Goal: Information Seeking & Learning: Compare options

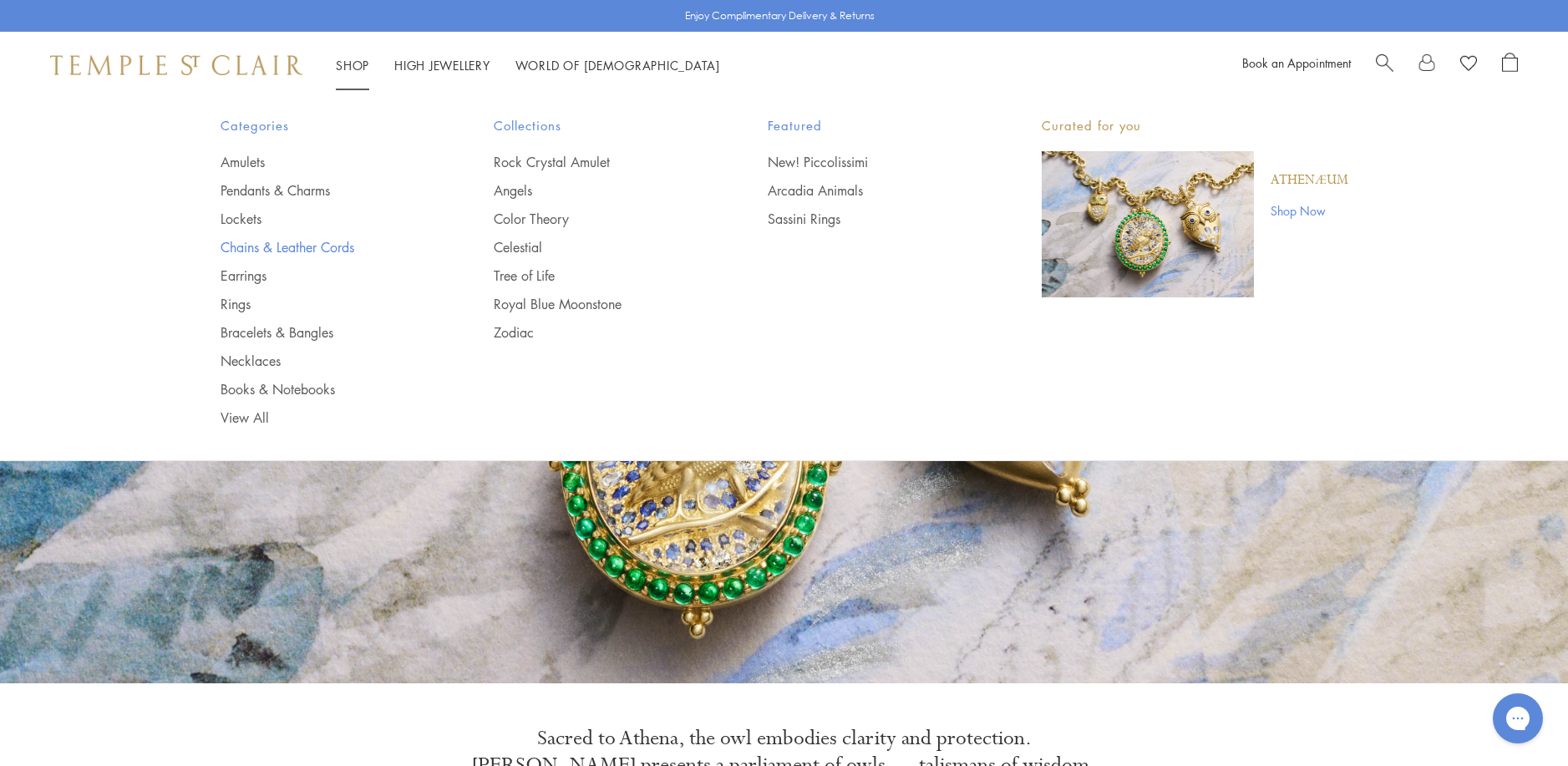
click at [279, 247] on link "Chains & Leather Cords" at bounding box center [324, 247] width 207 height 19
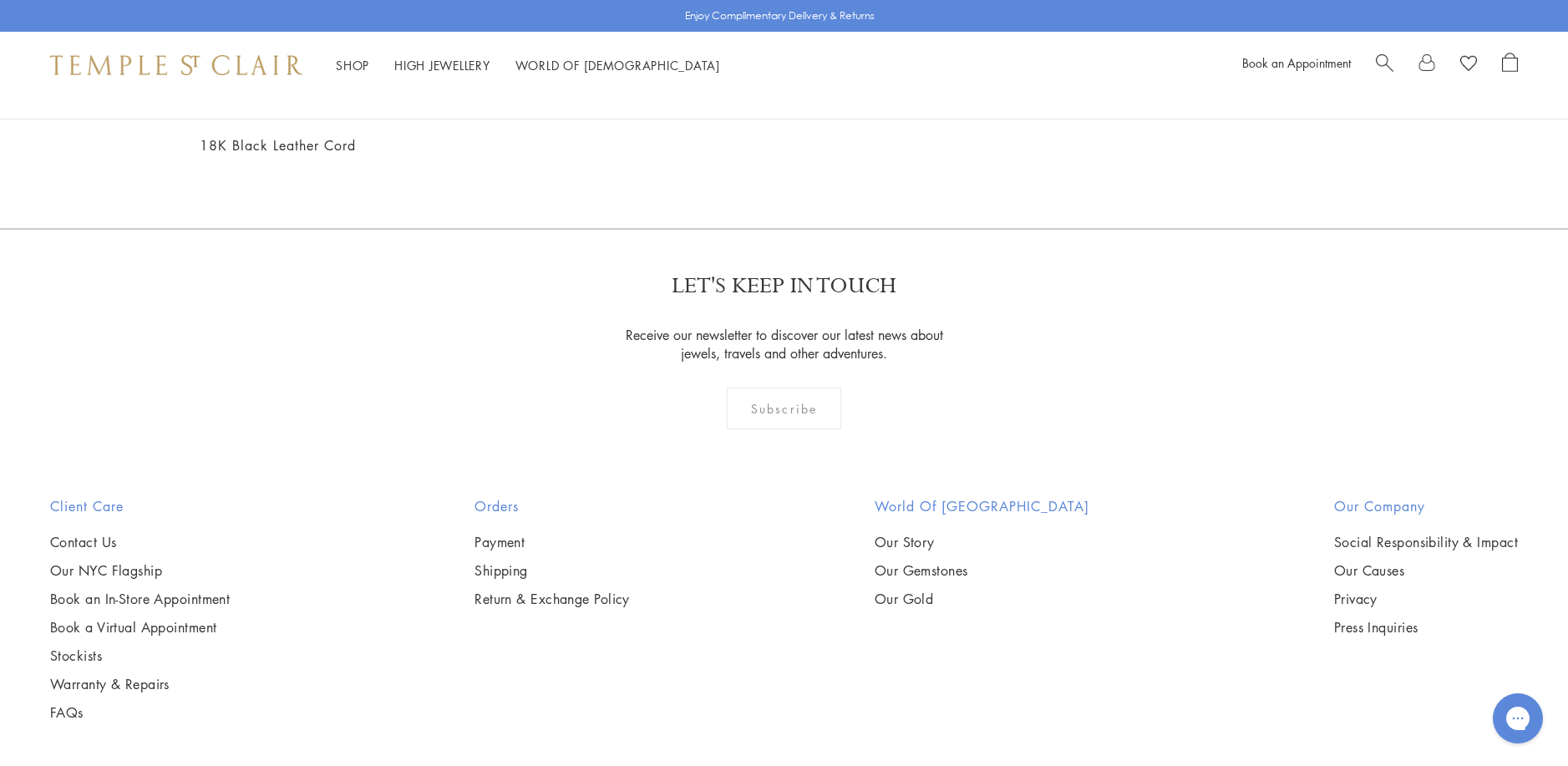
scroll to position [1253, 0]
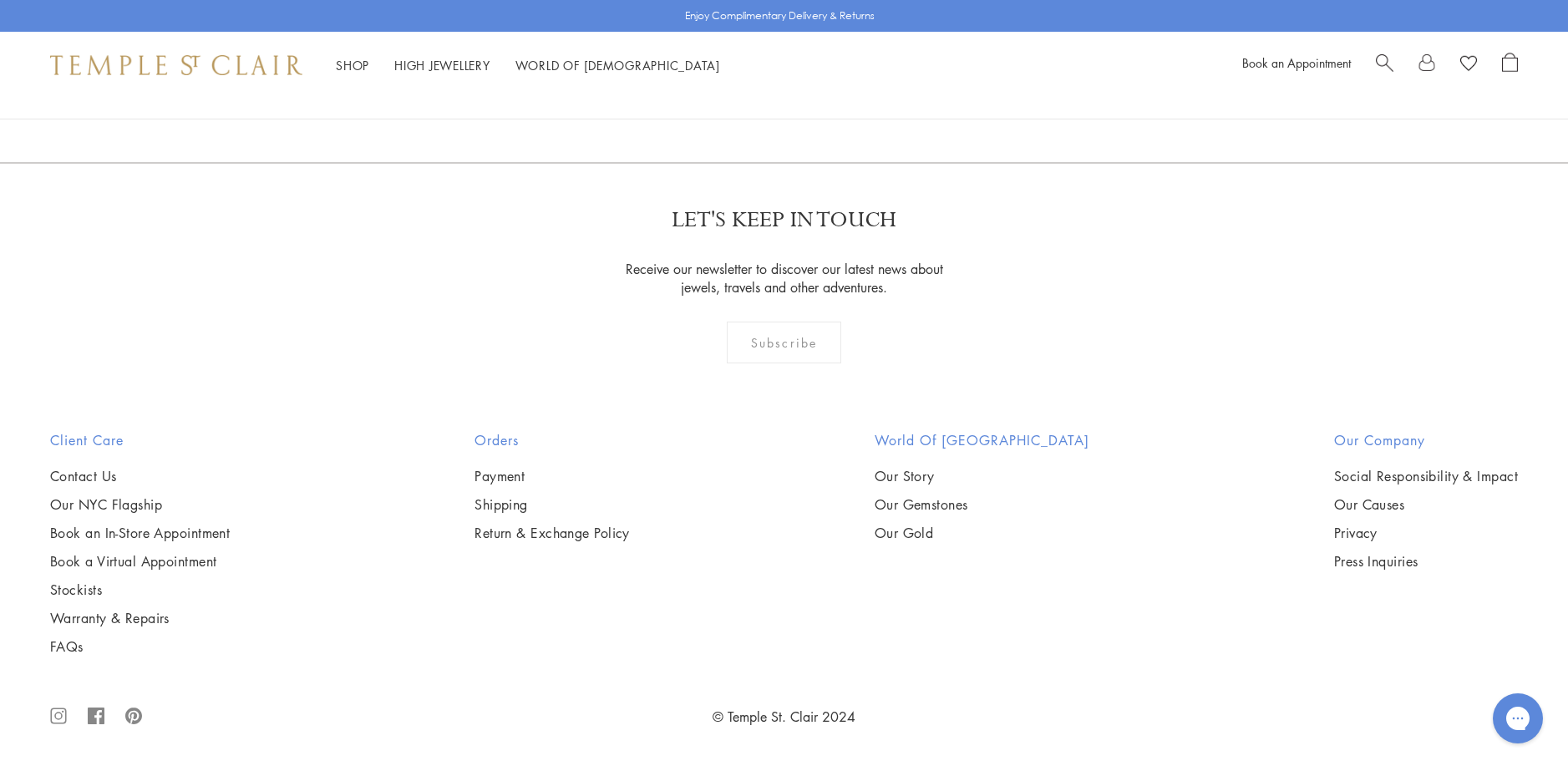
click at [0, 0] on img at bounding box center [0, 0] width 0 height 0
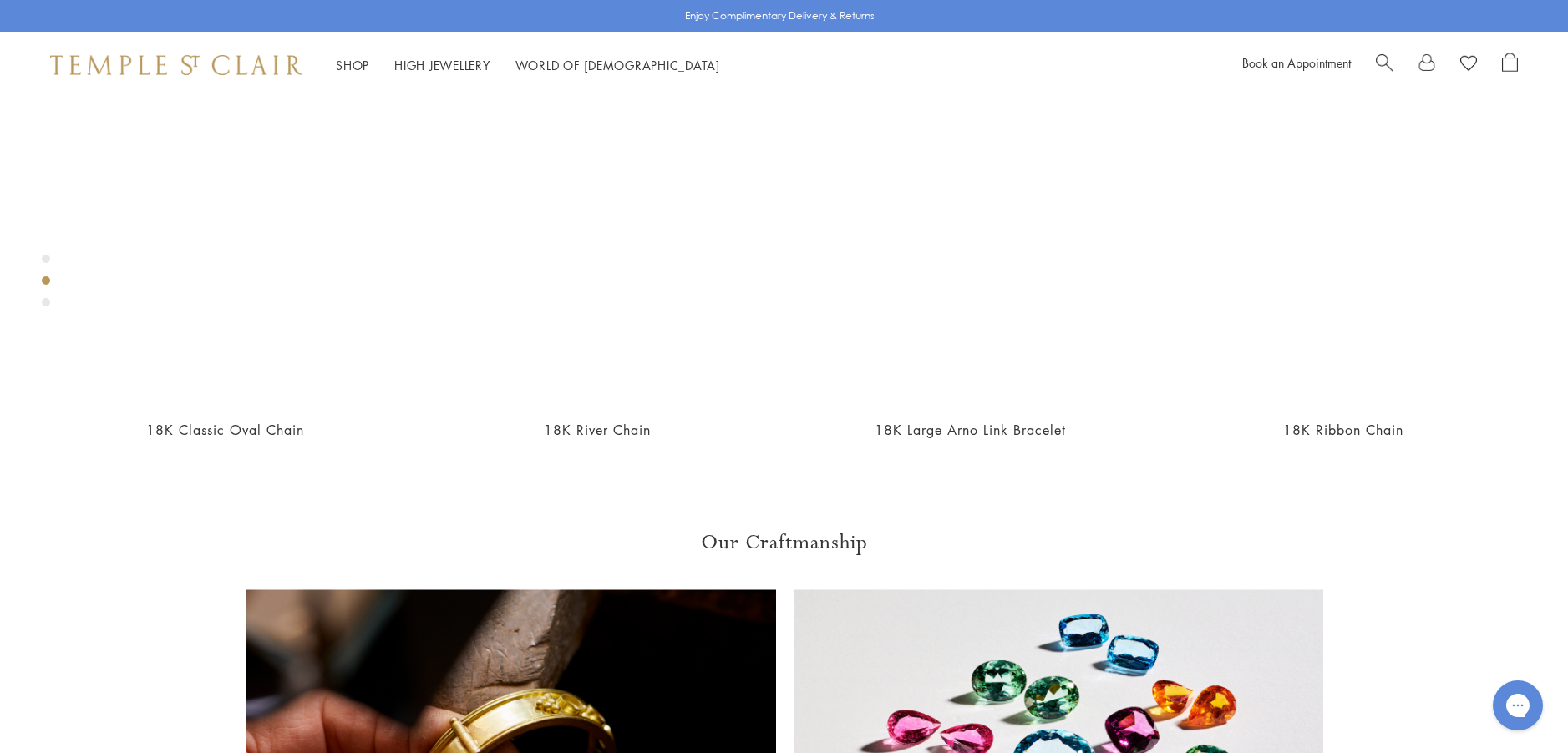
scroll to position [1017, 0]
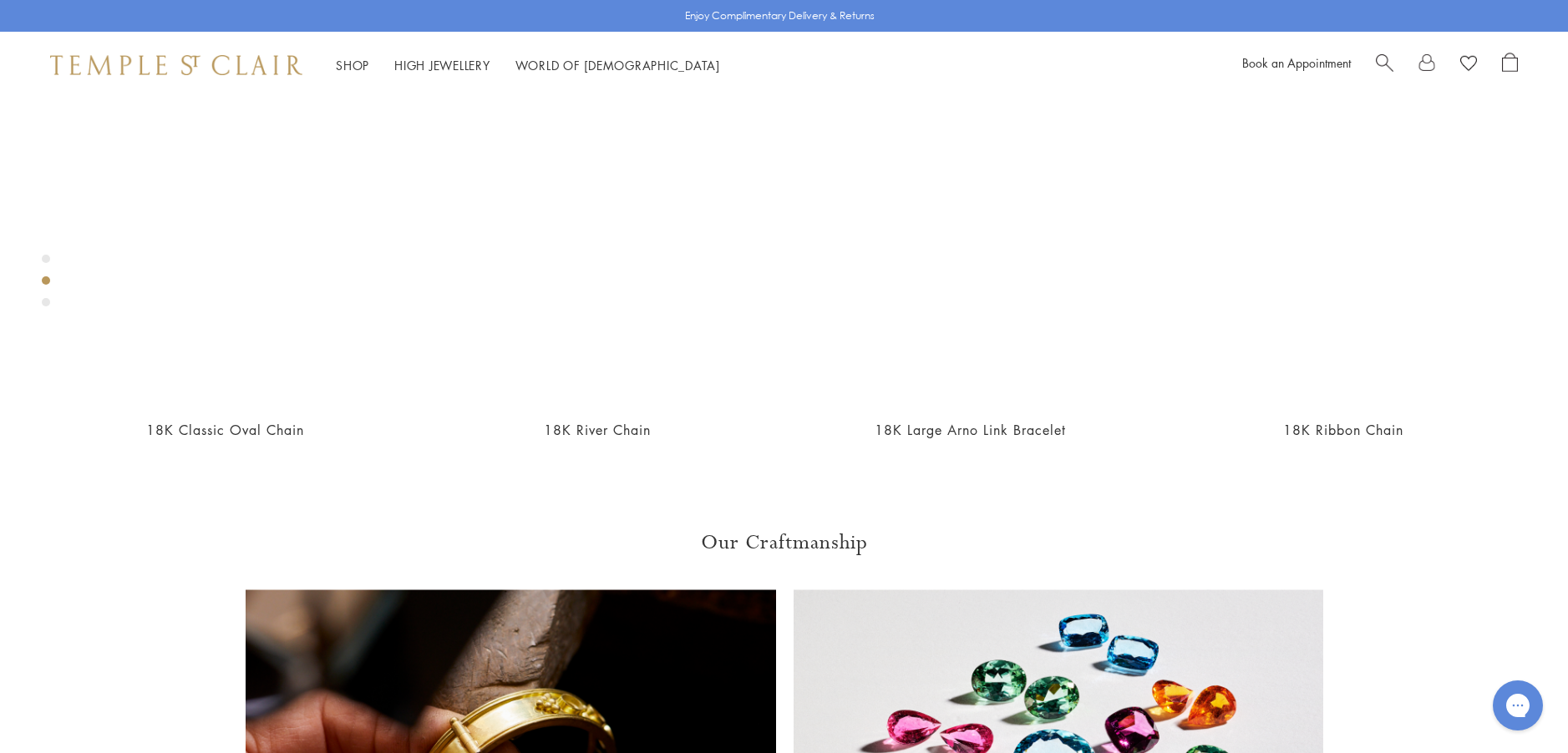
scroll to position [1100, 0]
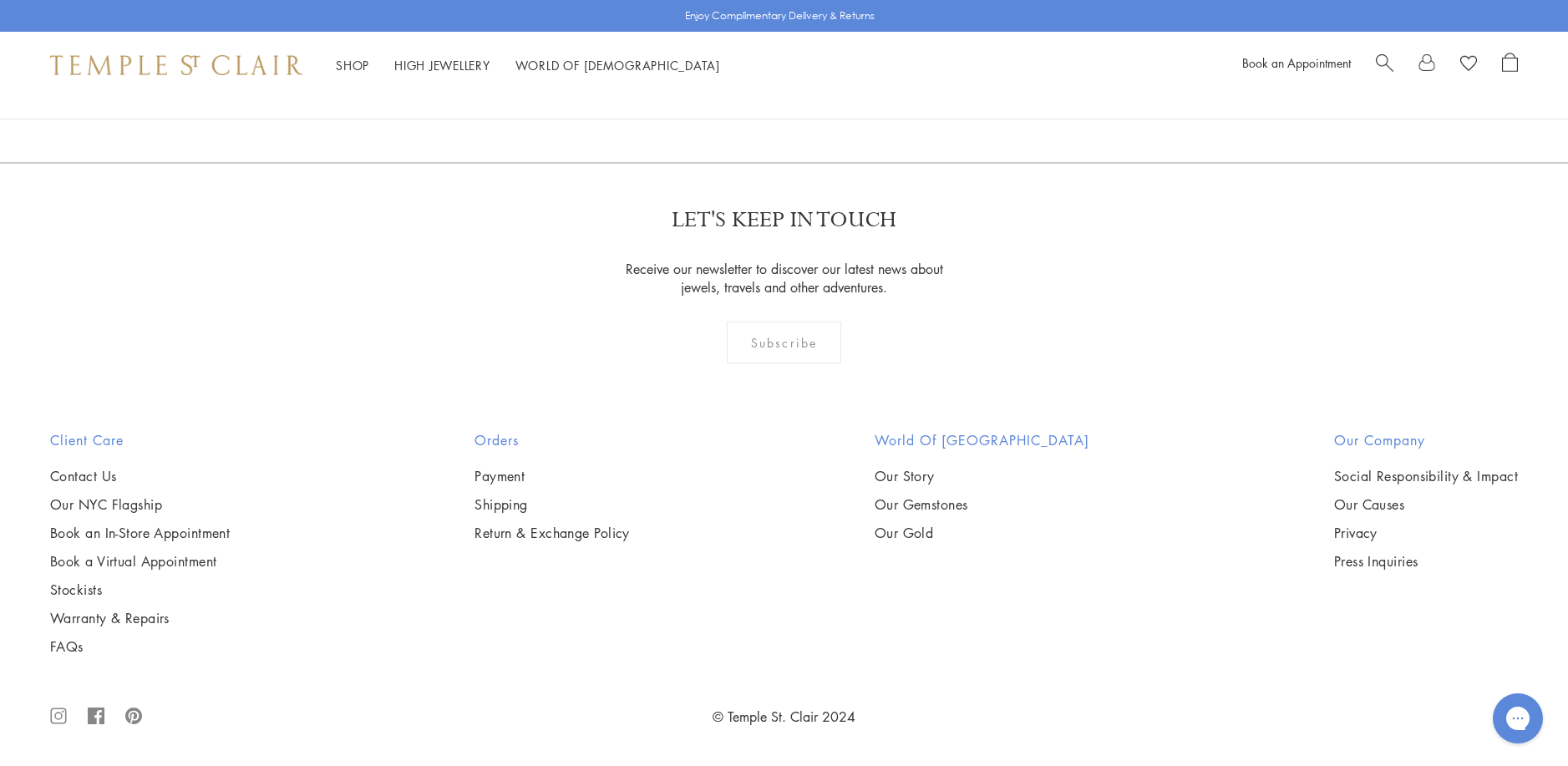
scroll to position [3592, 0]
click at [0, 0] on img at bounding box center [0, 0] width 0 height 0
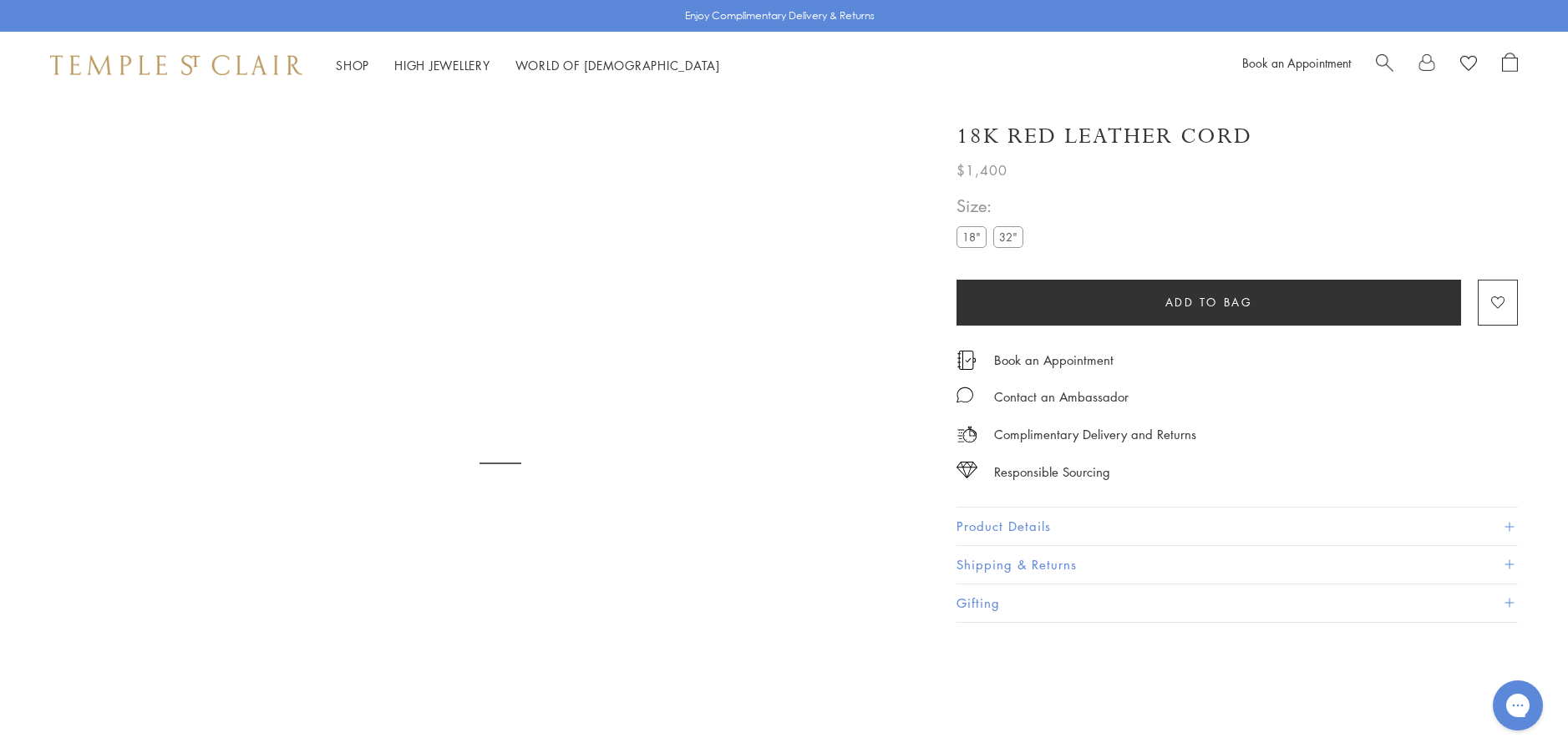
scroll to position [98, 0]
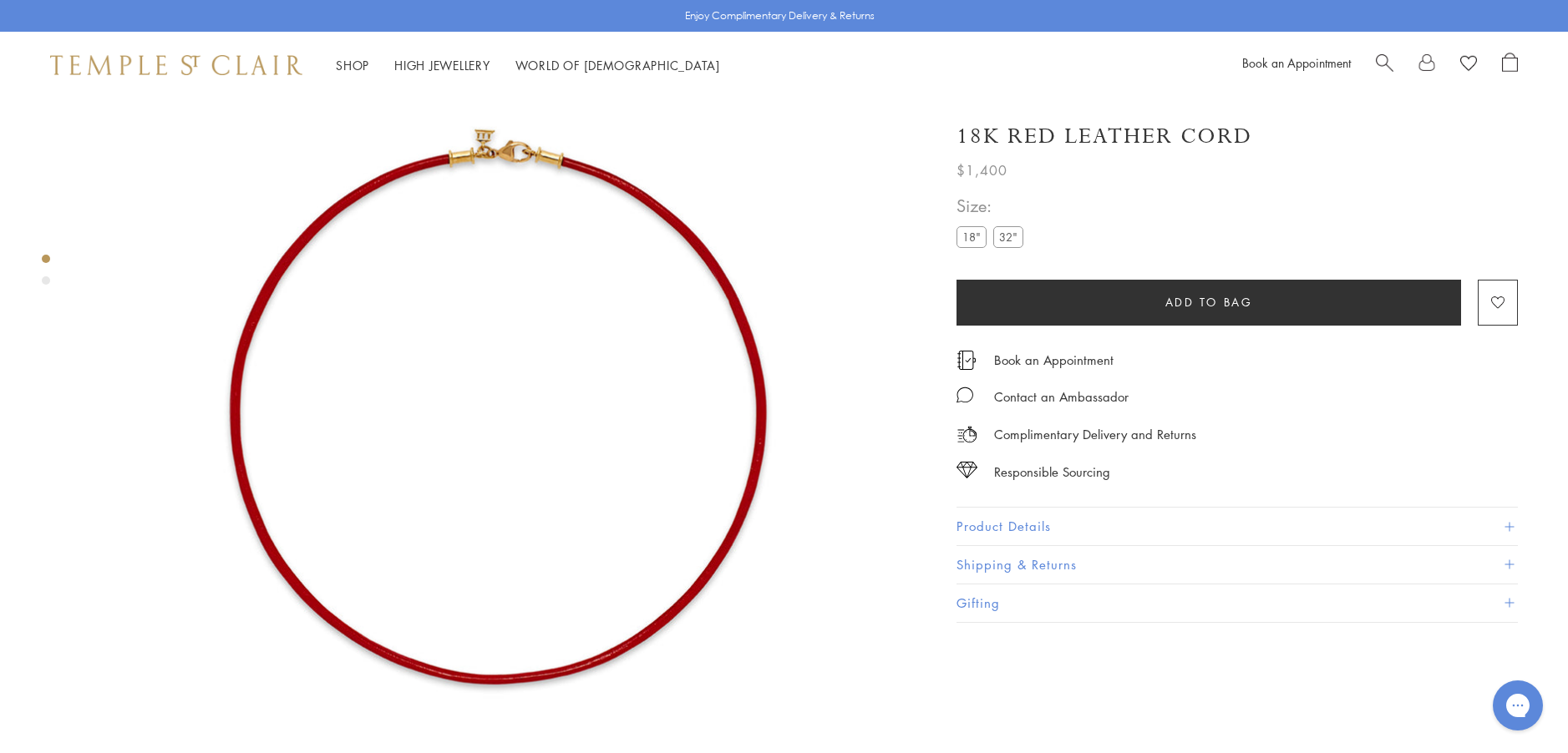
click at [1013, 234] on label "32"" at bounding box center [1008, 237] width 30 height 21
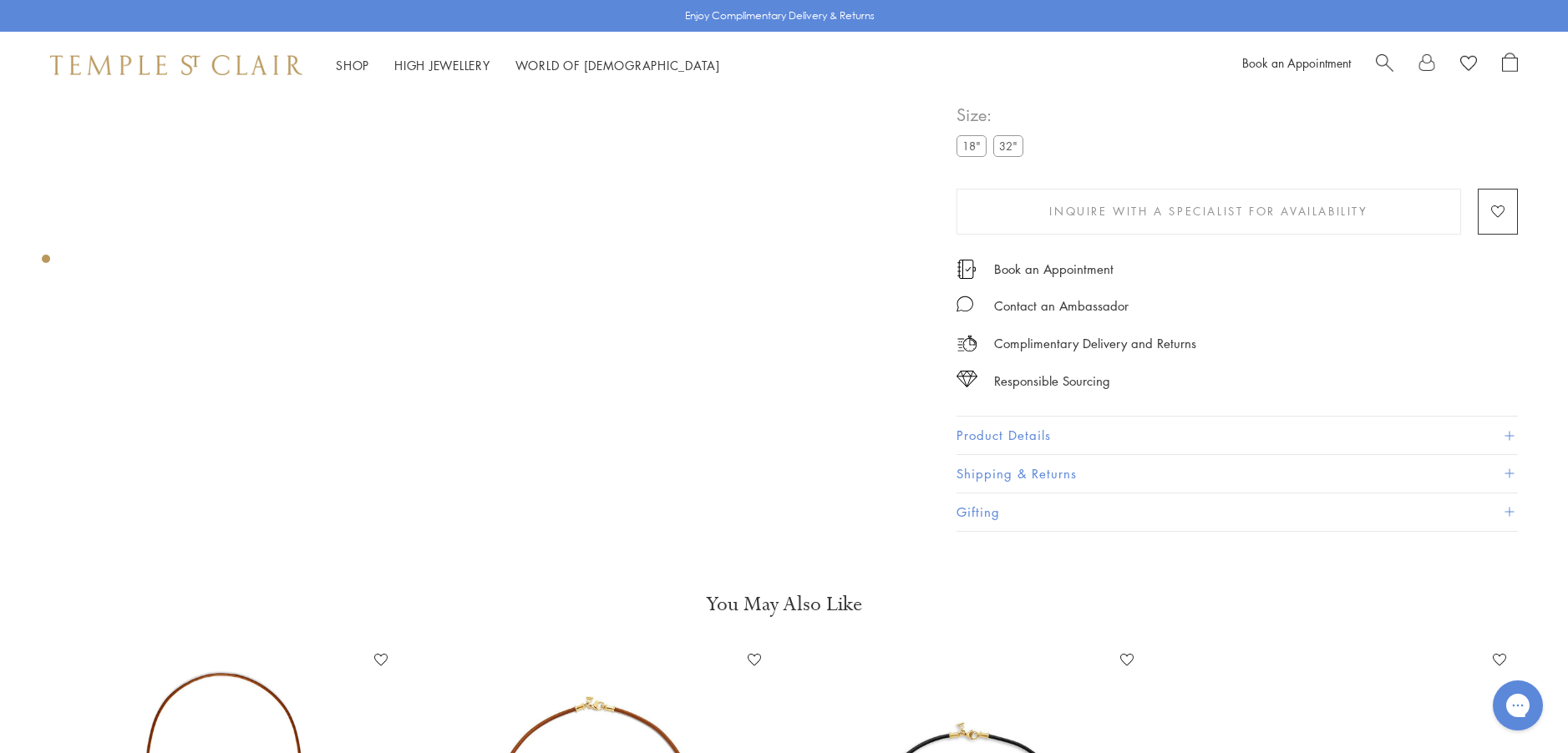
scroll to position [683, 0]
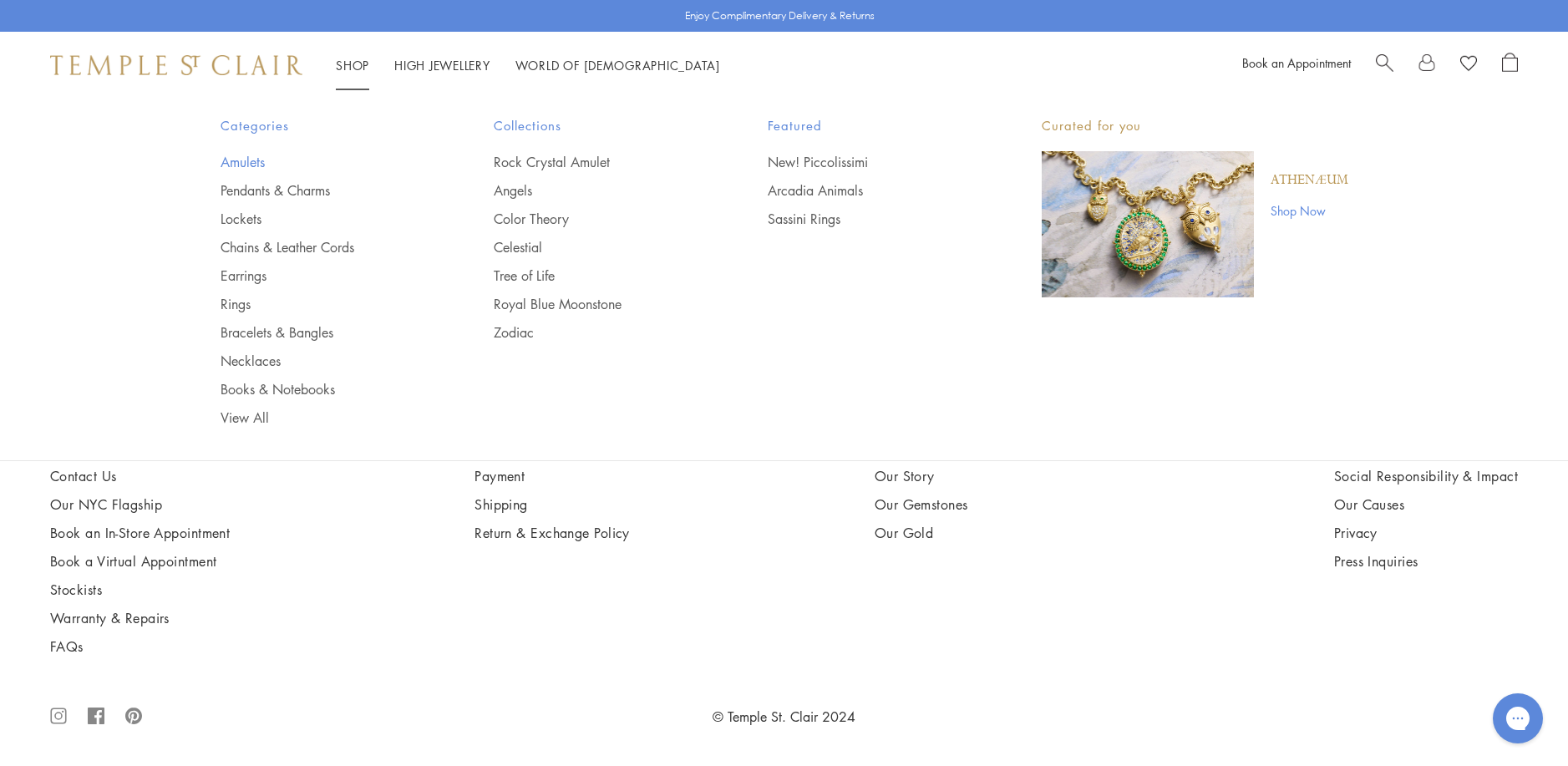
click at [246, 166] on link "Amulets" at bounding box center [324, 161] width 207 height 19
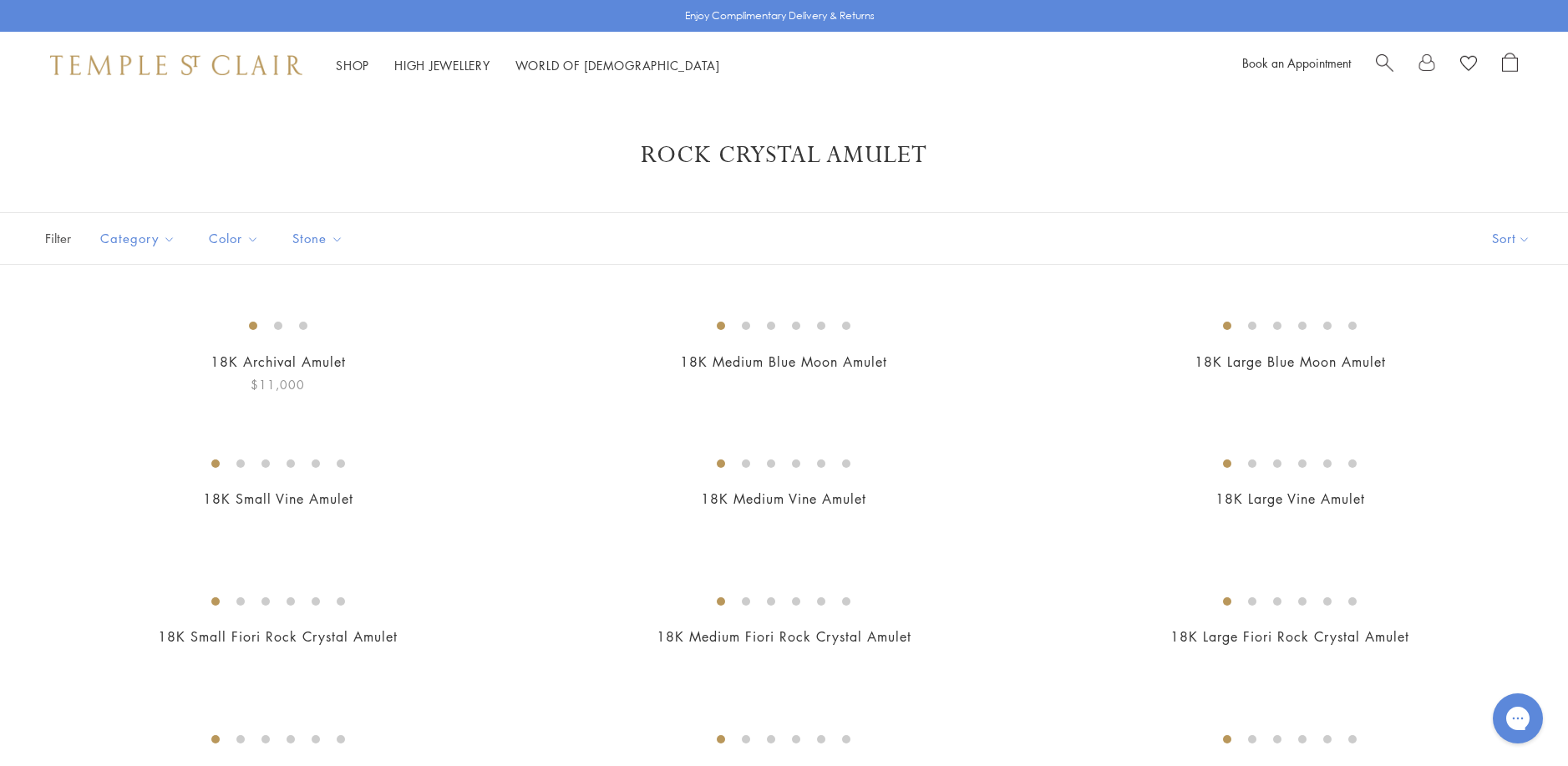
click at [0, 0] on img at bounding box center [0, 0] width 0 height 0
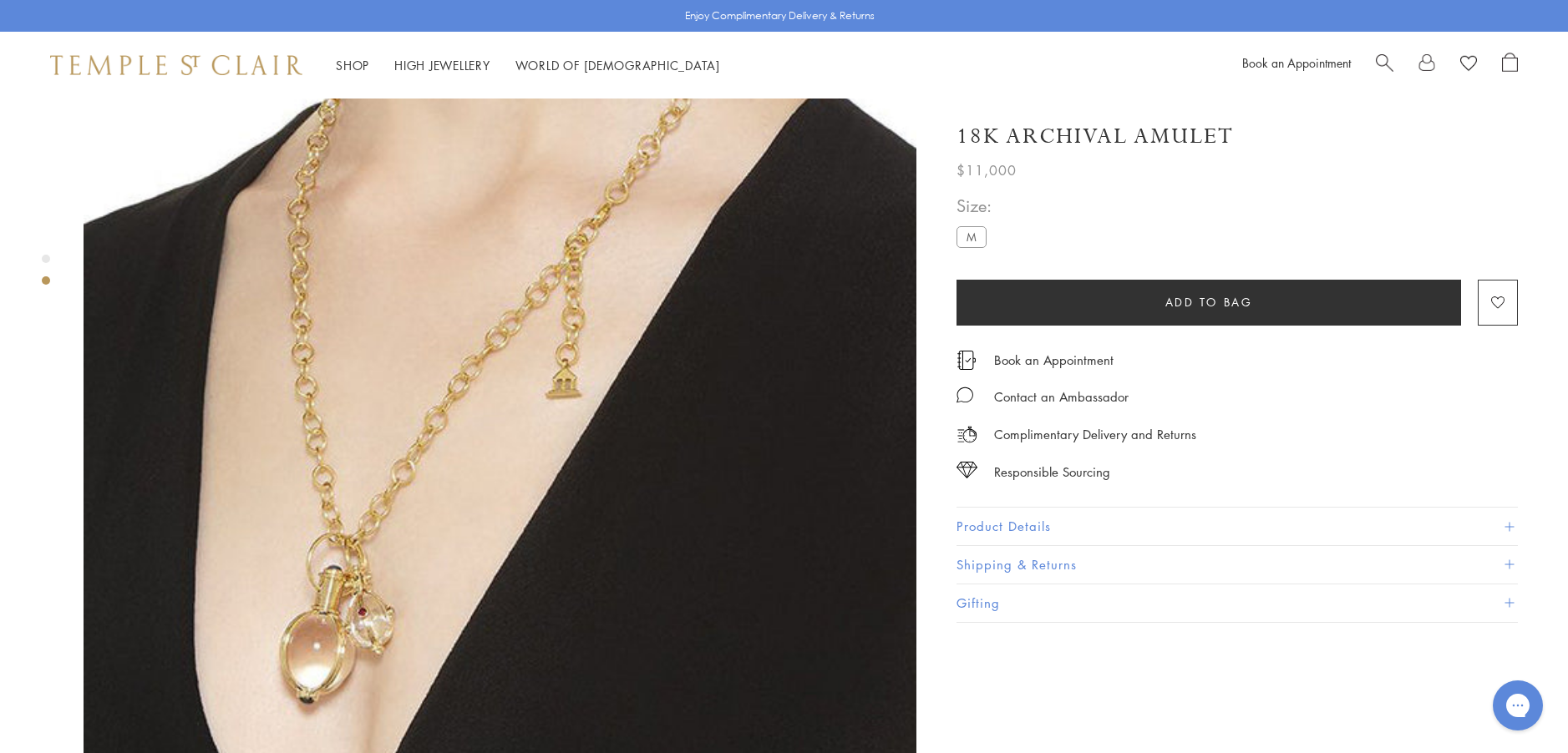
scroll to position [1085, 0]
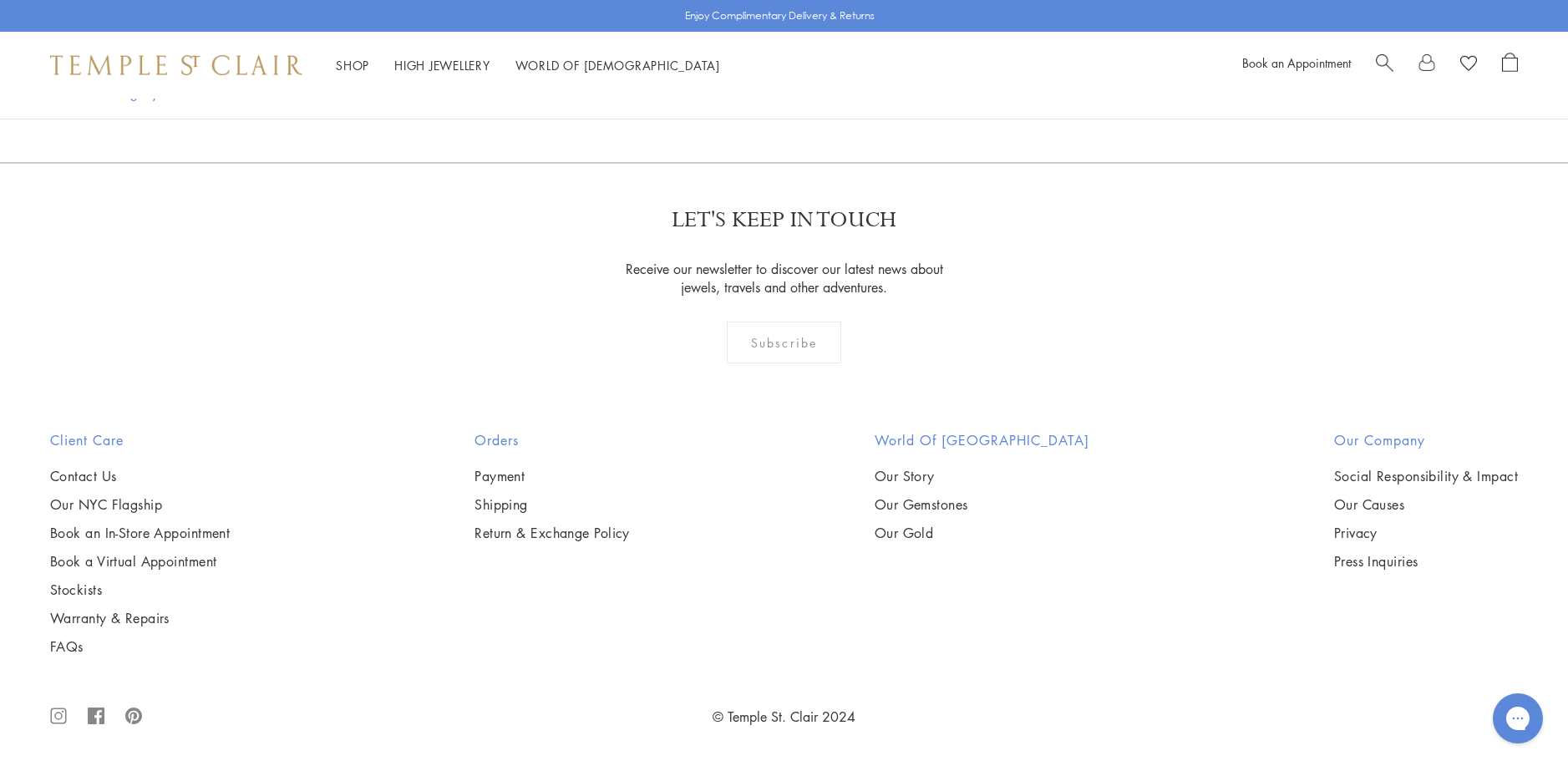
scroll to position [7686, 0]
click at [0, 0] on img at bounding box center [0, 0] width 0 height 0
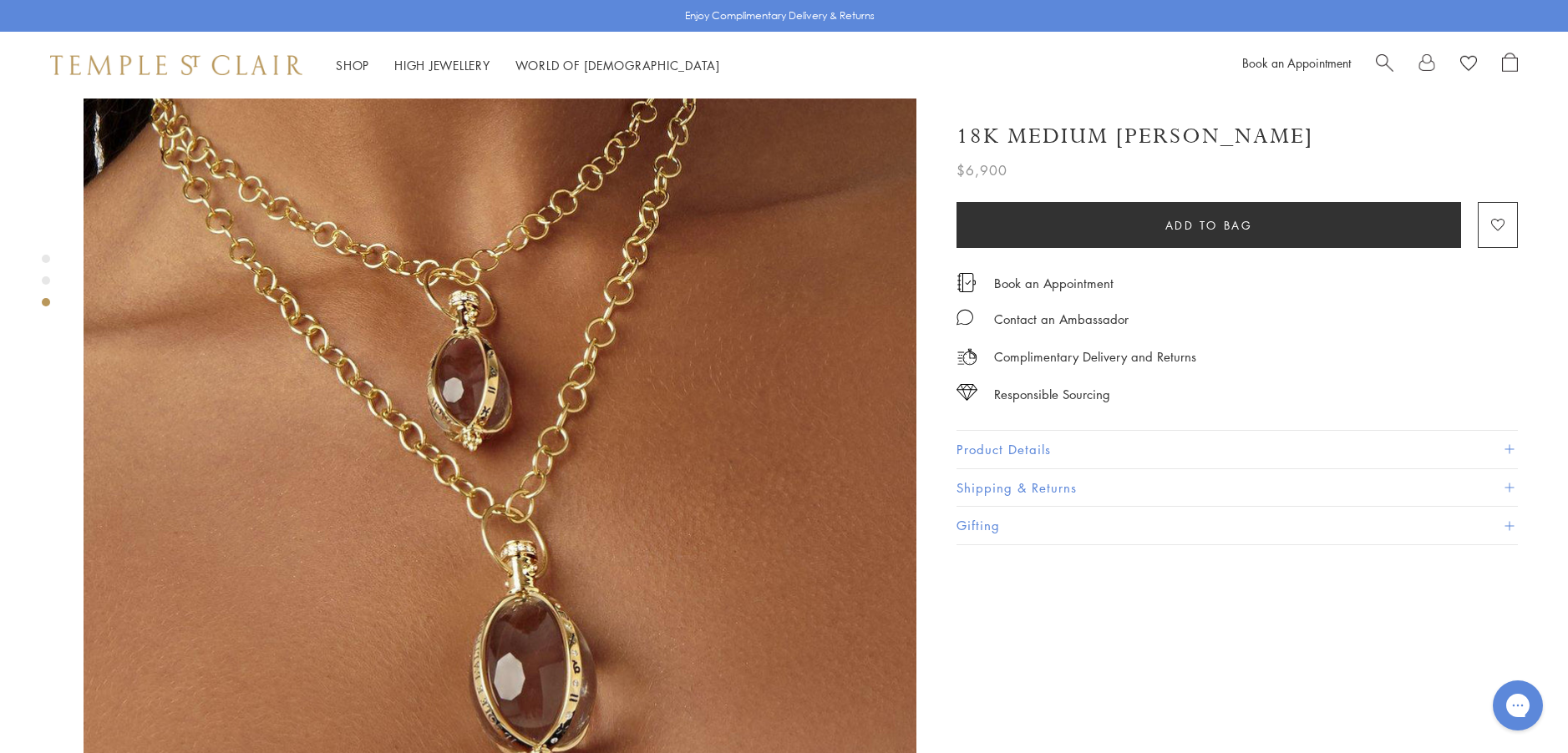
scroll to position [1836, 0]
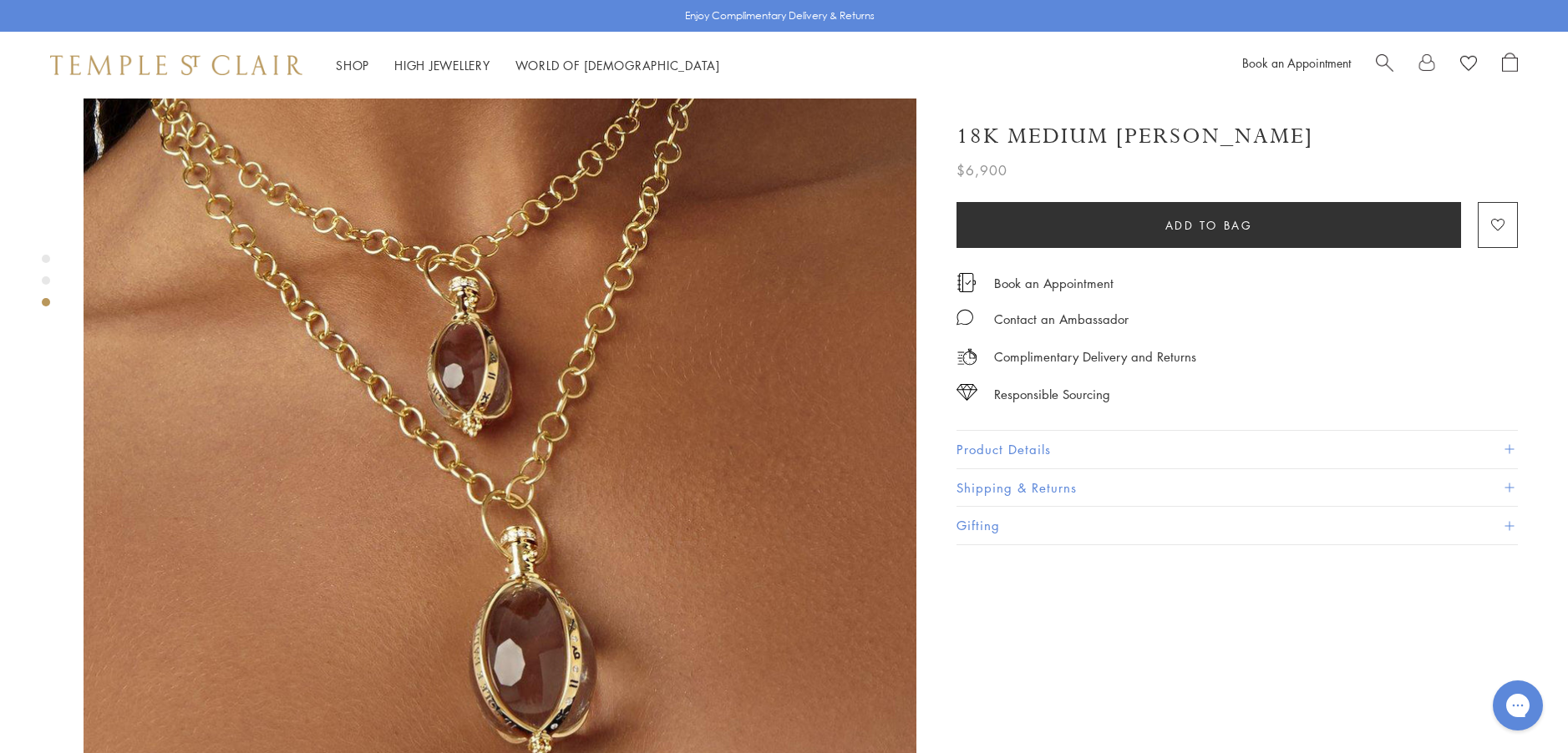
click at [987, 443] on button "Product Details" at bounding box center [1236, 449] width 561 height 37
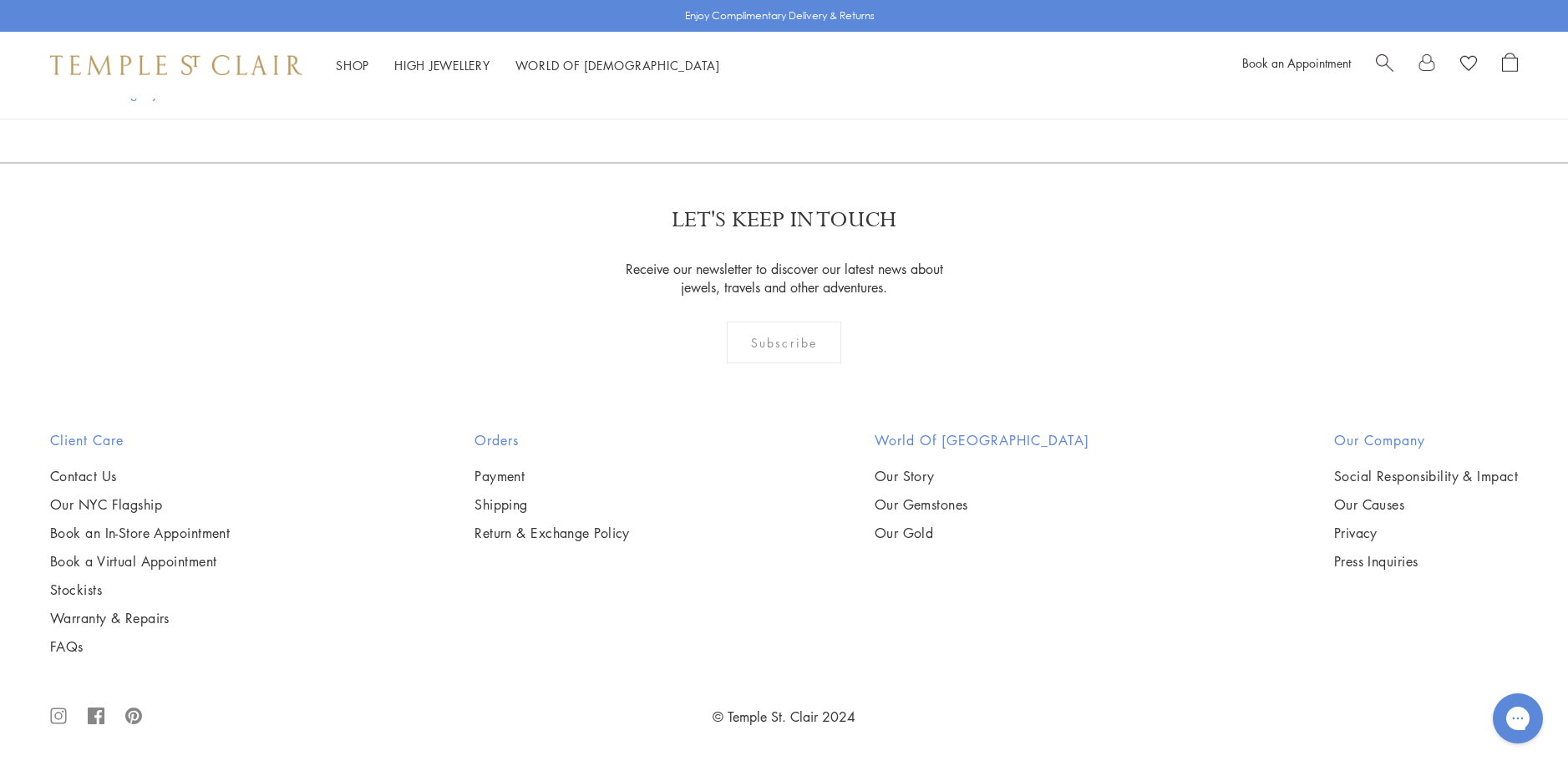
click at [0, 0] on img at bounding box center [0, 0] width 0 height 0
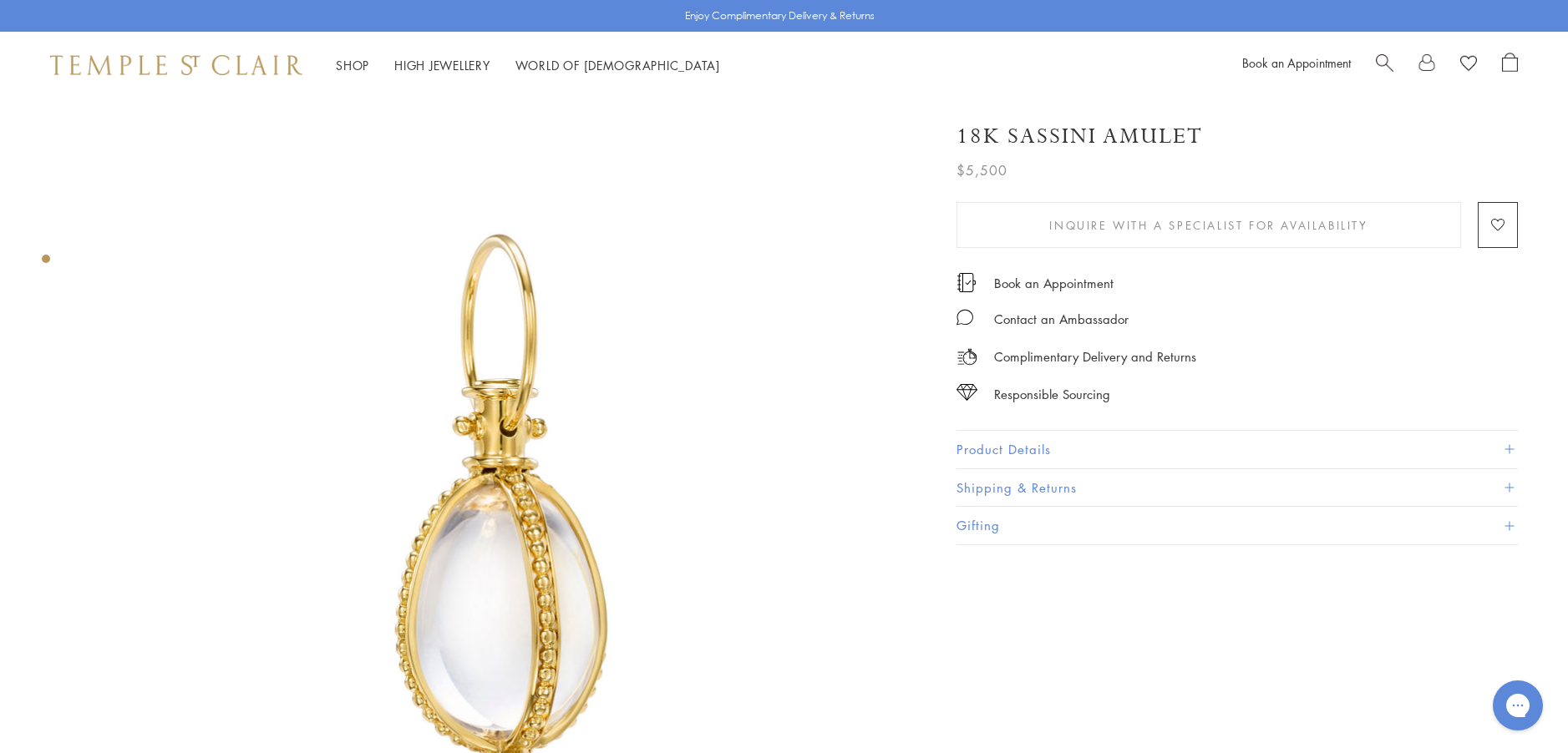
click at [1004, 450] on button "Product Details" at bounding box center [1236, 449] width 561 height 37
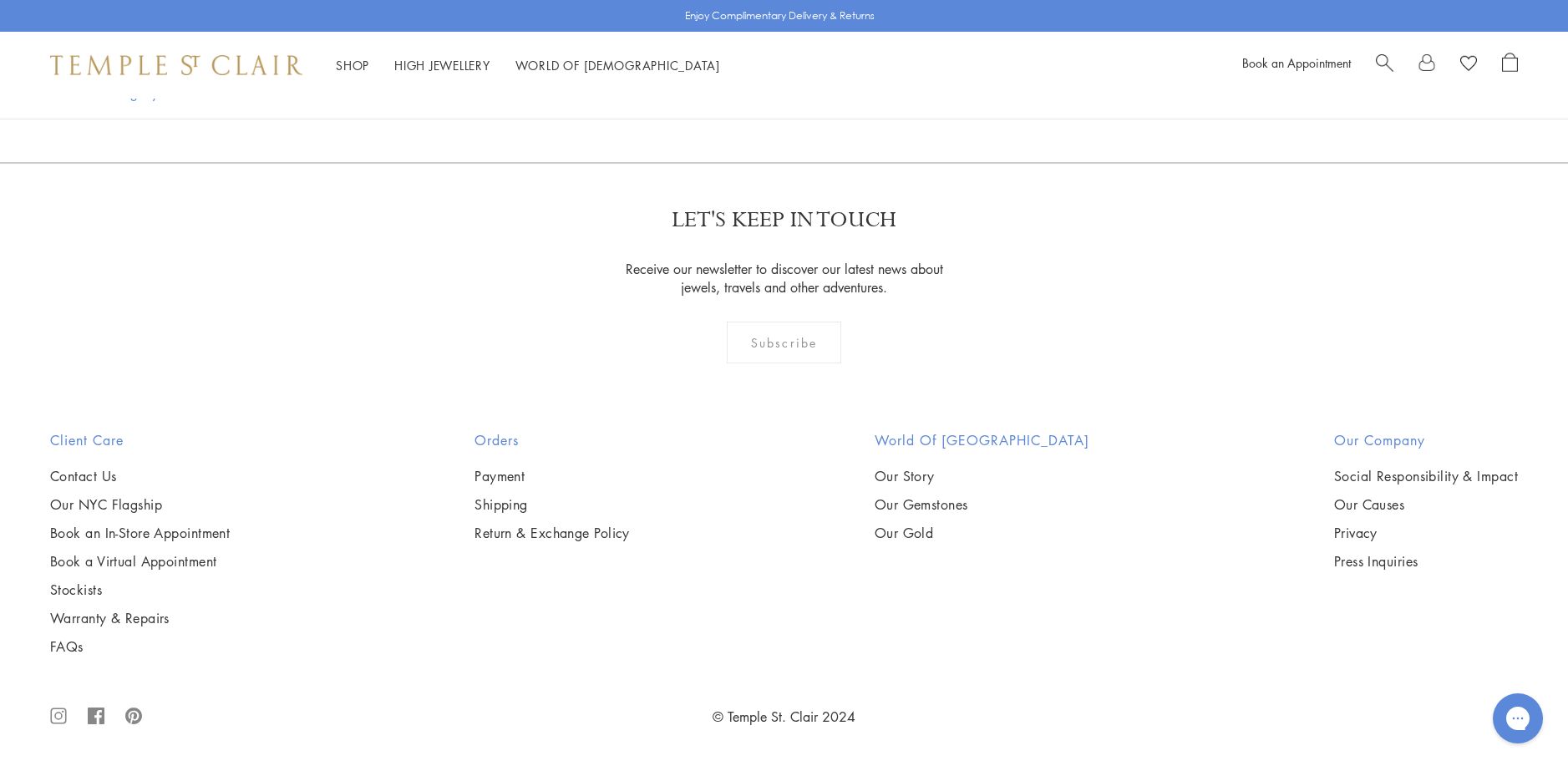
scroll to position [6683, 0]
click at [0, 0] on img at bounding box center [0, 0] width 0 height 0
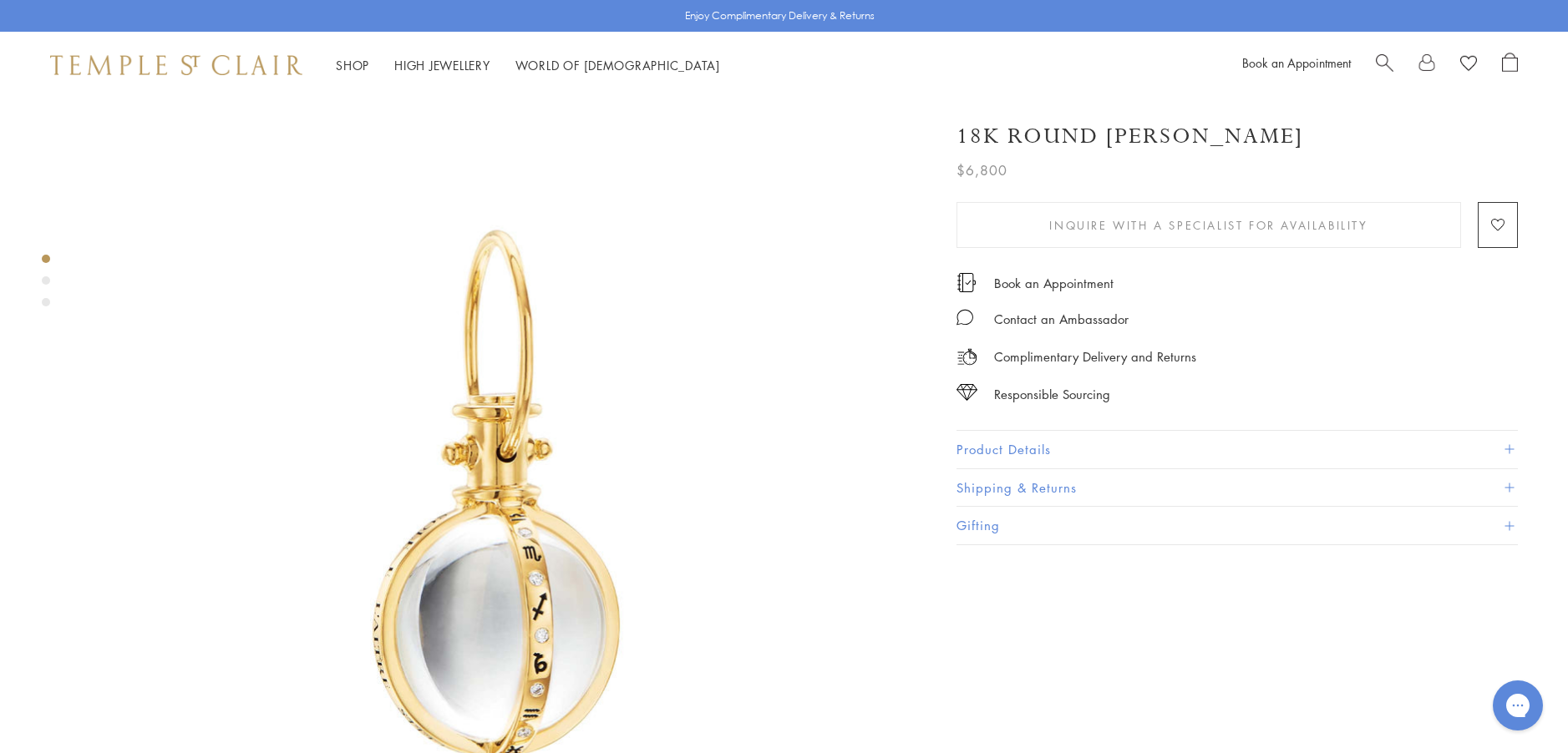
click at [1008, 453] on button "Product Details" at bounding box center [1236, 449] width 561 height 37
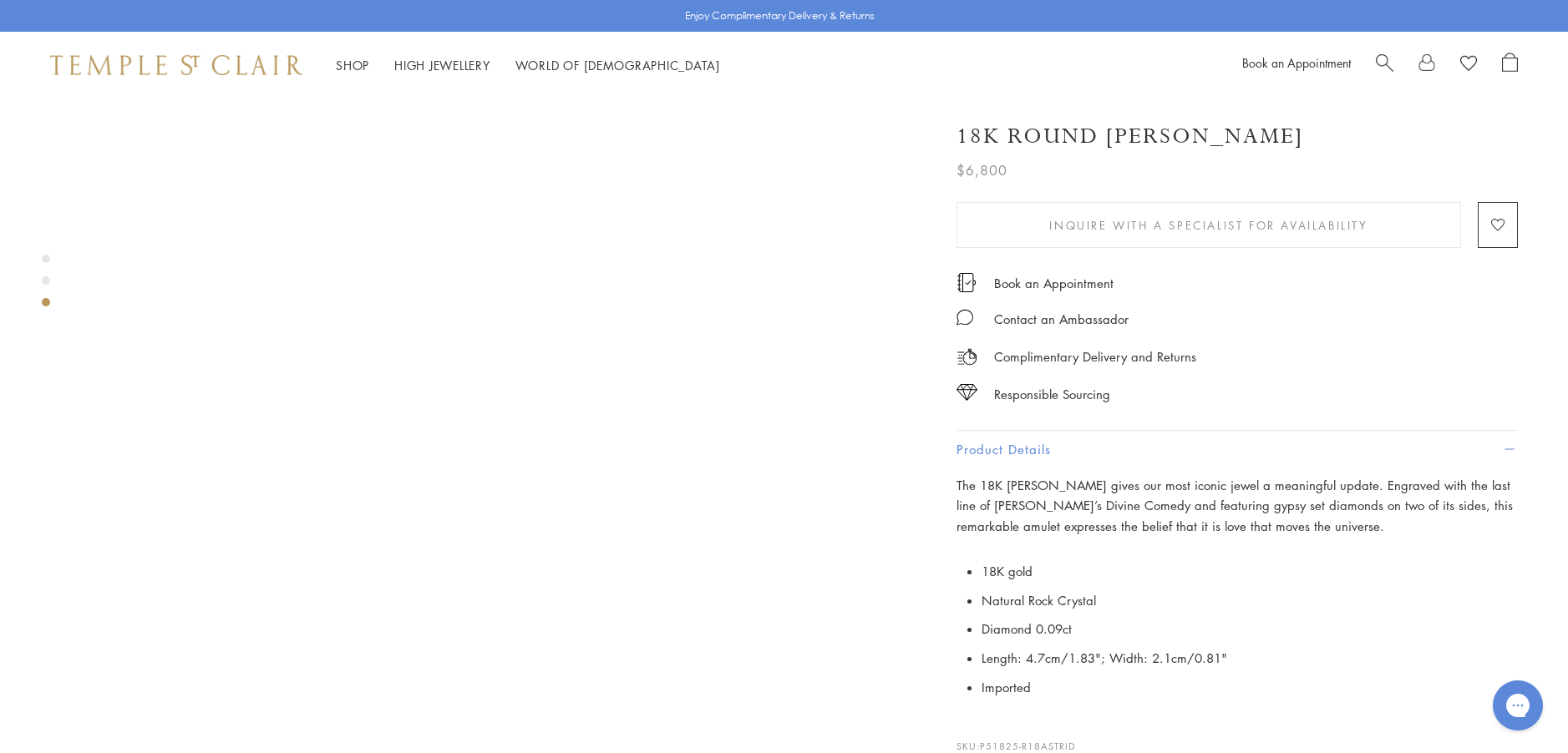
scroll to position [1669, 0]
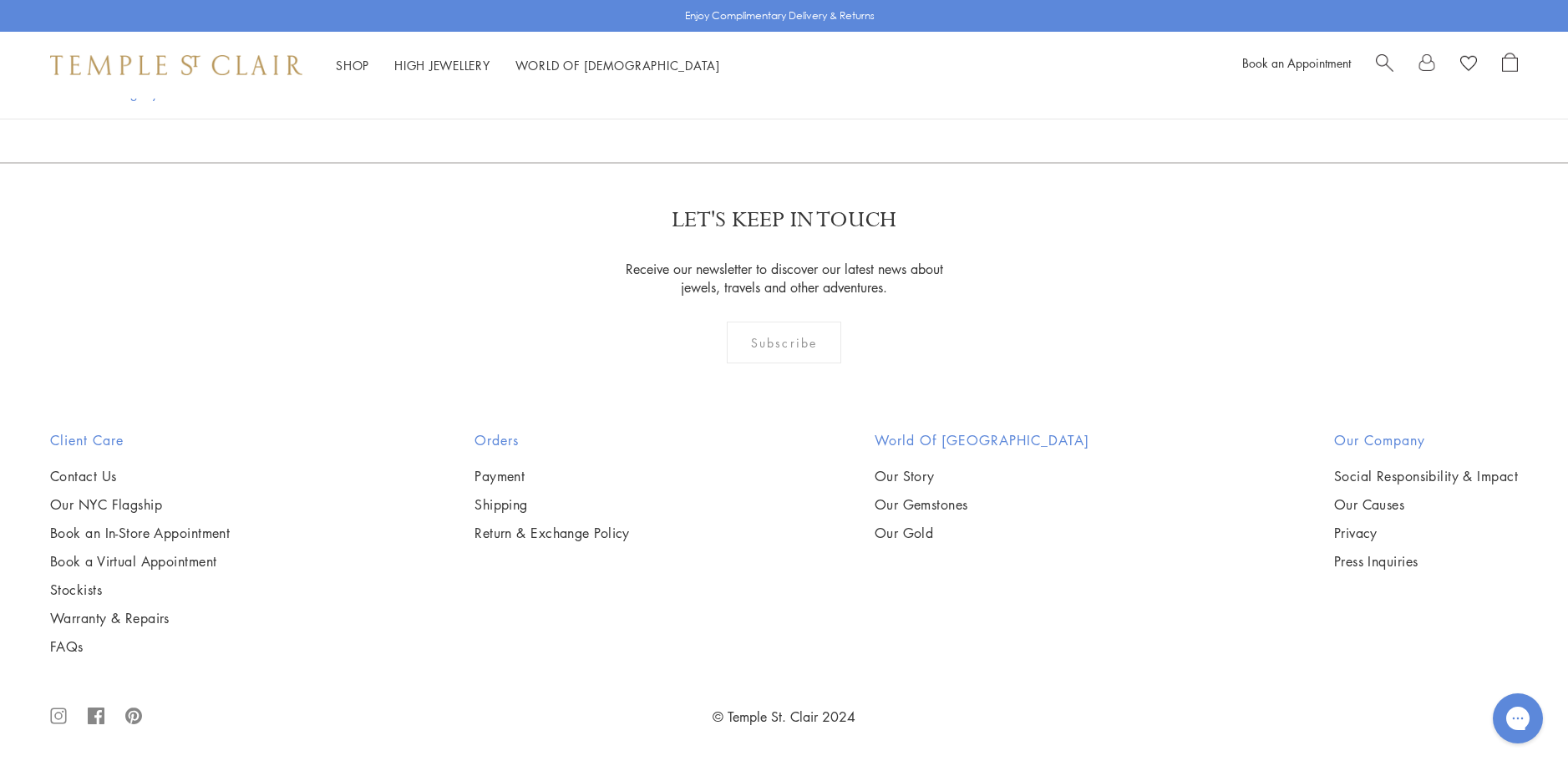
scroll to position [6519, 0]
click at [0, 0] on img at bounding box center [0, 0] width 0 height 0
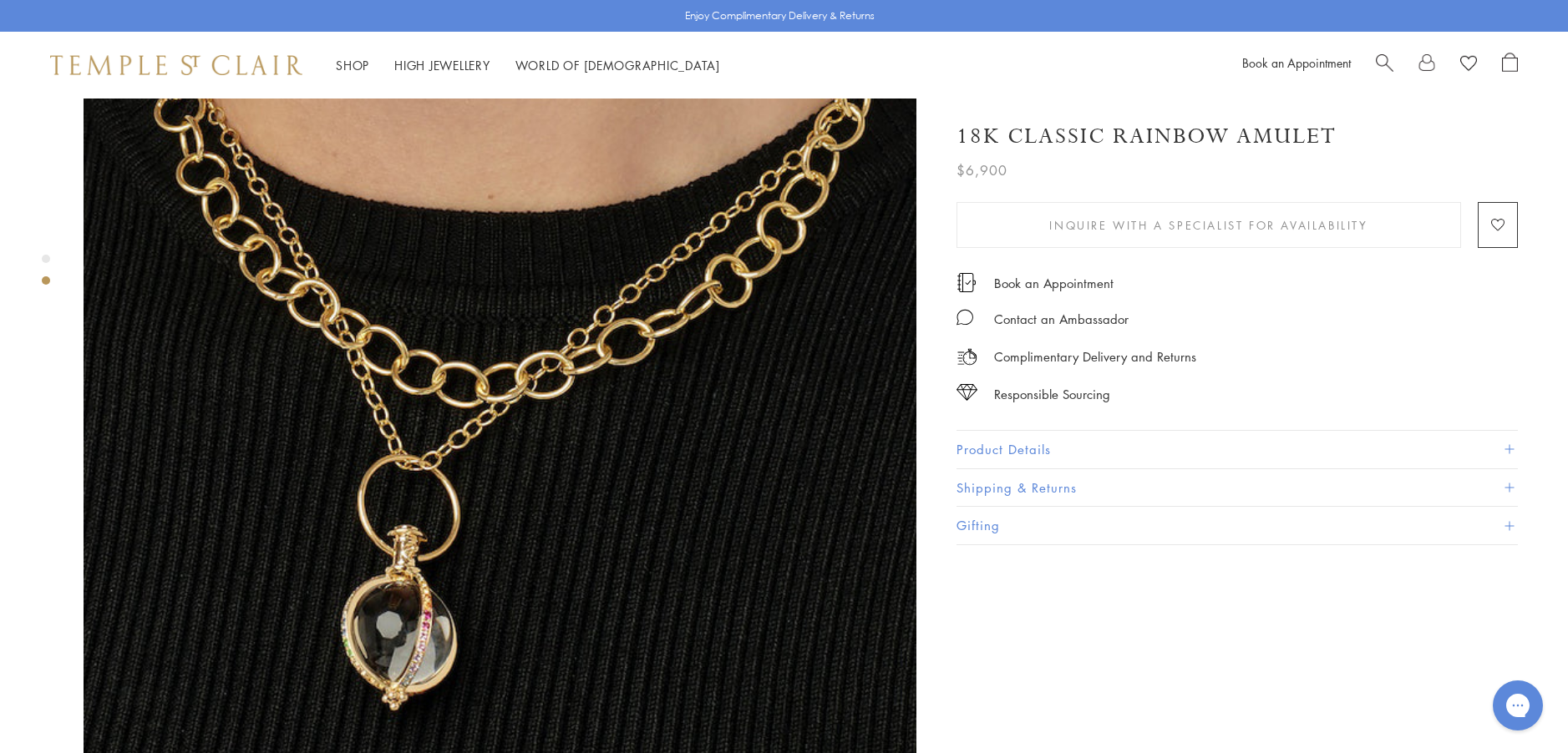
scroll to position [1002, 0]
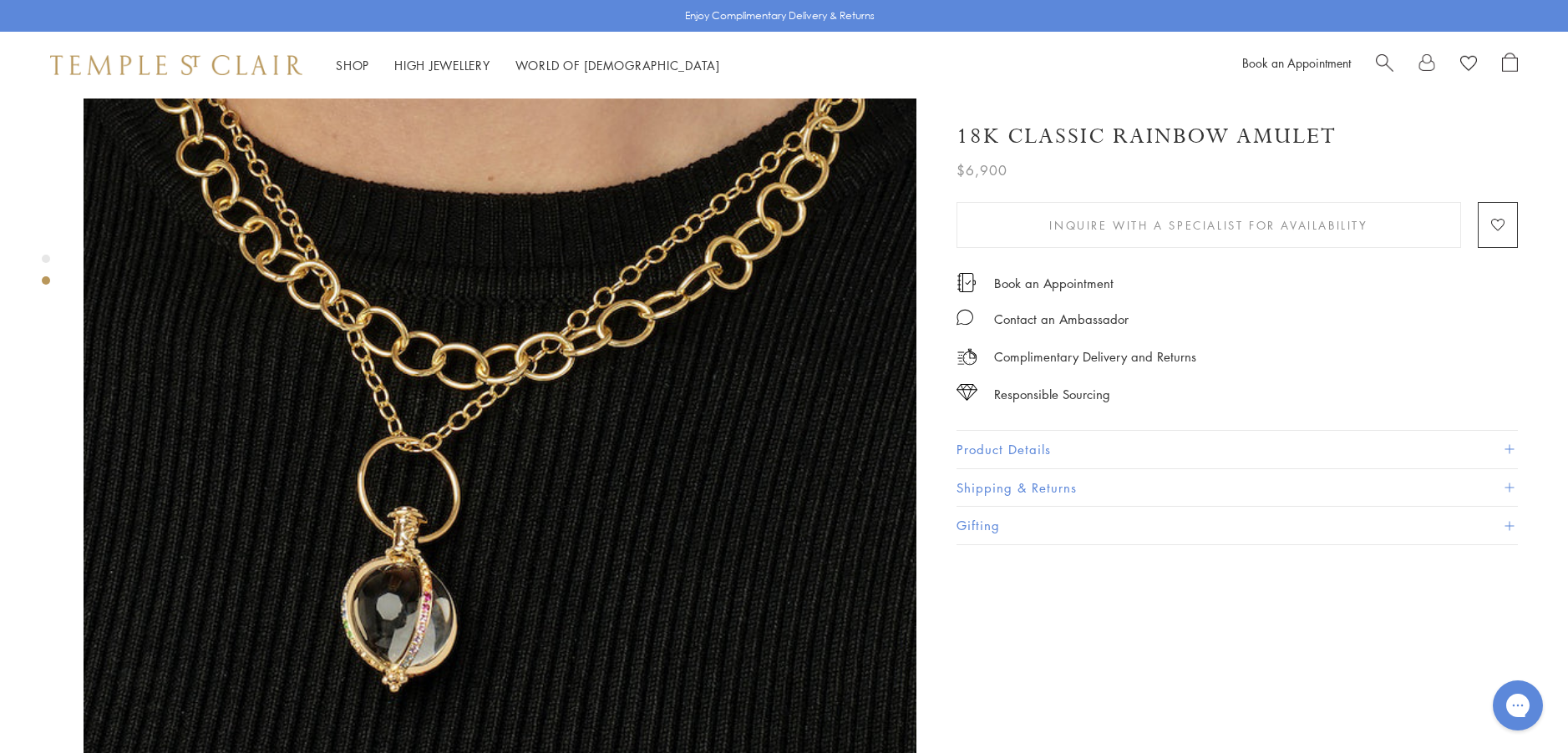
click at [412, 565] on img at bounding box center [499, 369] width 832 height 832
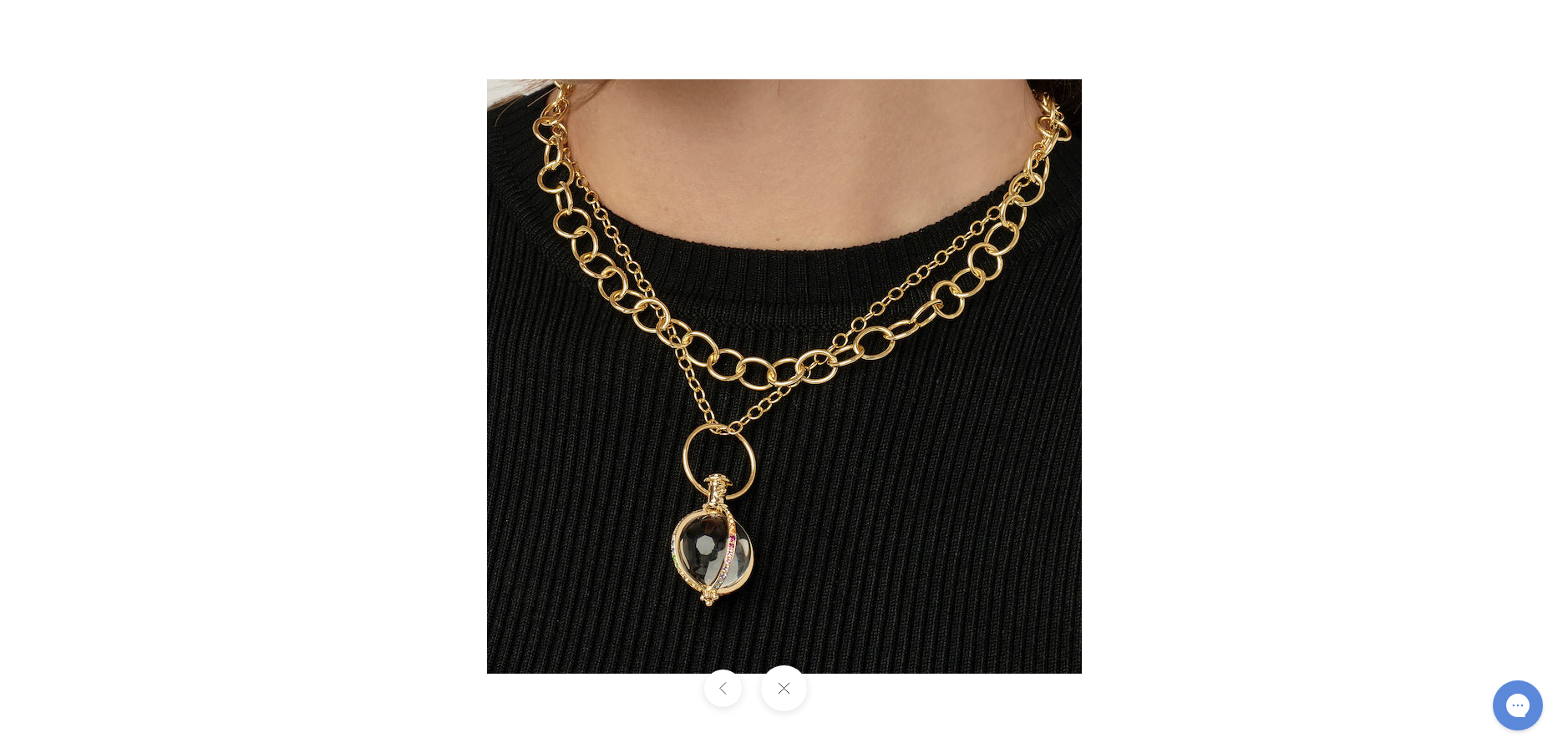
click at [780, 681] on button at bounding box center [784, 688] width 46 height 46
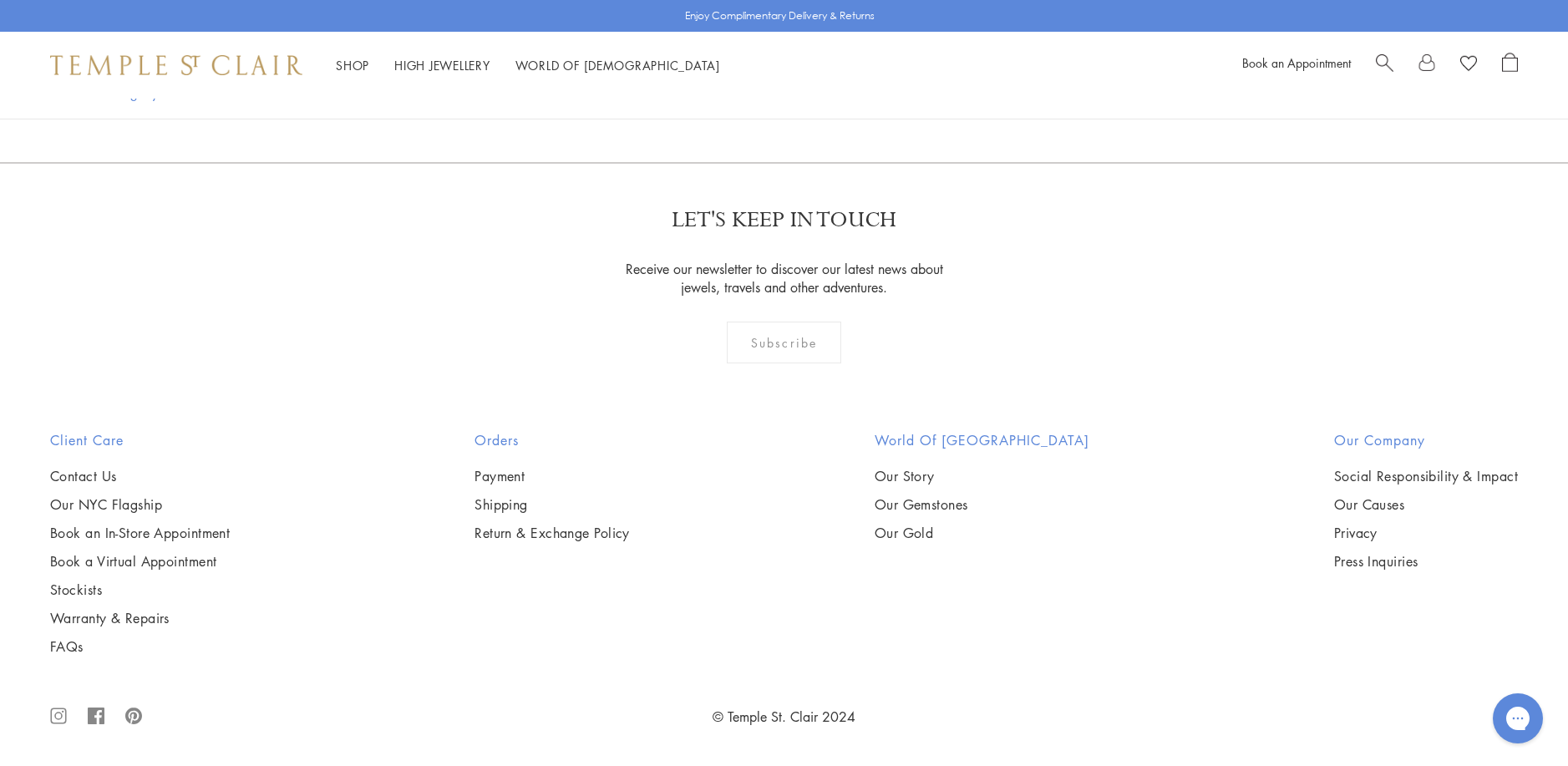
scroll to position [5350, 0]
click at [0, 0] on img at bounding box center [0, 0] width 0 height 0
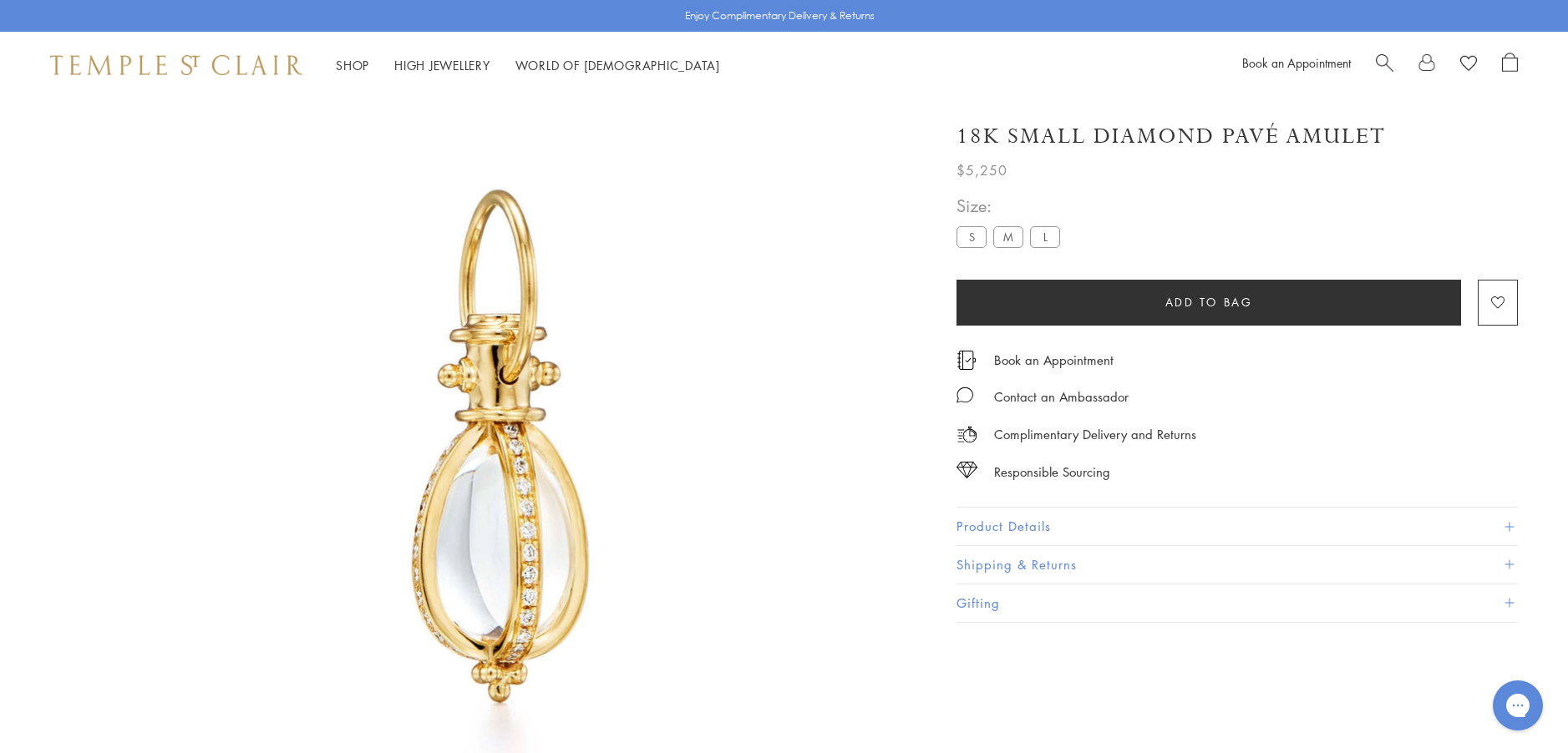
scroll to position [98, 0]
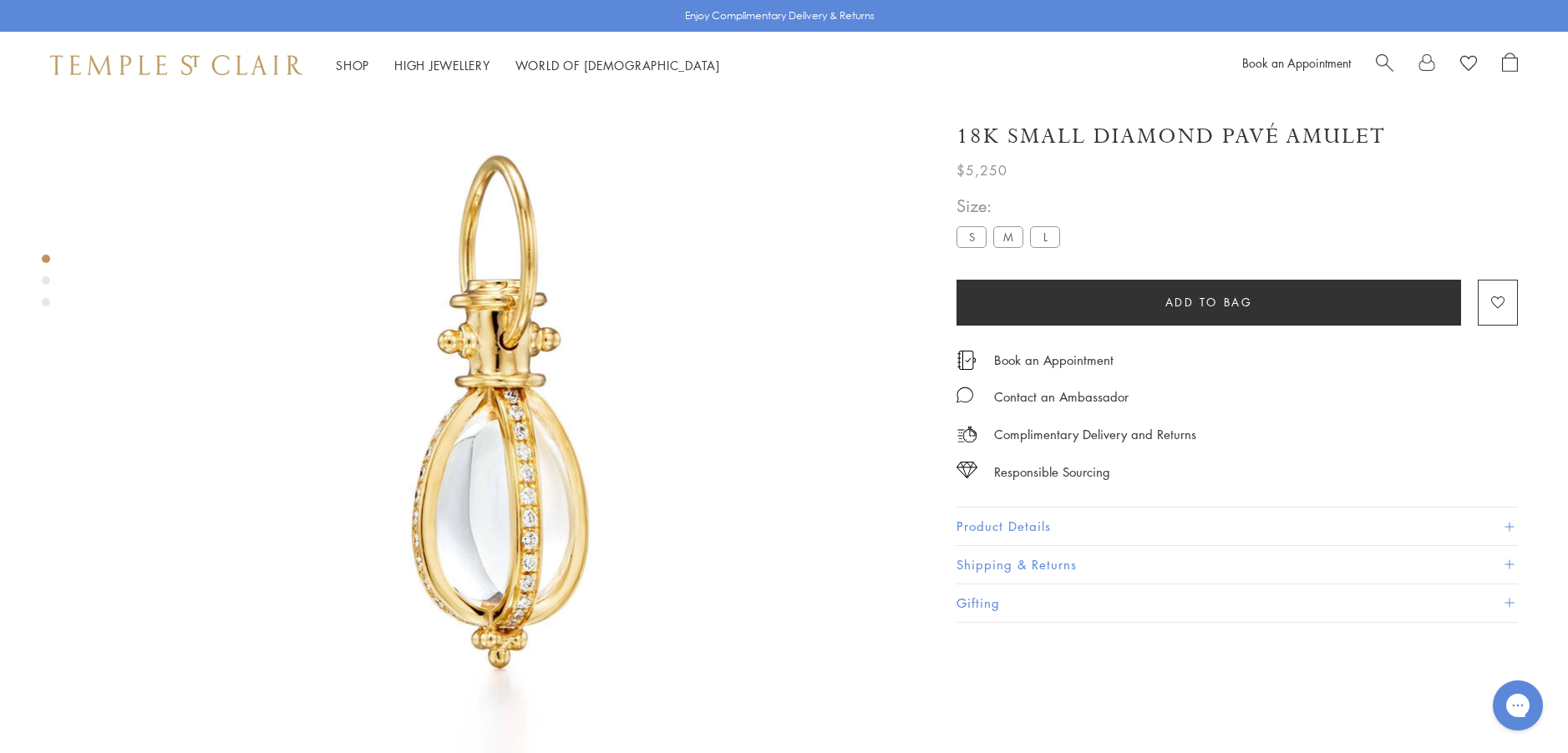
click at [997, 519] on button "Product Details" at bounding box center [1236, 526] width 561 height 37
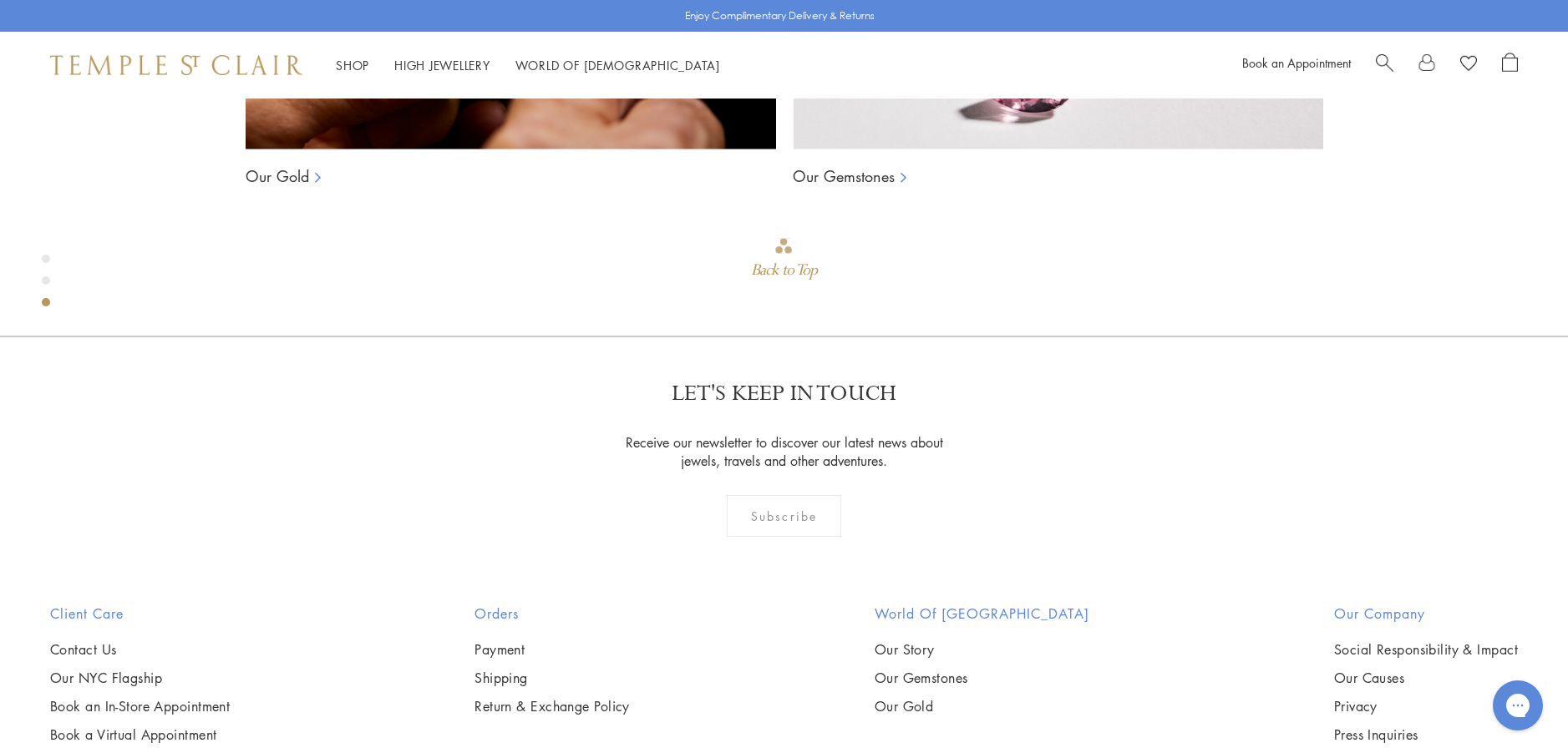
scroll to position [1684, 0]
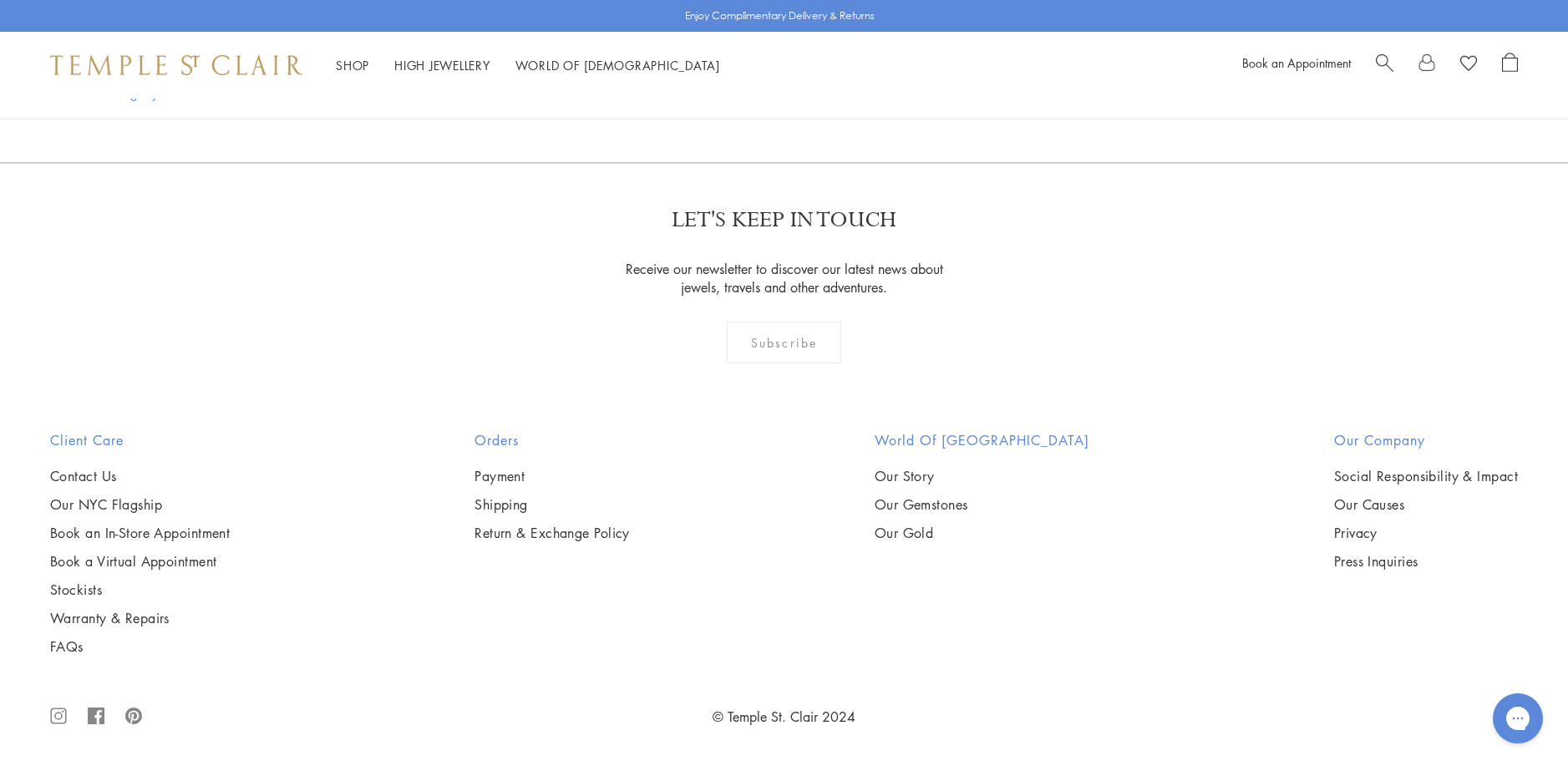
scroll to position [4932, 0]
click at [0, 0] on img at bounding box center [0, 0] width 0 height 0
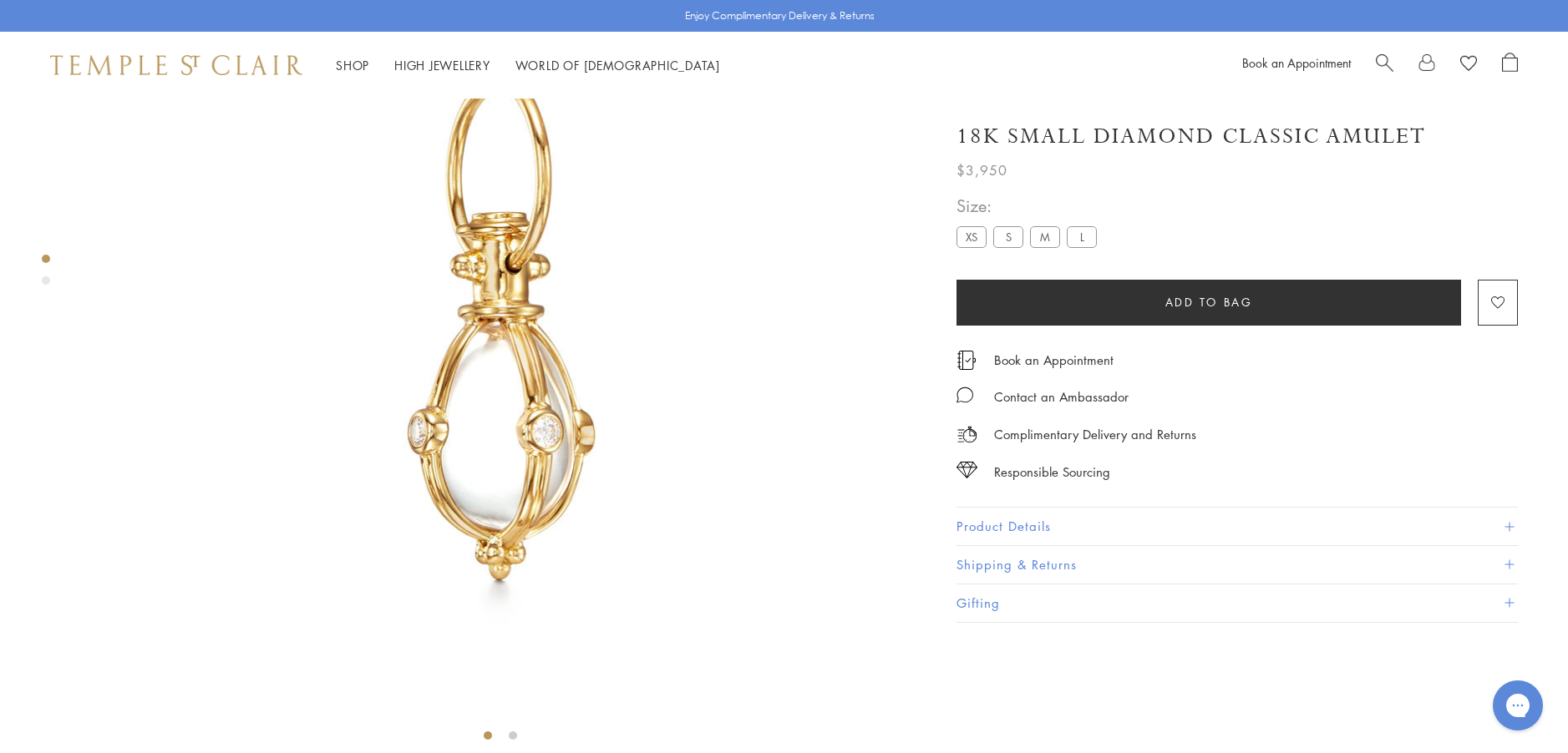
scroll to position [182, 0]
click at [1006, 521] on button "Product Details" at bounding box center [1236, 526] width 561 height 37
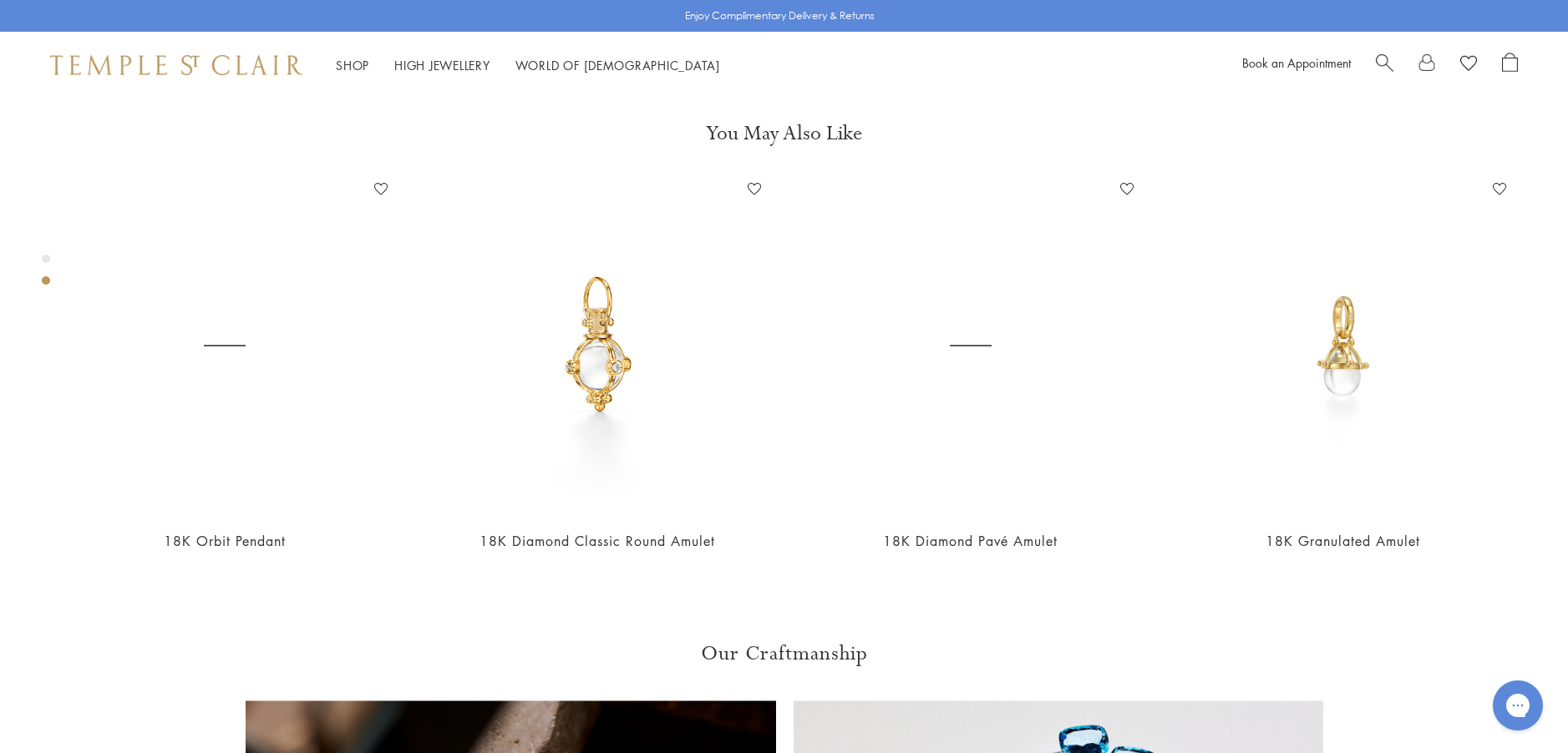
scroll to position [850, 0]
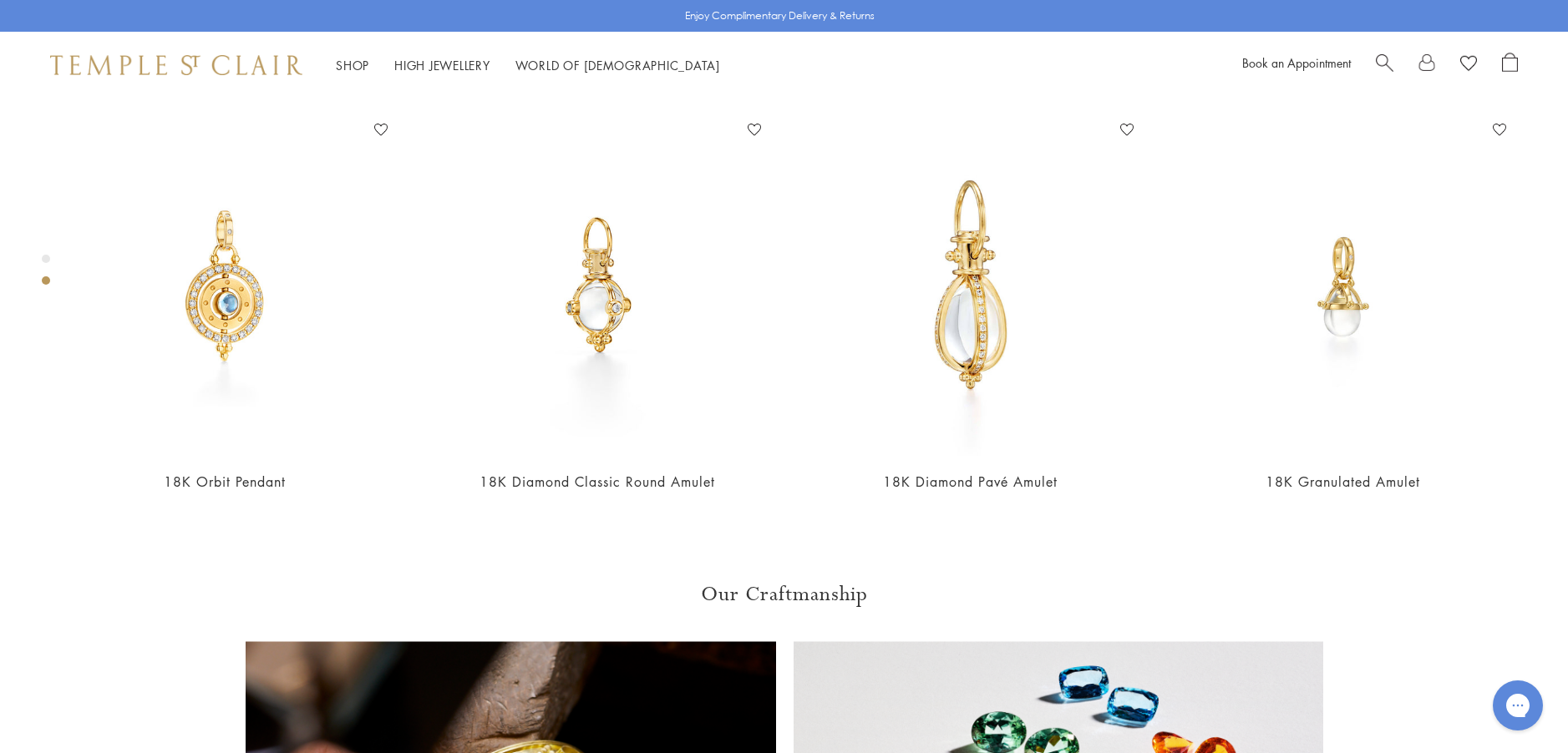
scroll to position [1017, 0]
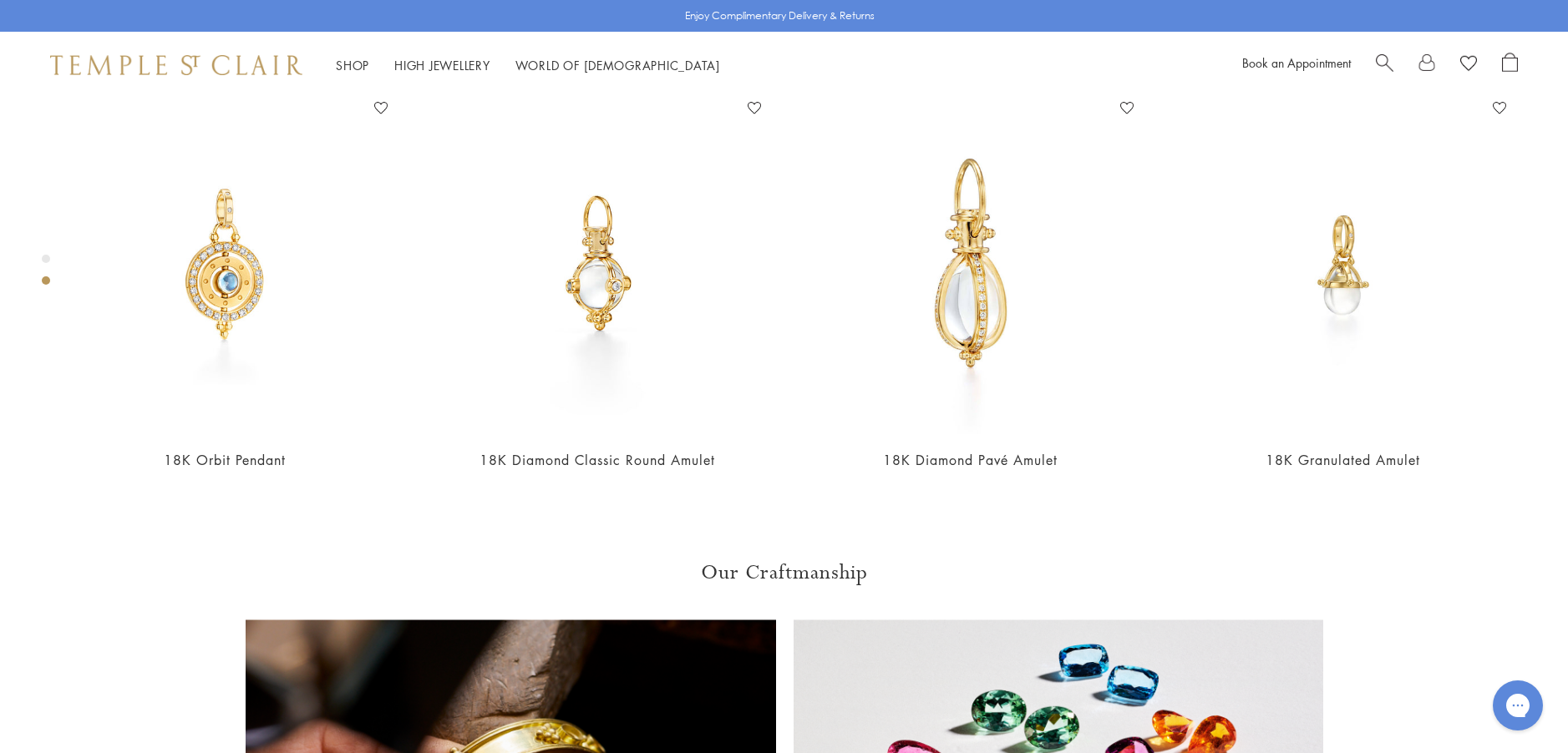
scroll to position [850, 0]
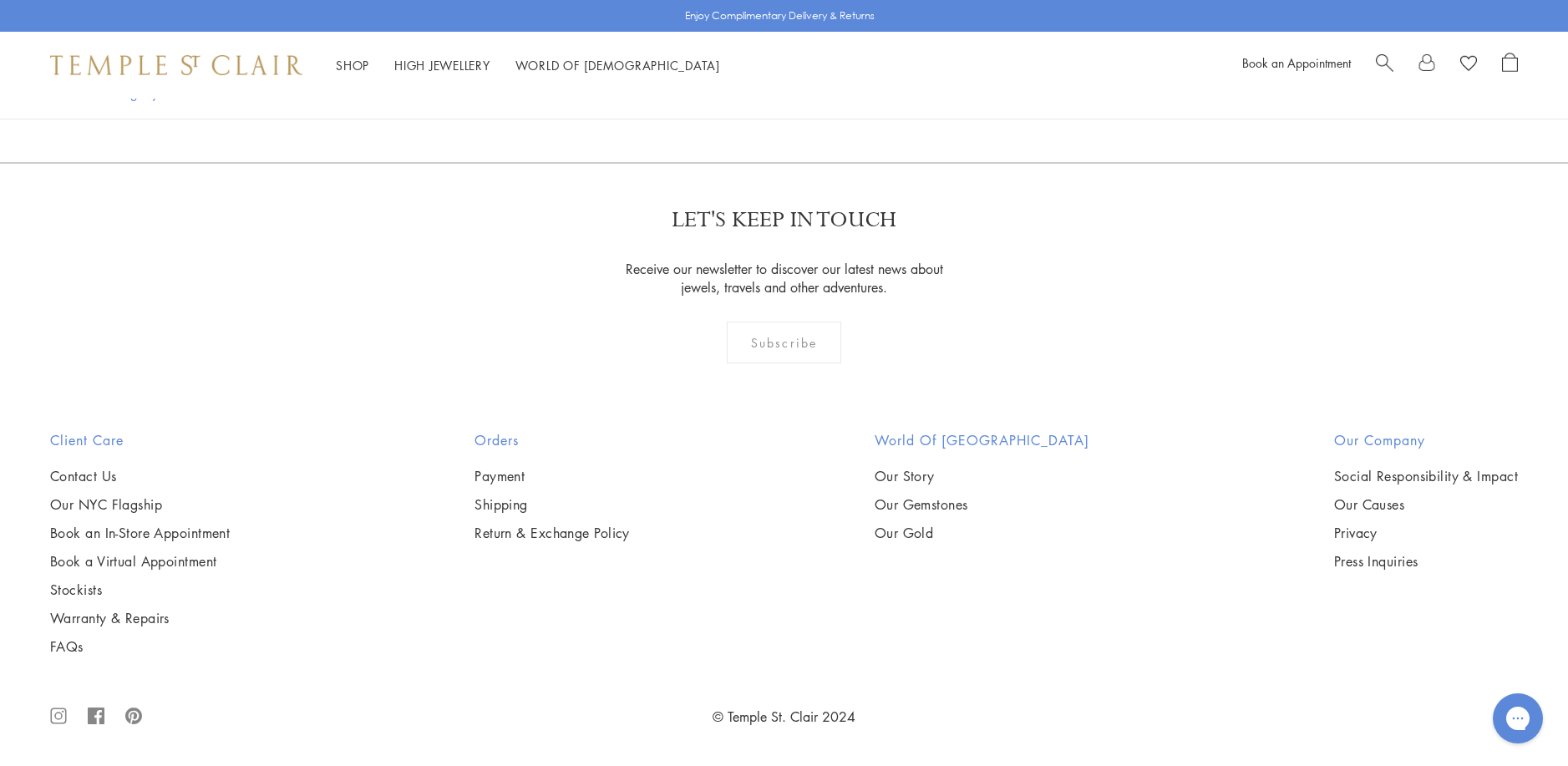
click at [0, 0] on img at bounding box center [0, 0] width 0 height 0
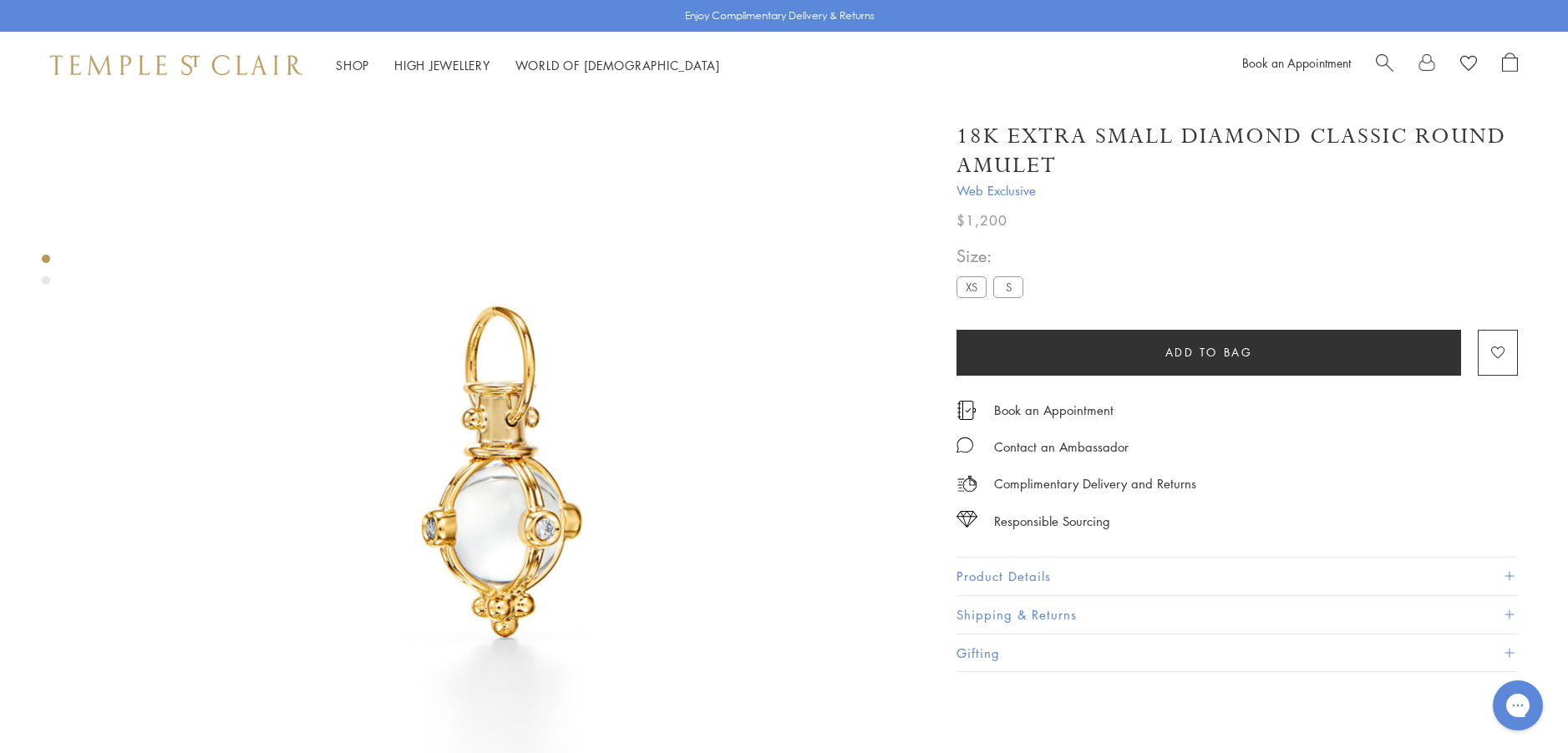
scroll to position [98, 0]
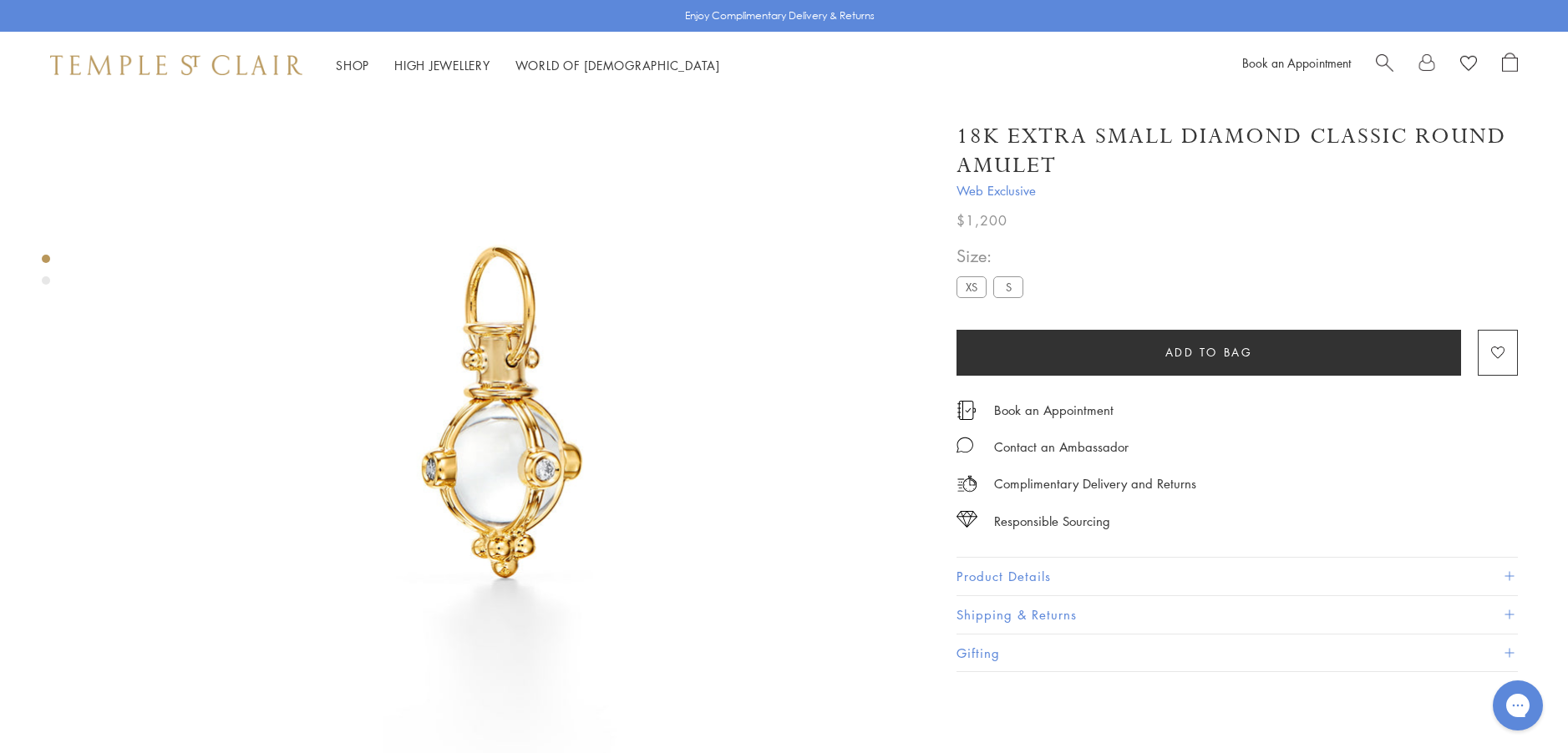
click at [984, 578] on button "Product Details" at bounding box center [1236, 576] width 561 height 37
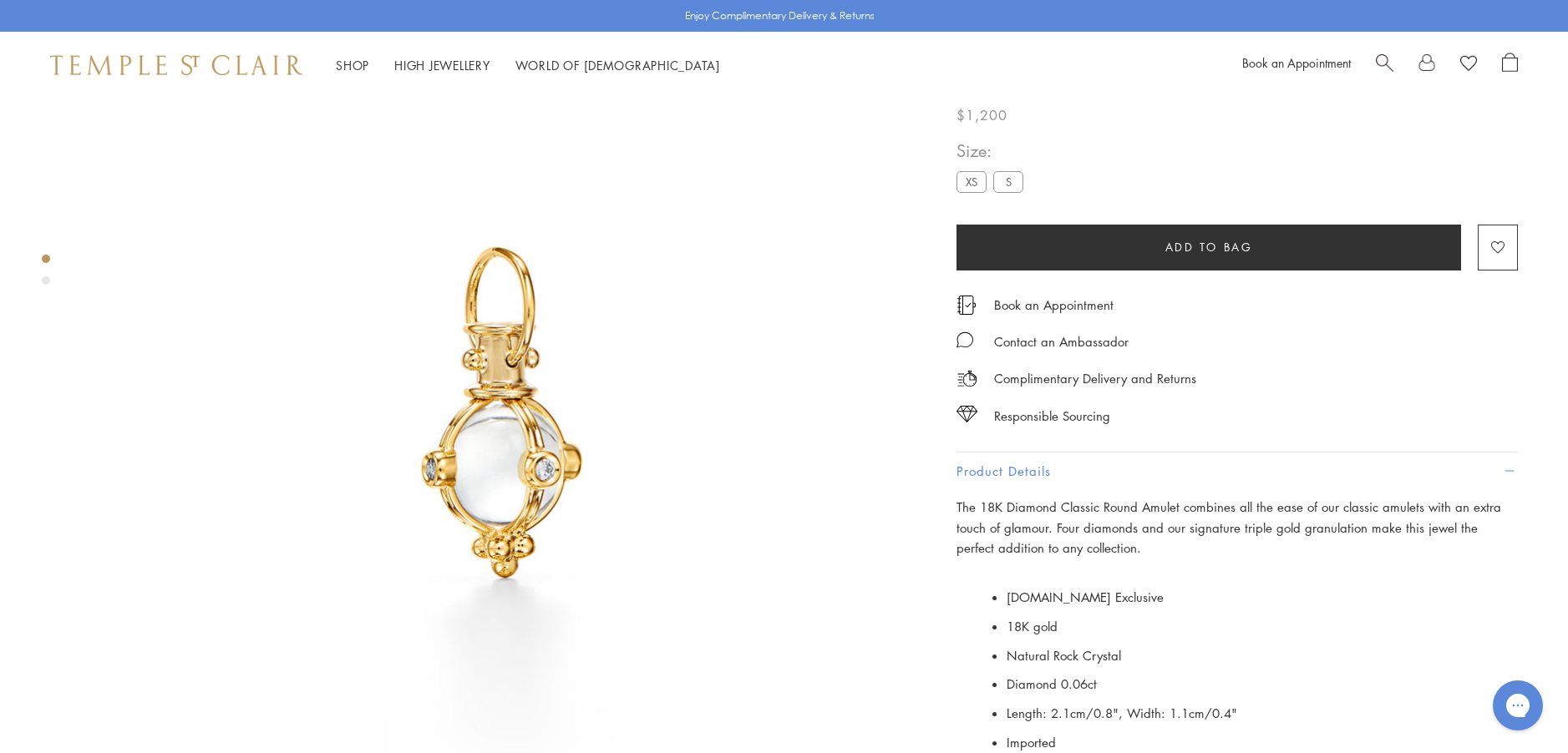
click at [1007, 192] on label "S" at bounding box center [1008, 182] width 30 height 21
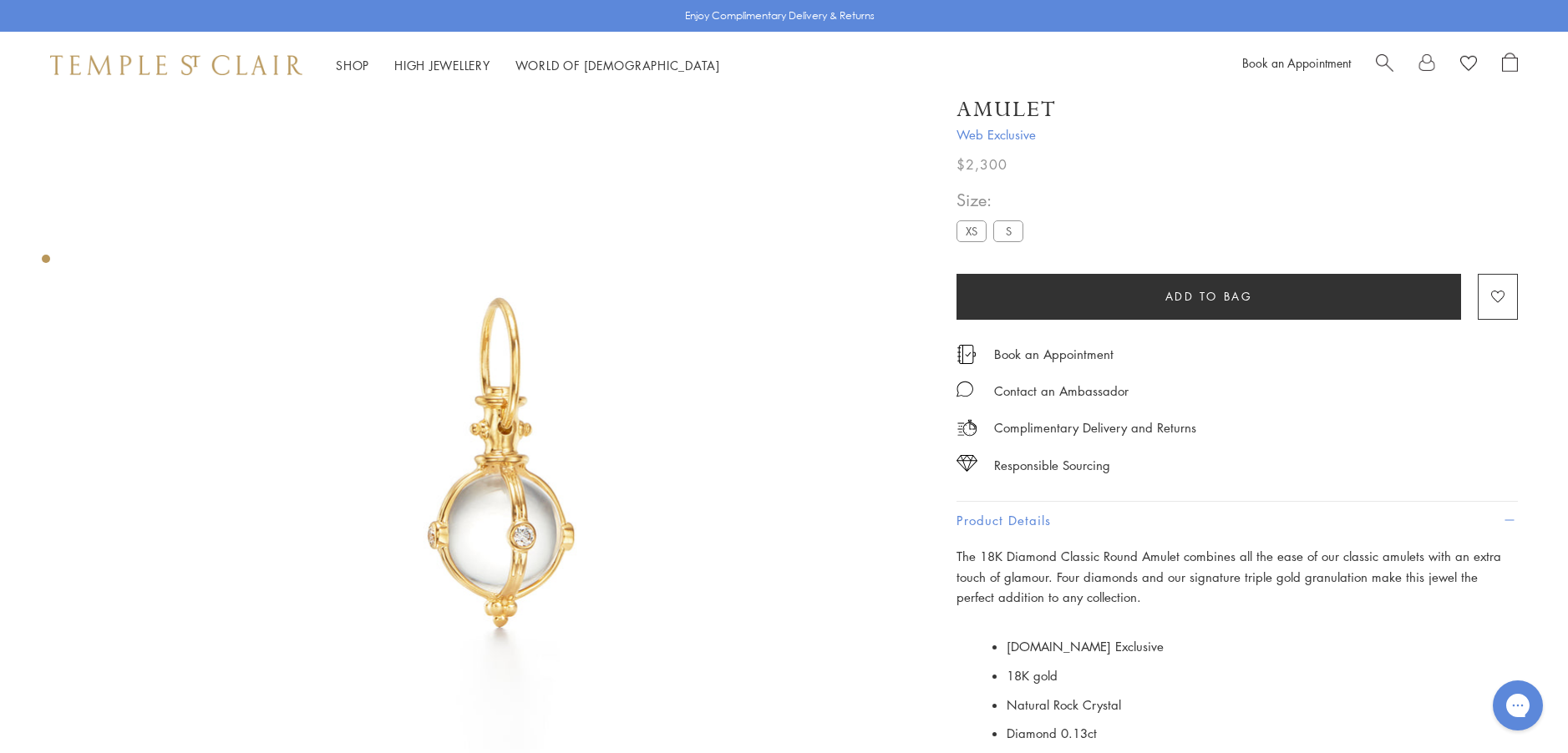
scroll to position [15, 0]
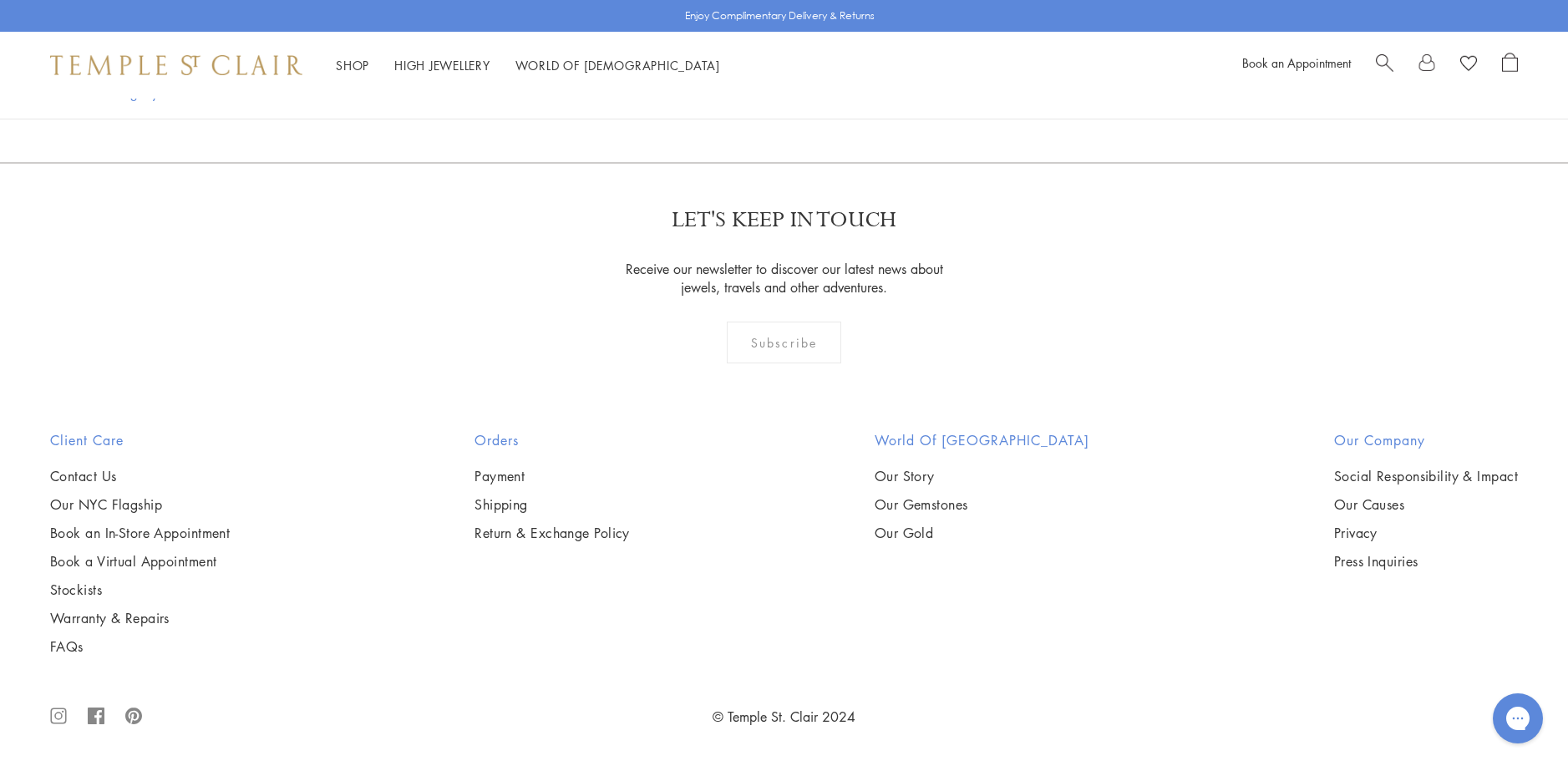
click at [0, 0] on img at bounding box center [0, 0] width 0 height 0
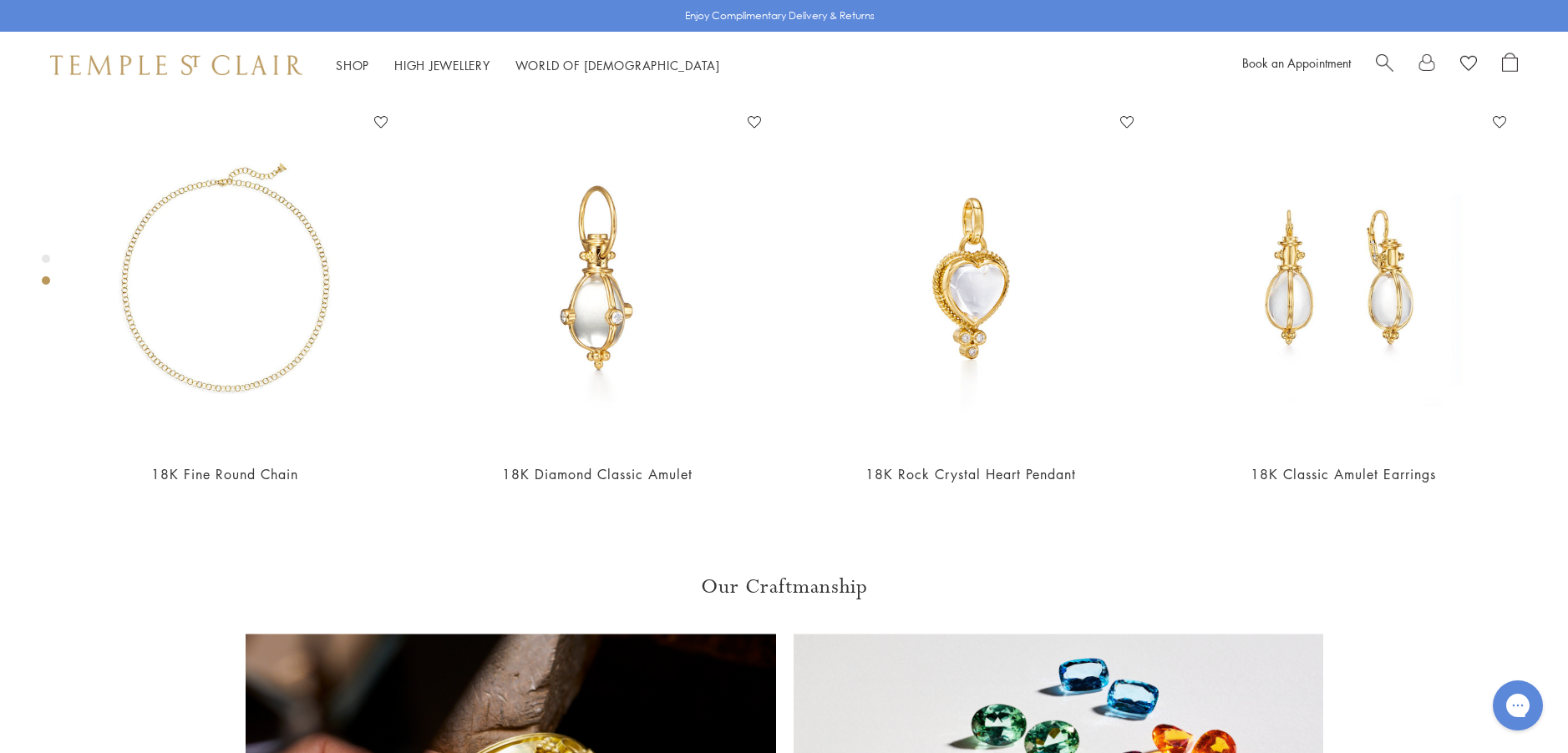
scroll to position [933, 0]
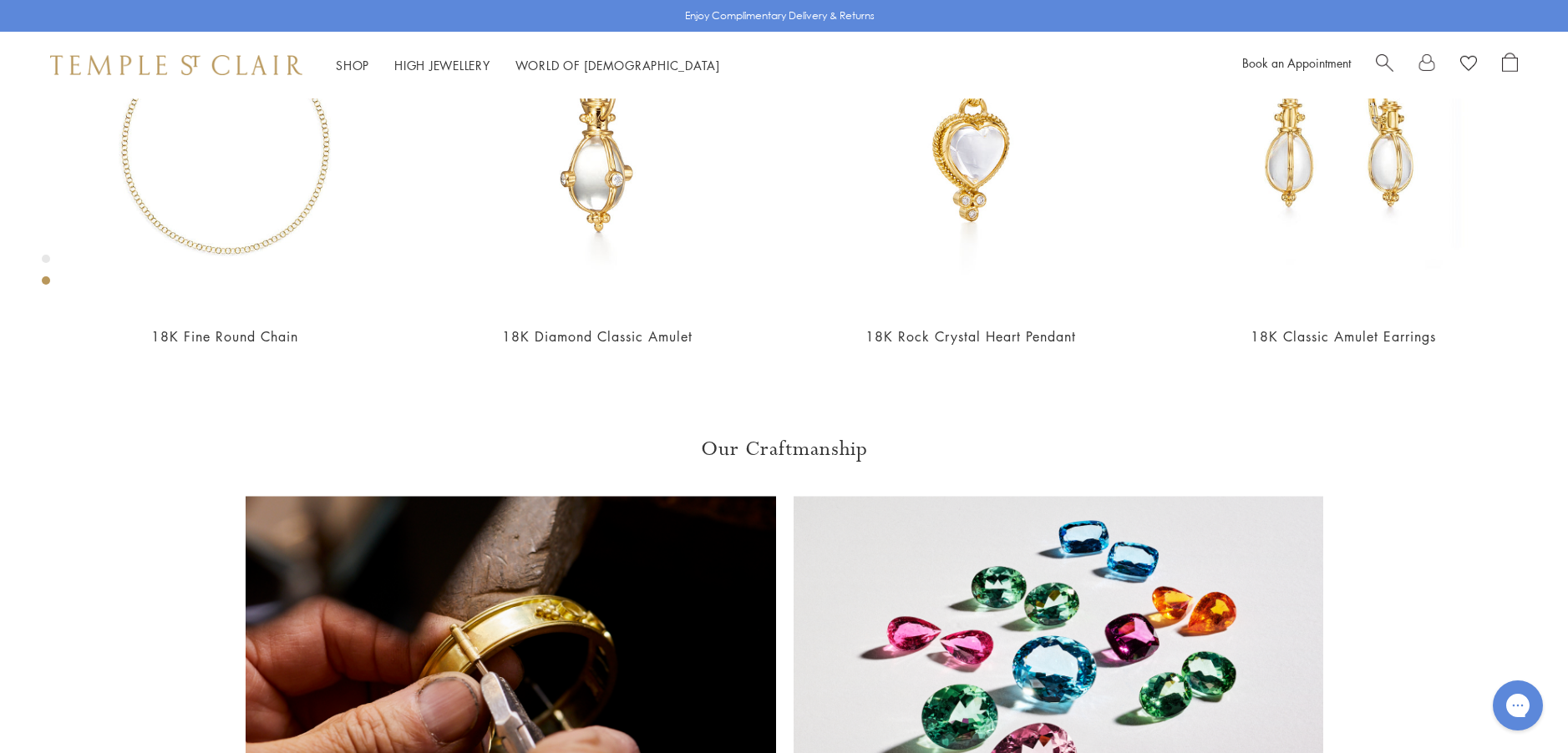
scroll to position [1100, 0]
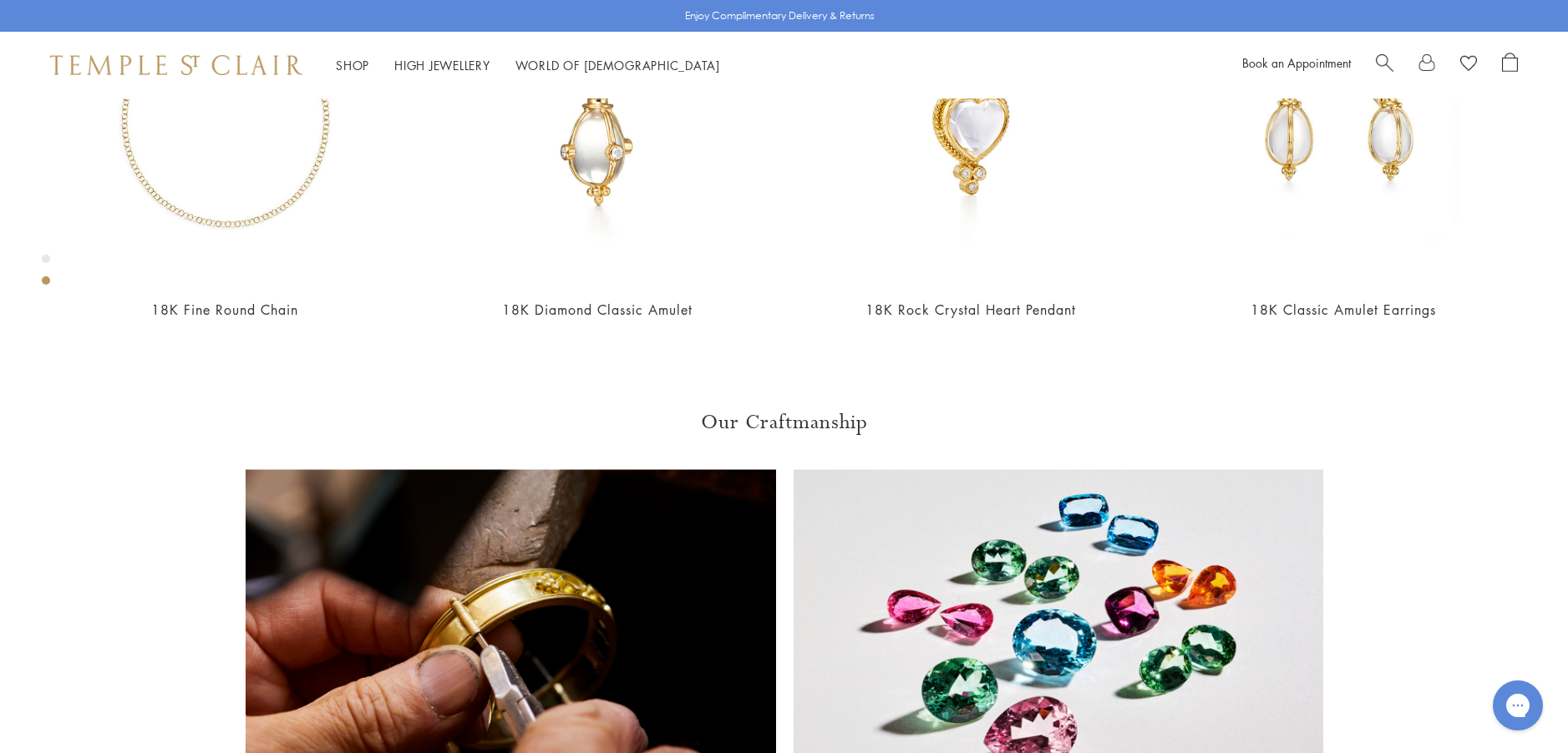
scroll to position [1100, 0]
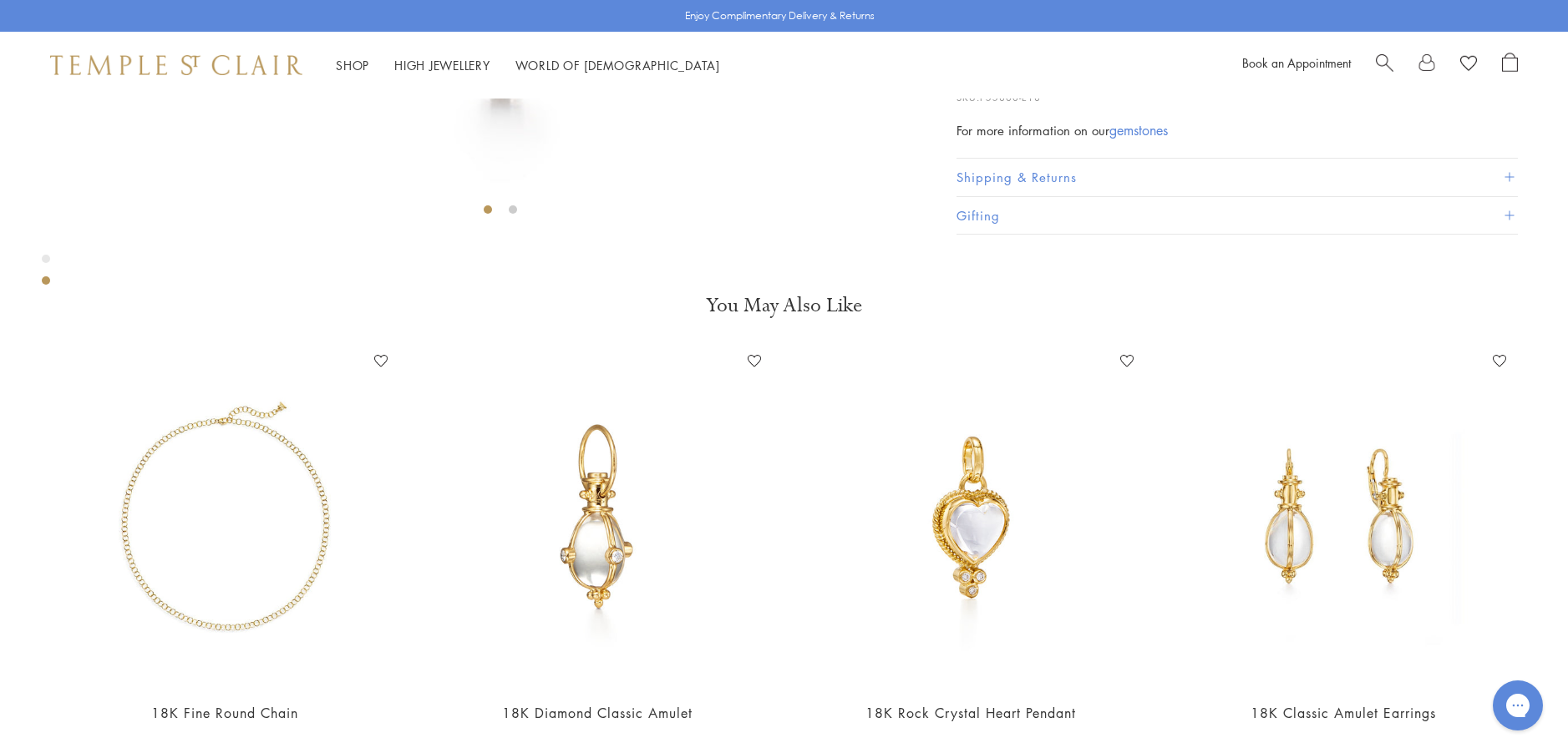
scroll to position [683, 0]
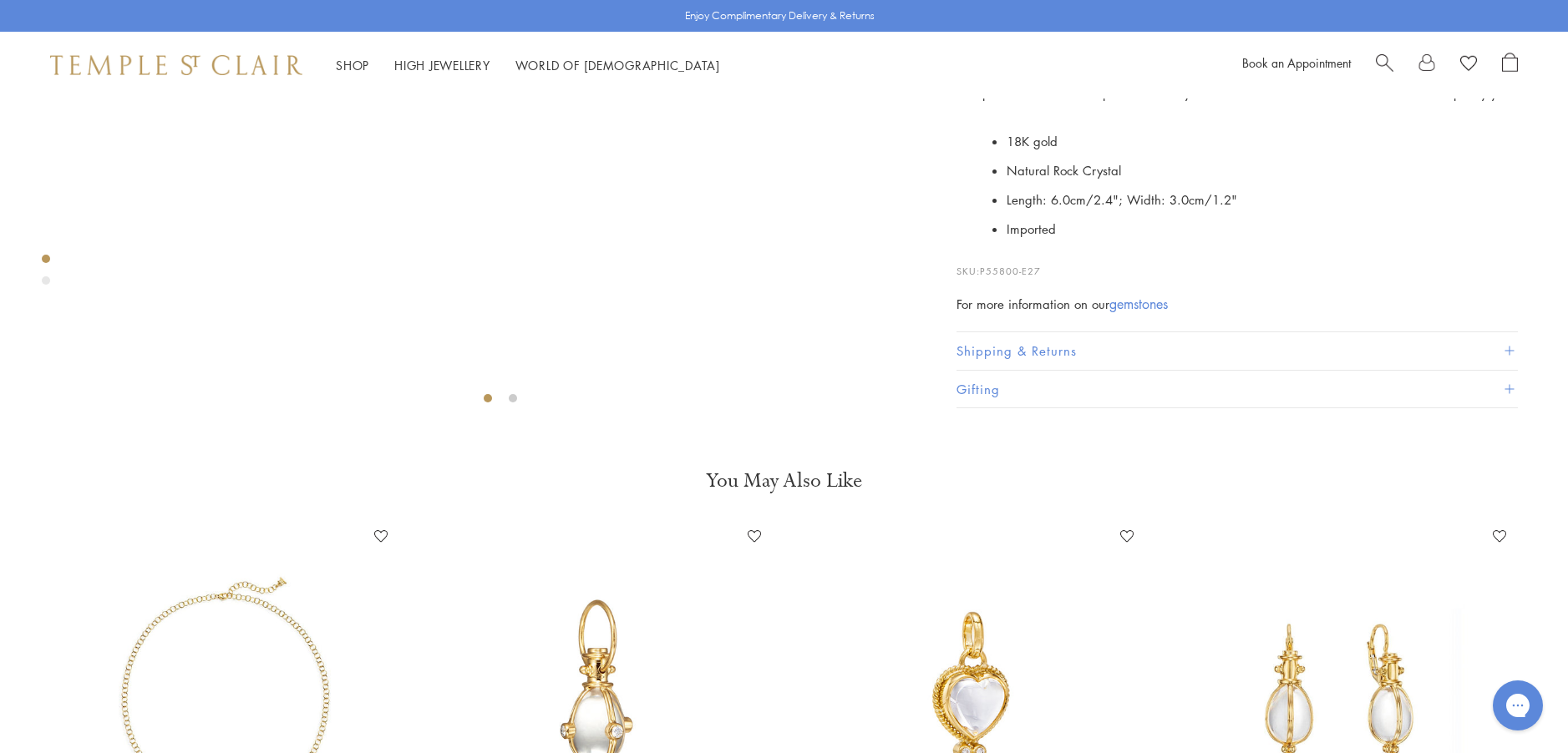
scroll to position [516, 0]
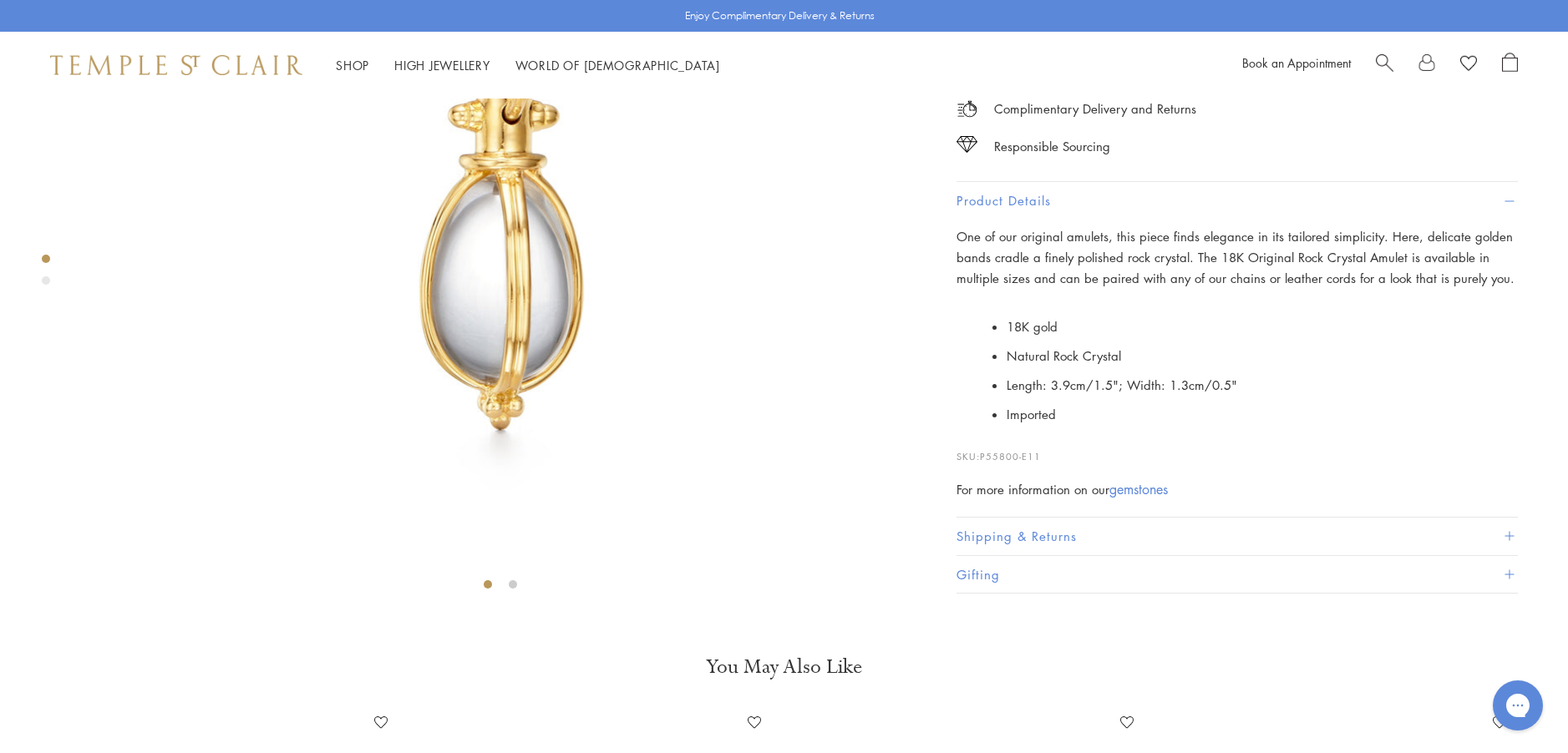
scroll to position [98, 0]
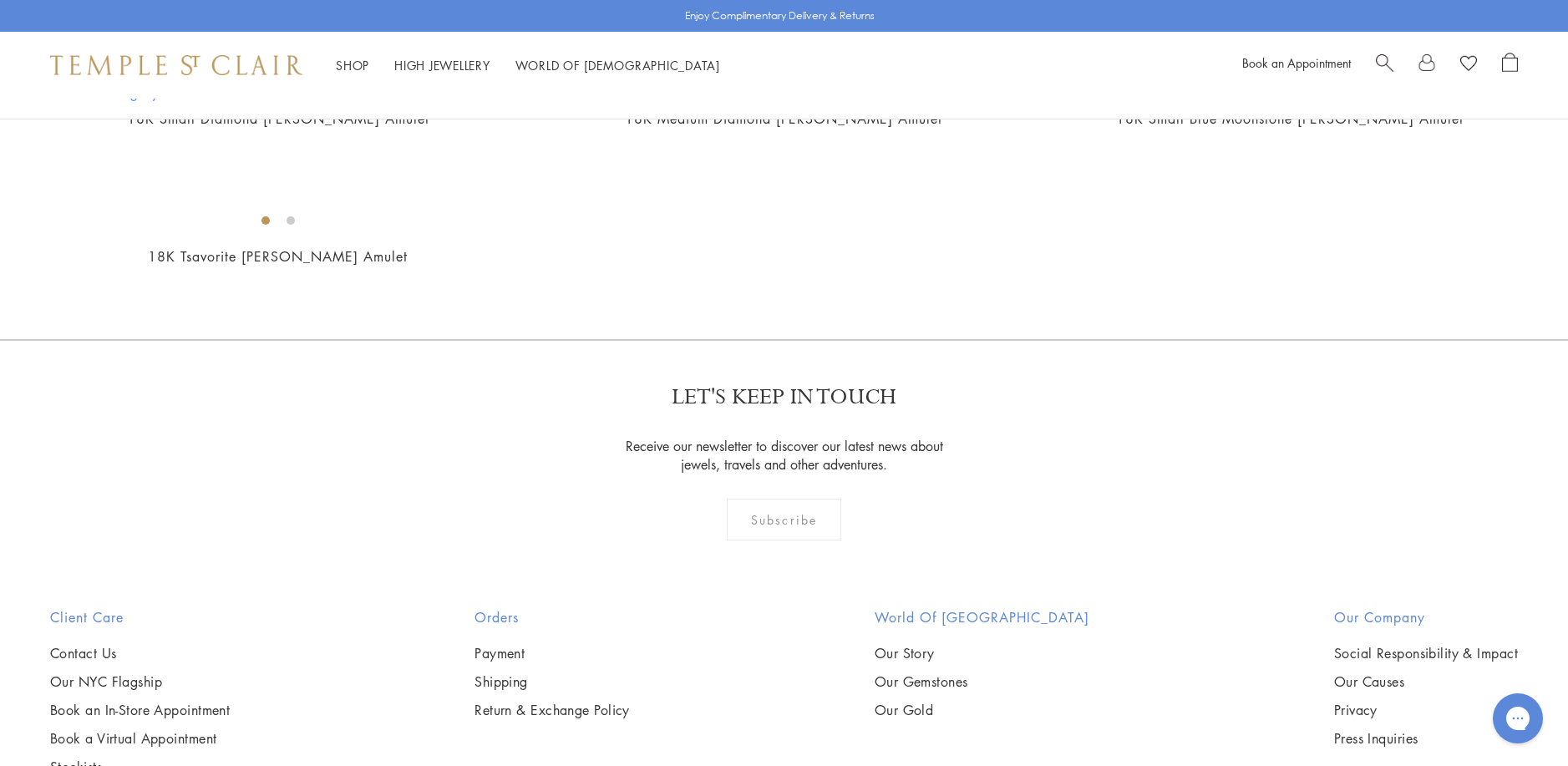
scroll to position [3271, 0]
click at [0, 0] on img at bounding box center [0, 0] width 0 height 0
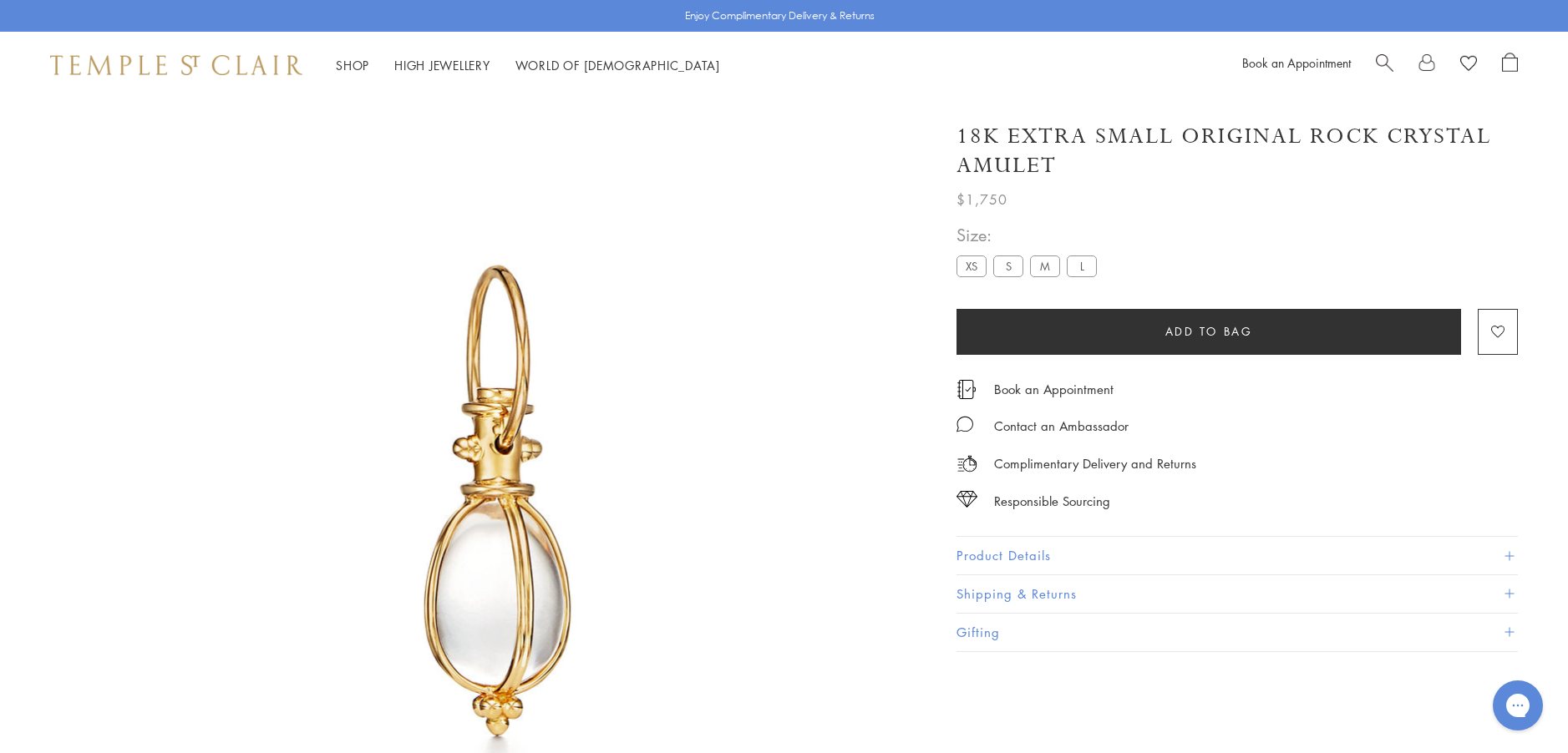
scroll to position [98, 0]
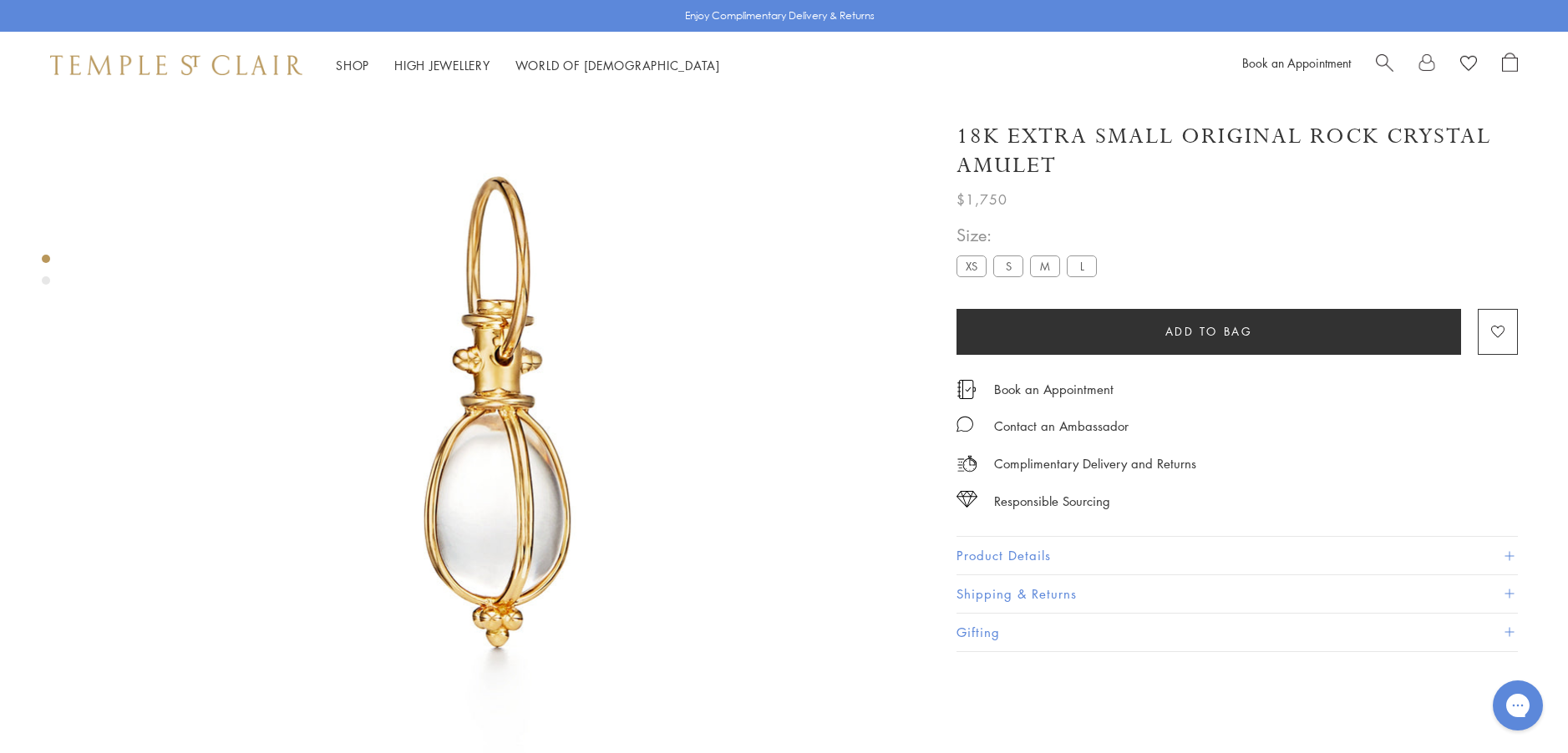
click at [1004, 262] on label "S" at bounding box center [1008, 266] width 30 height 21
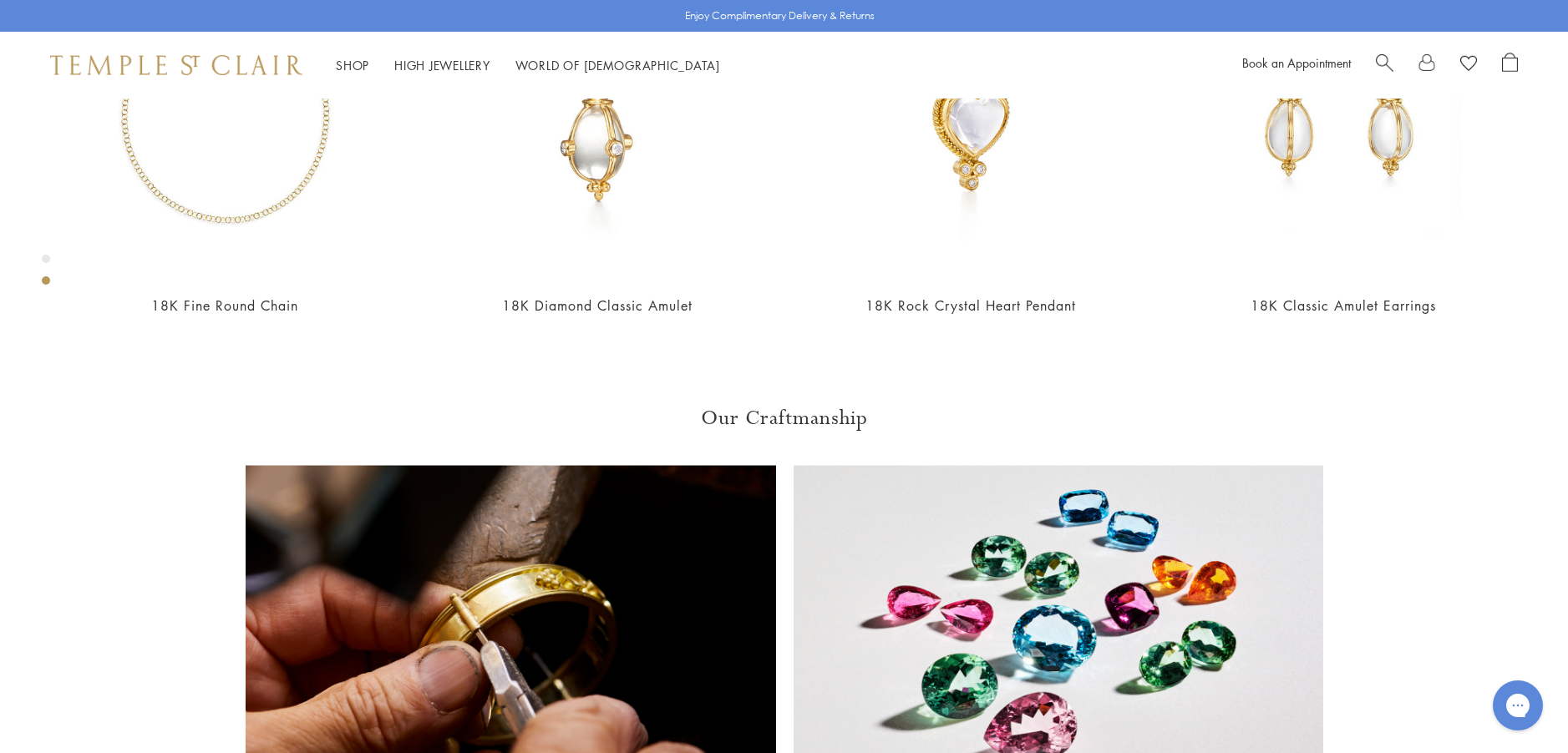
scroll to position [1100, 0]
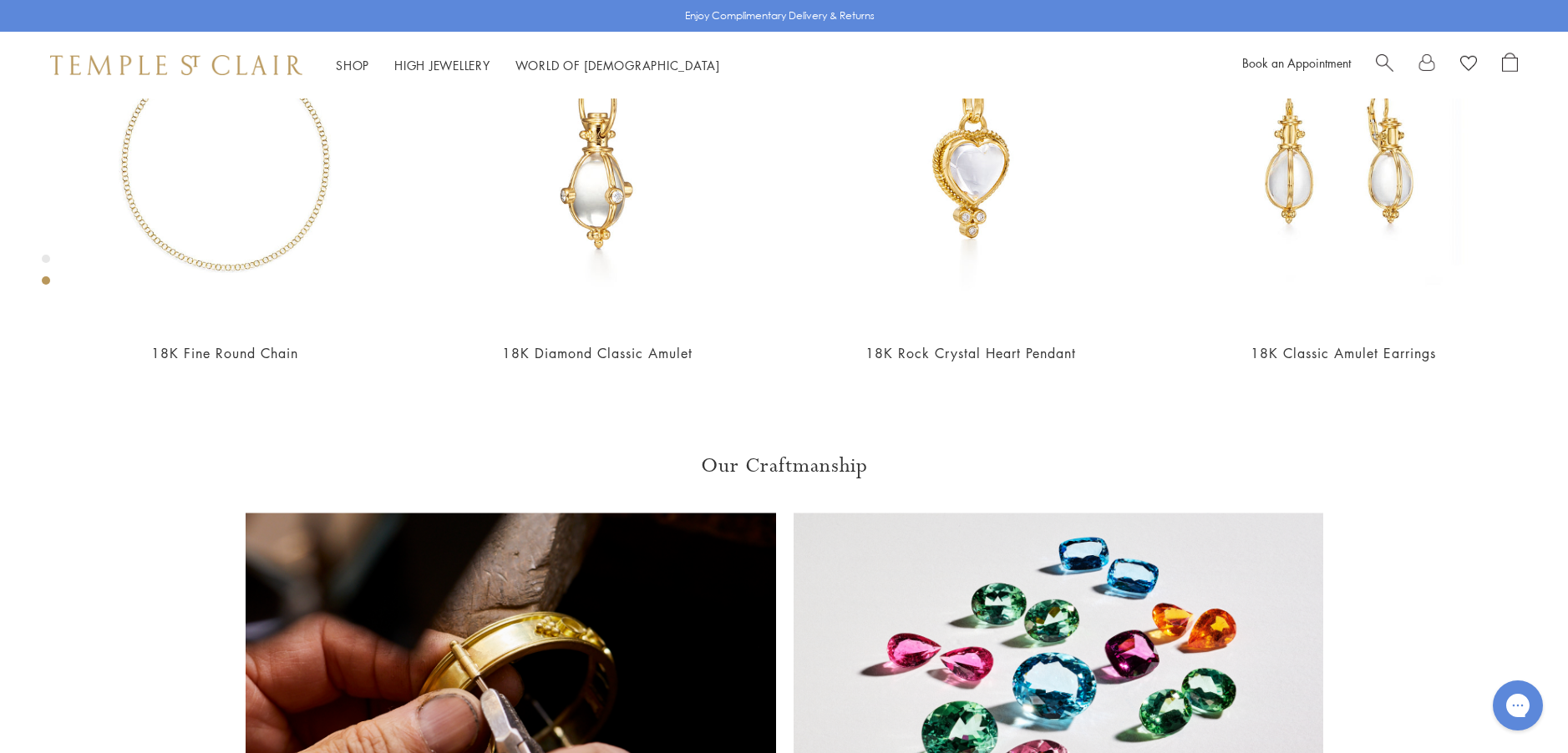
scroll to position [1017, 0]
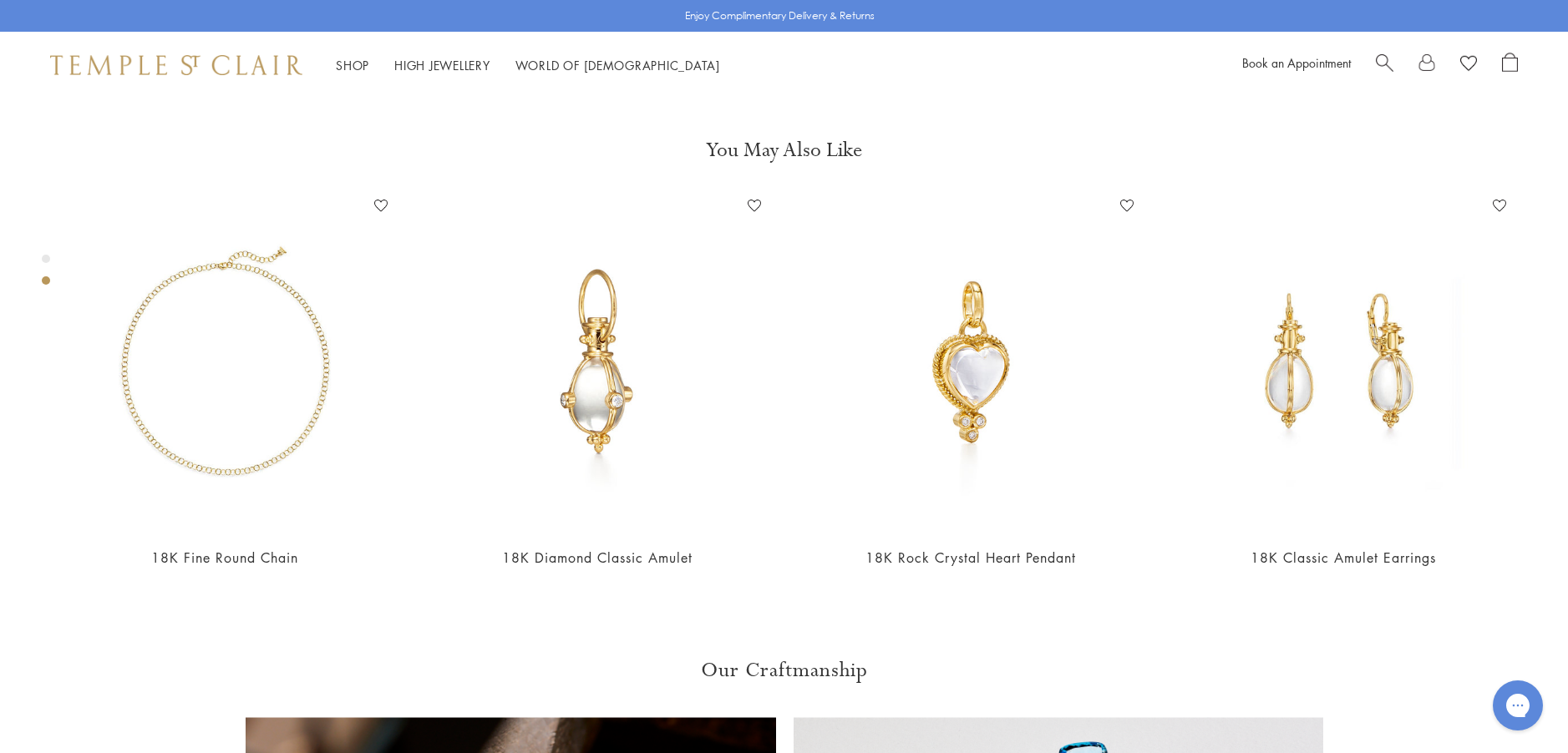
scroll to position [766, 0]
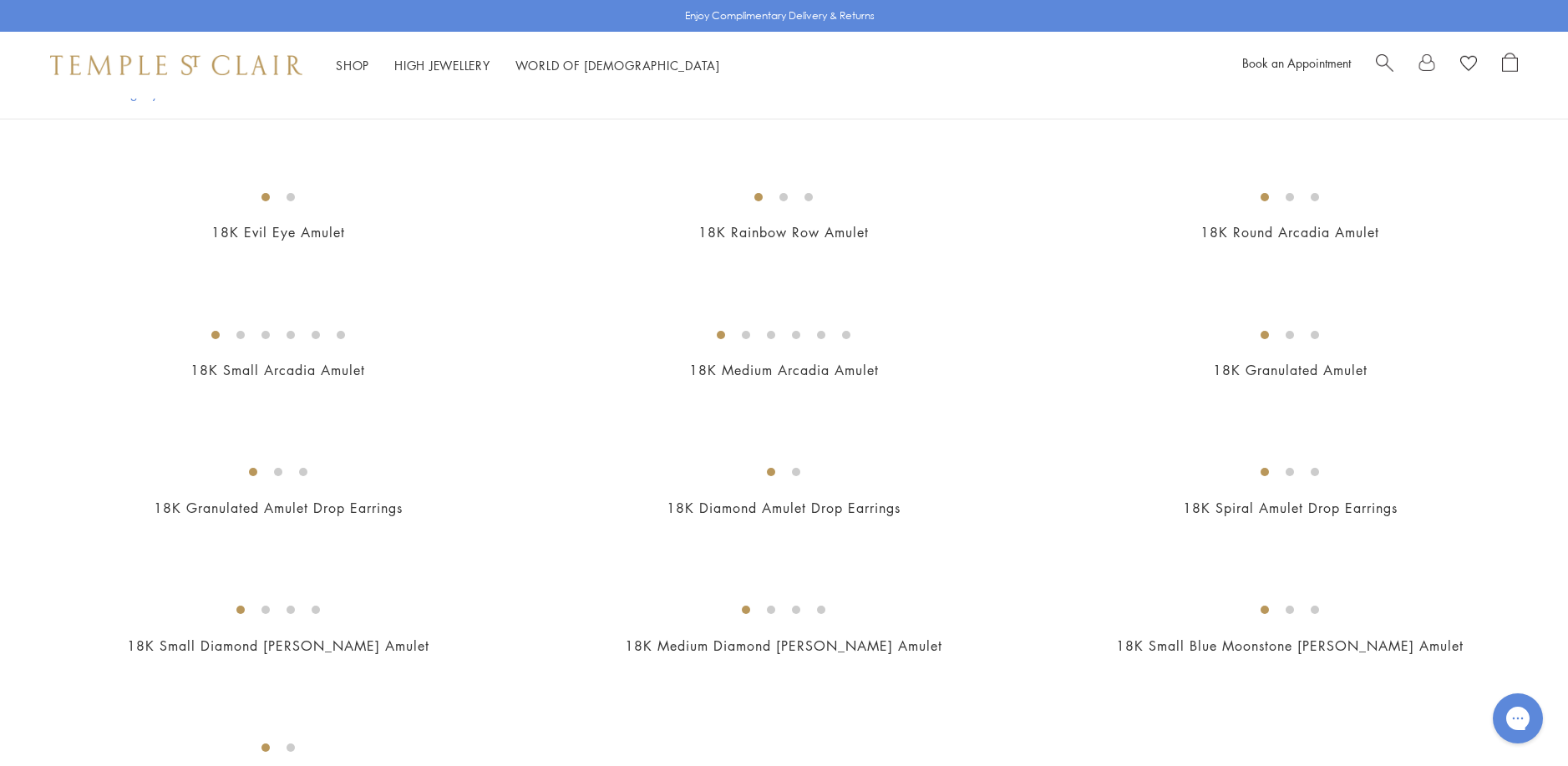
scroll to position [2603, 0]
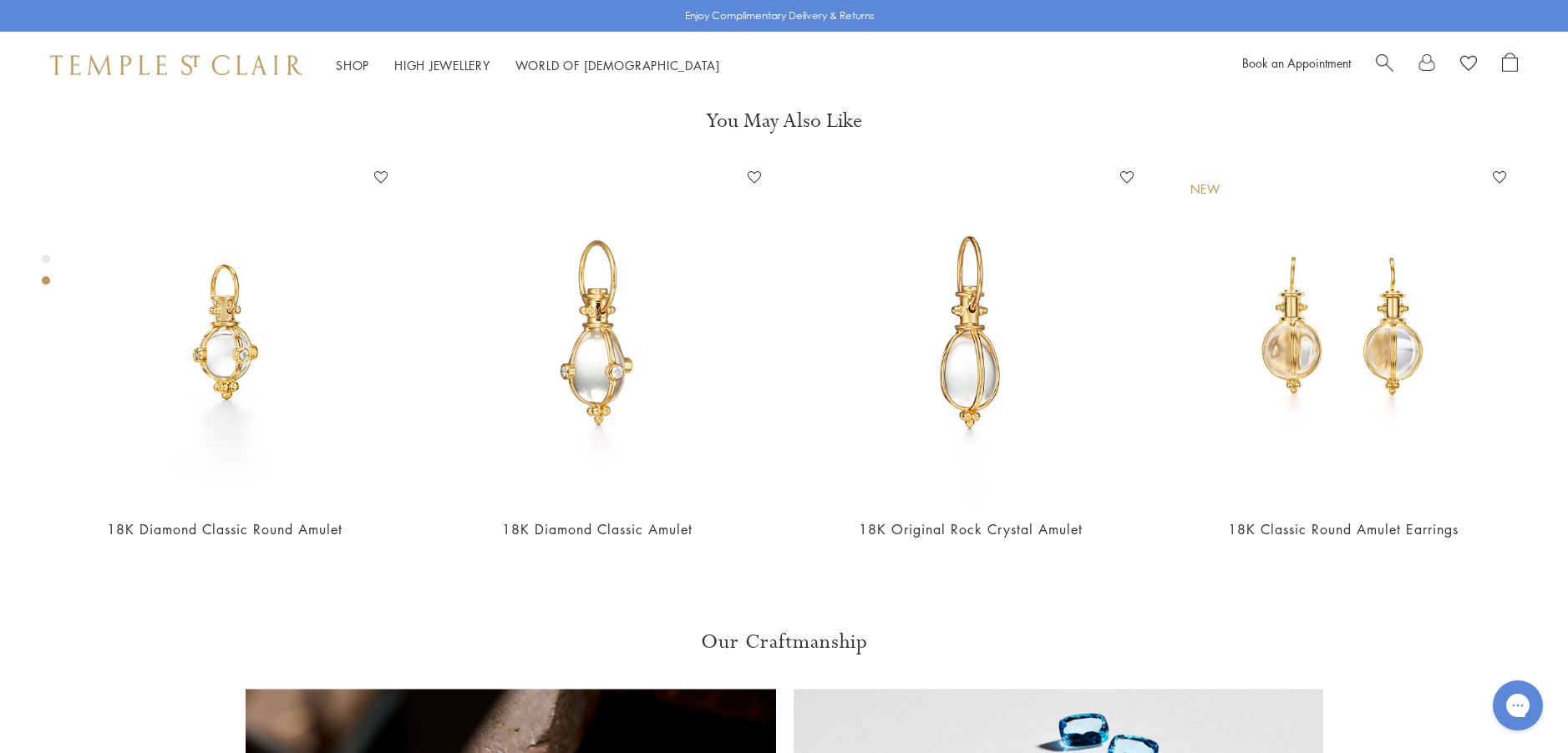
scroll to position [933, 0]
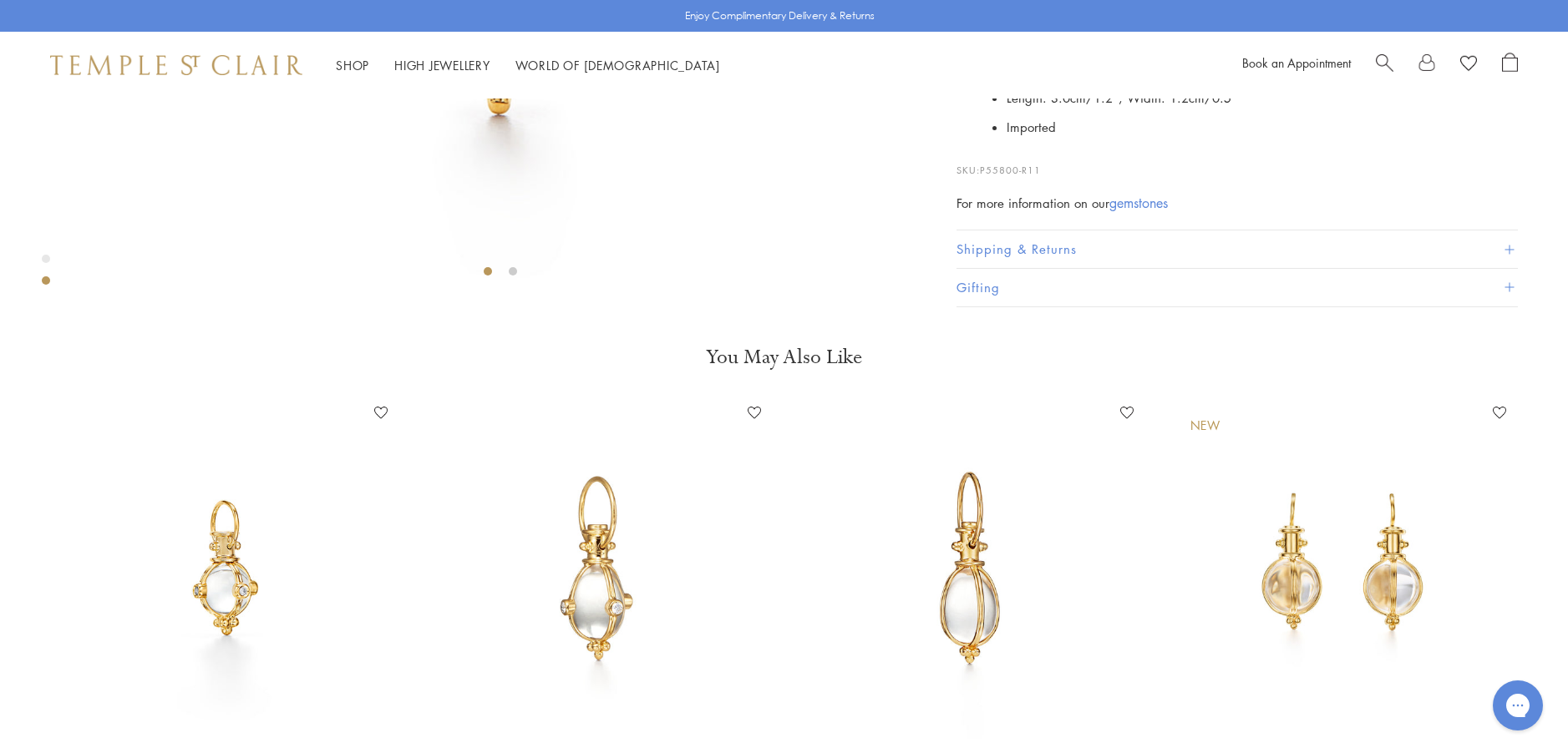
scroll to position [600, 0]
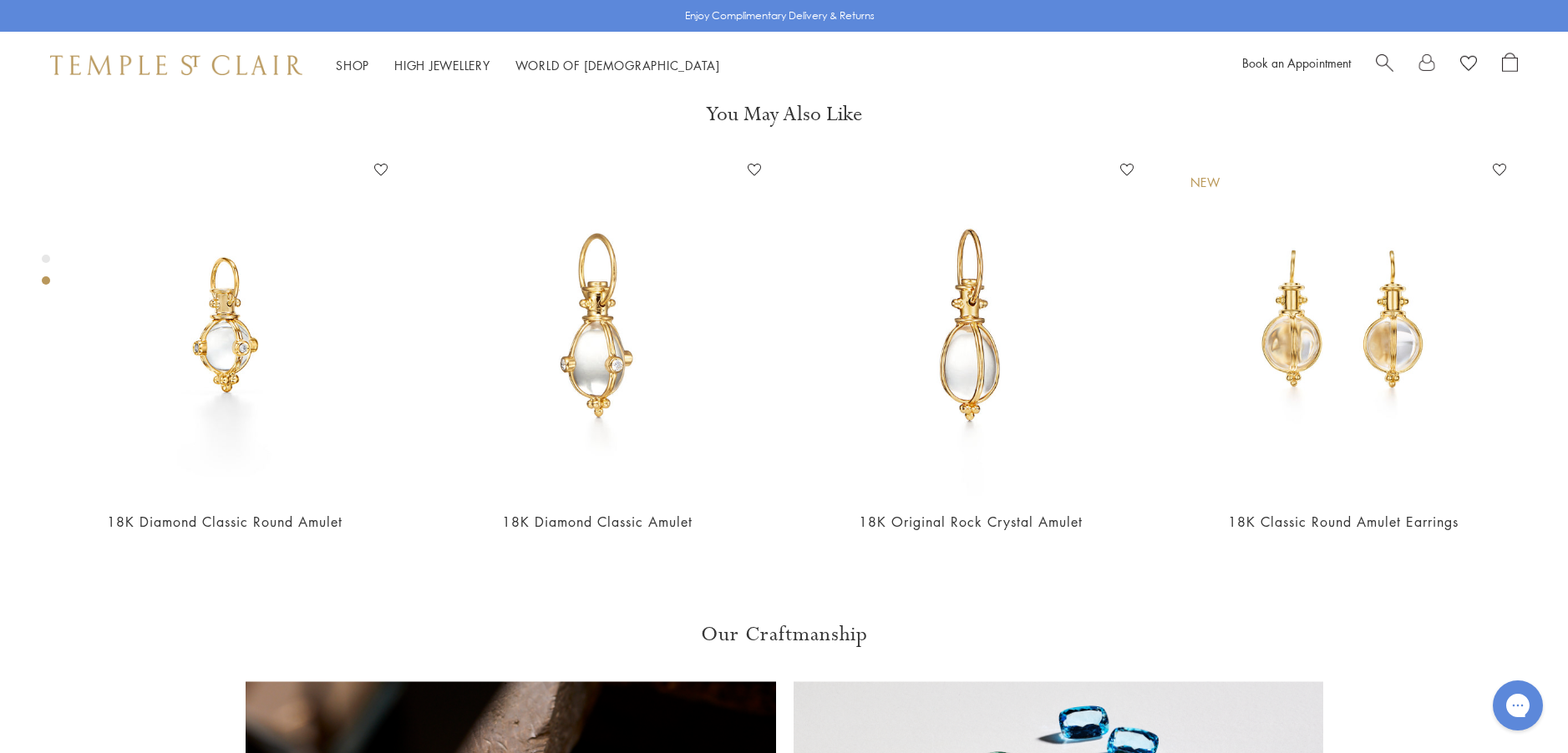
scroll to position [933, 0]
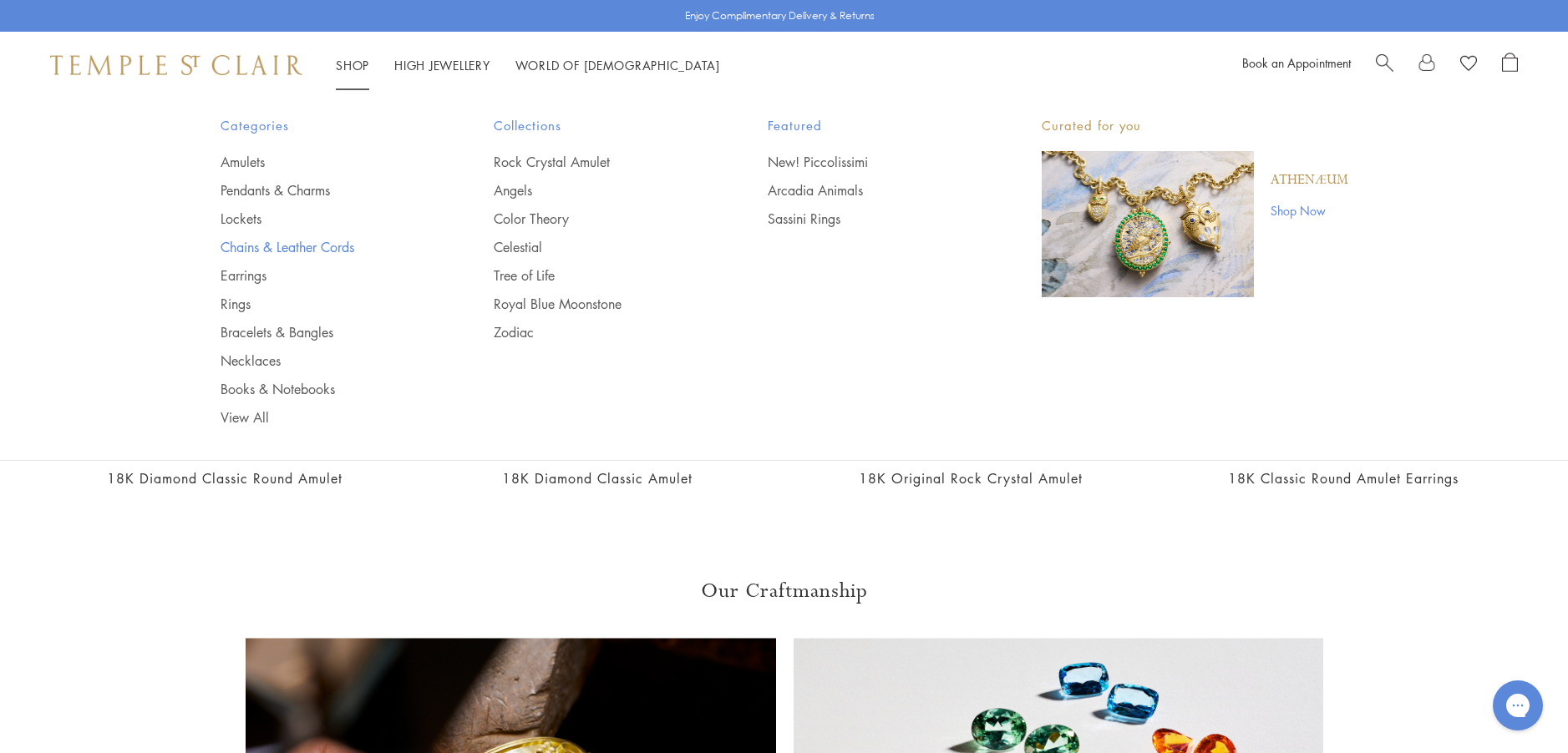
click at [266, 248] on link "Chains & Leather Cords" at bounding box center [324, 247] width 207 height 19
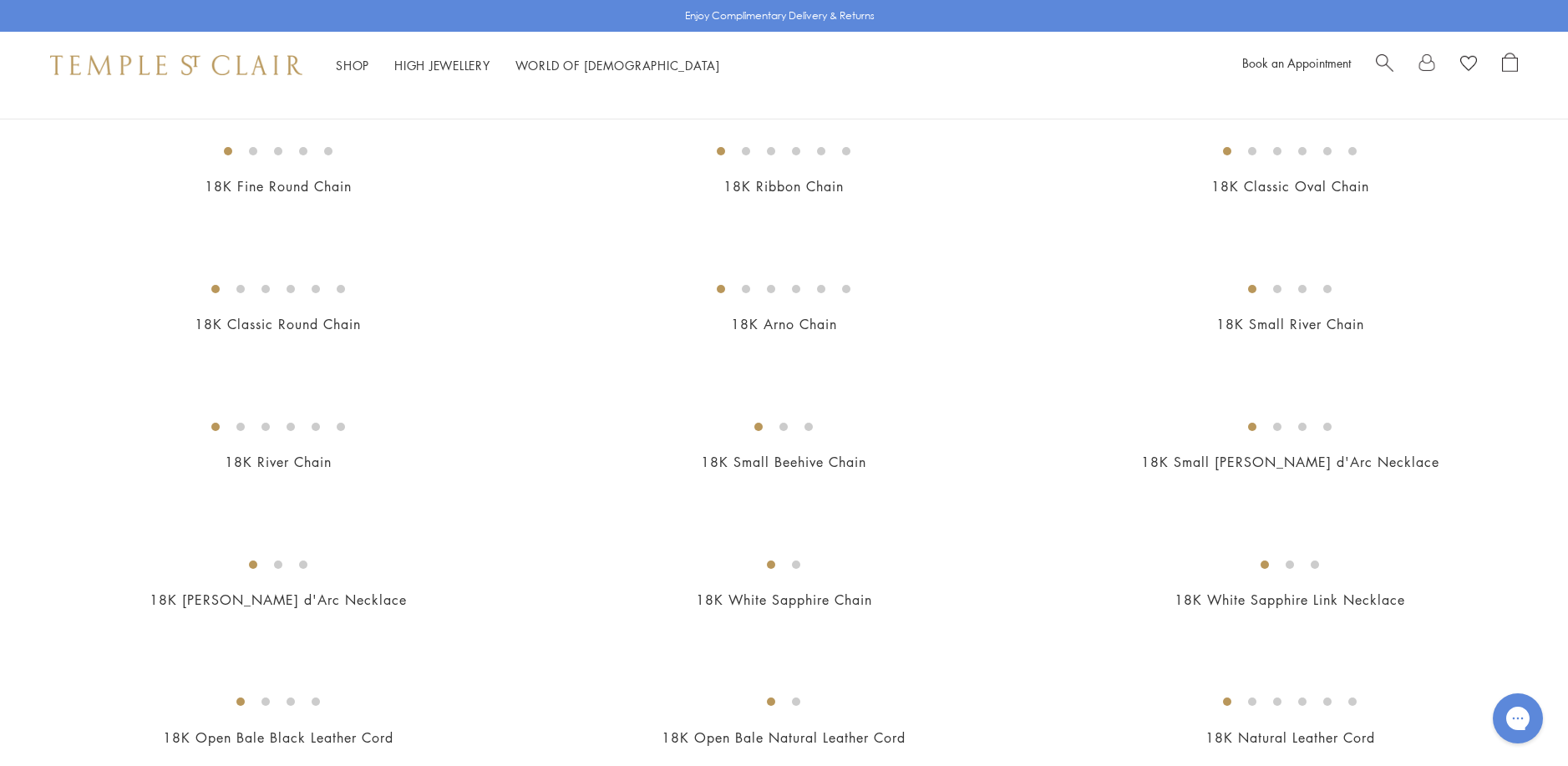
scroll to position [334, 0]
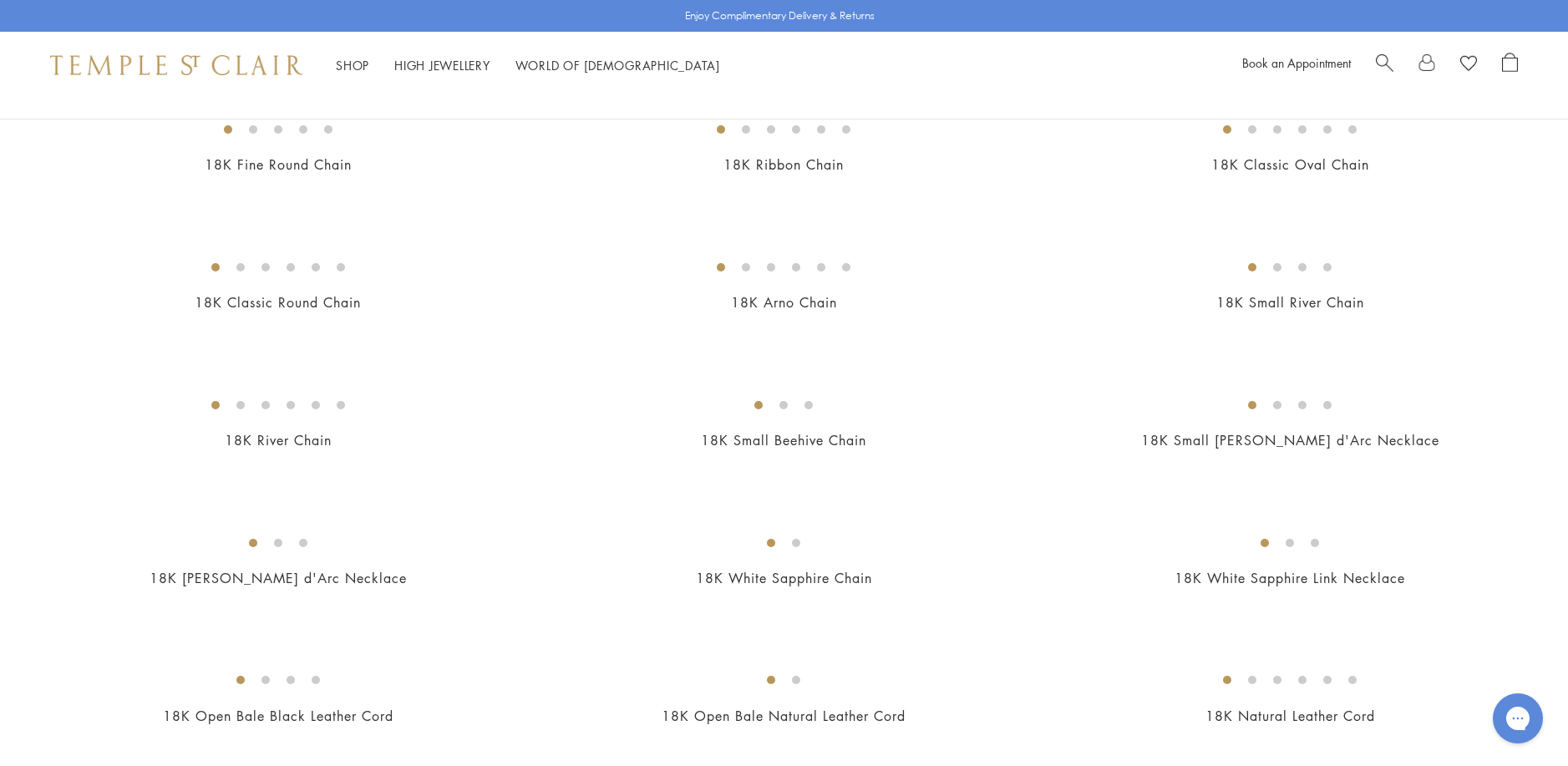
click at [0, 0] on img at bounding box center [0, 0] width 0 height 0
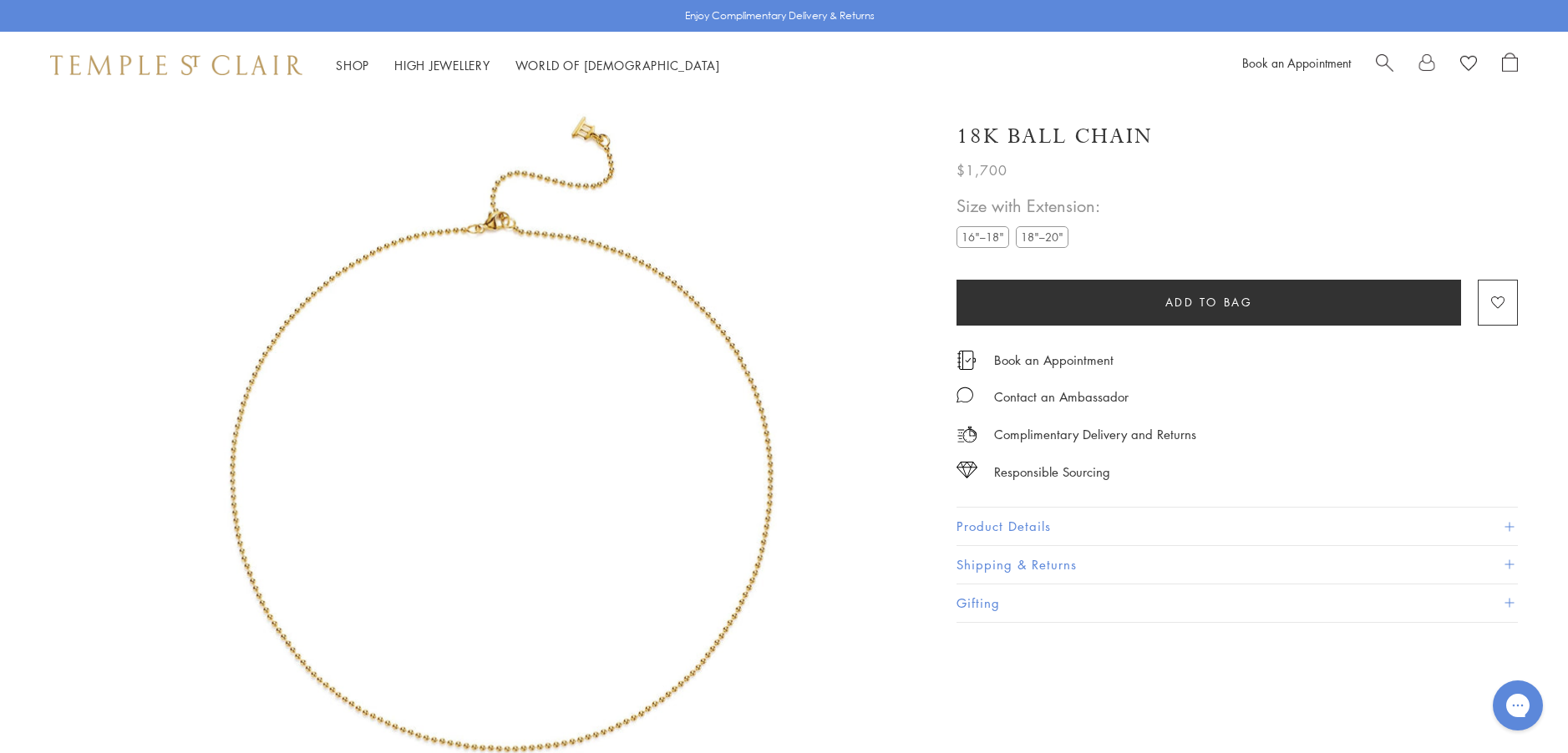
scroll to position [98, 0]
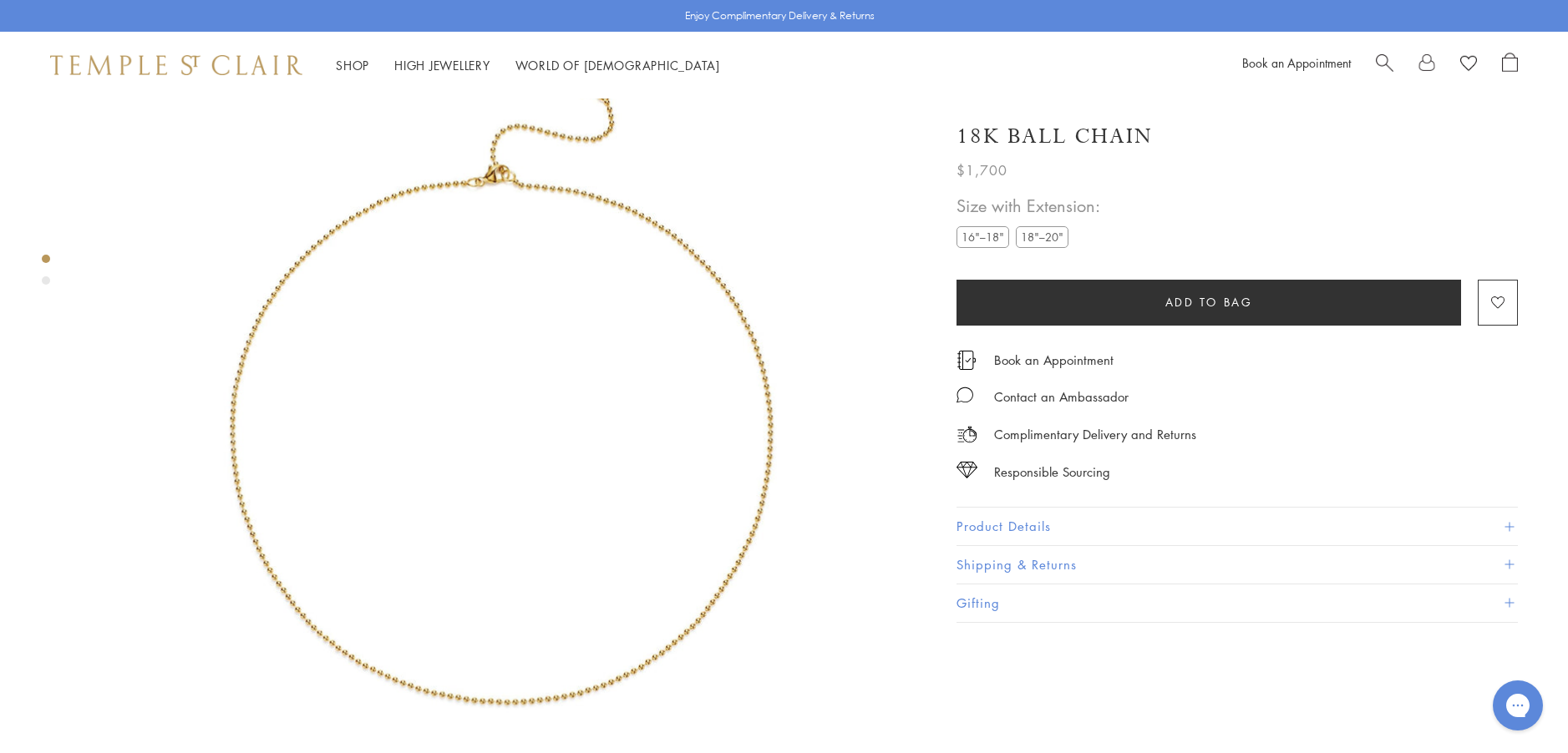
click at [1039, 238] on label "18"–20"" at bounding box center [1041, 237] width 52 height 21
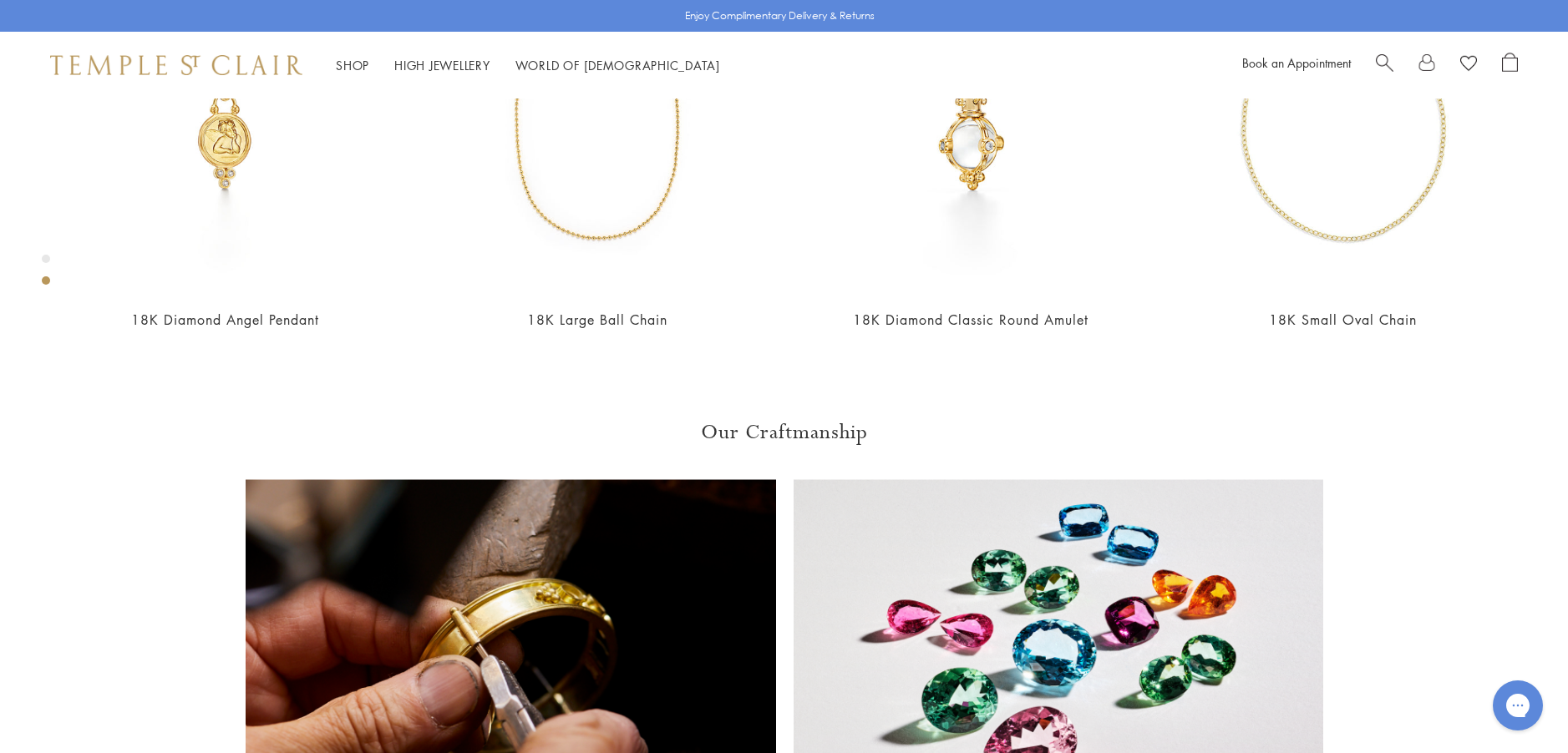
scroll to position [1100, 0]
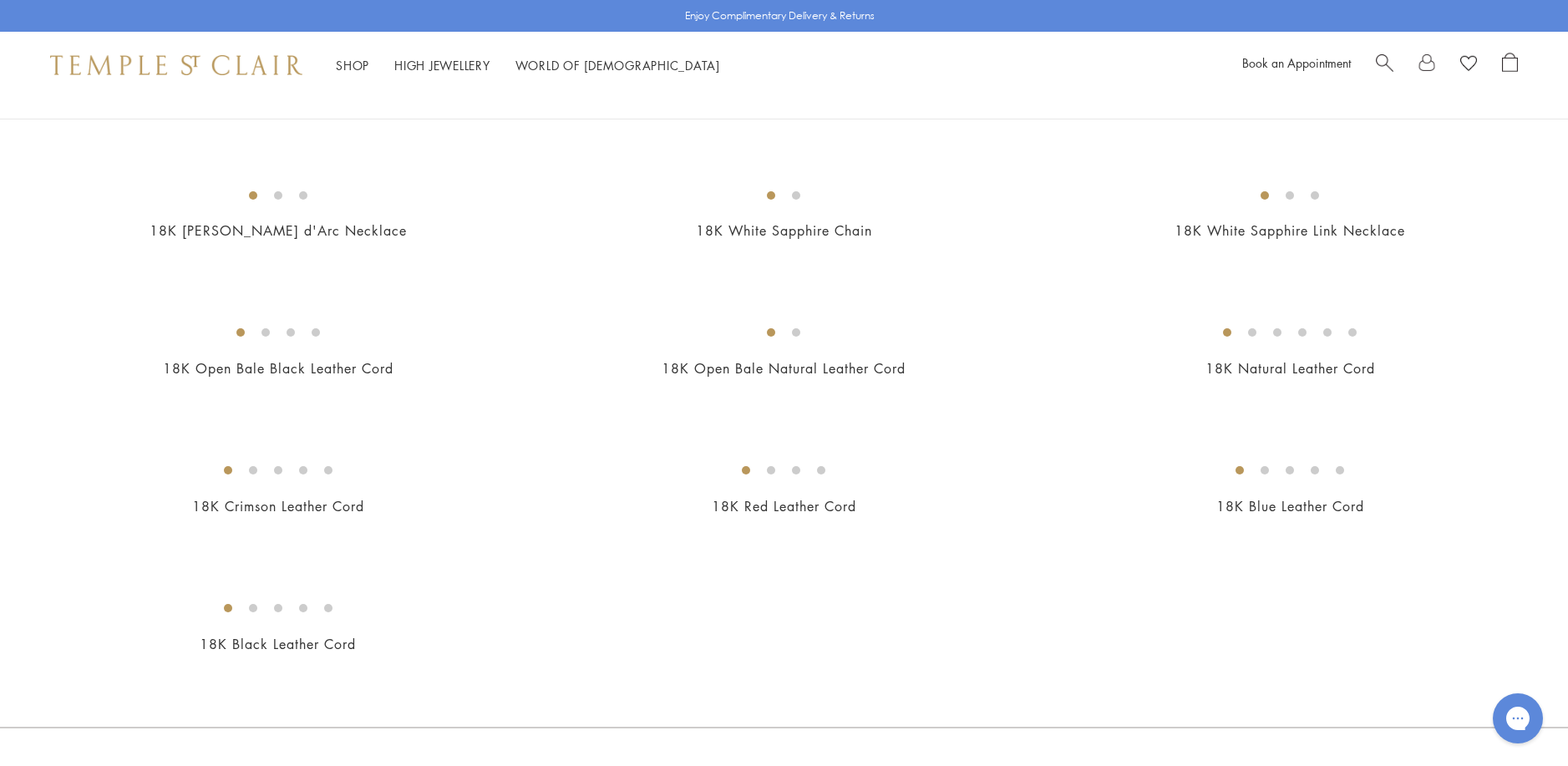
scroll to position [752, 0]
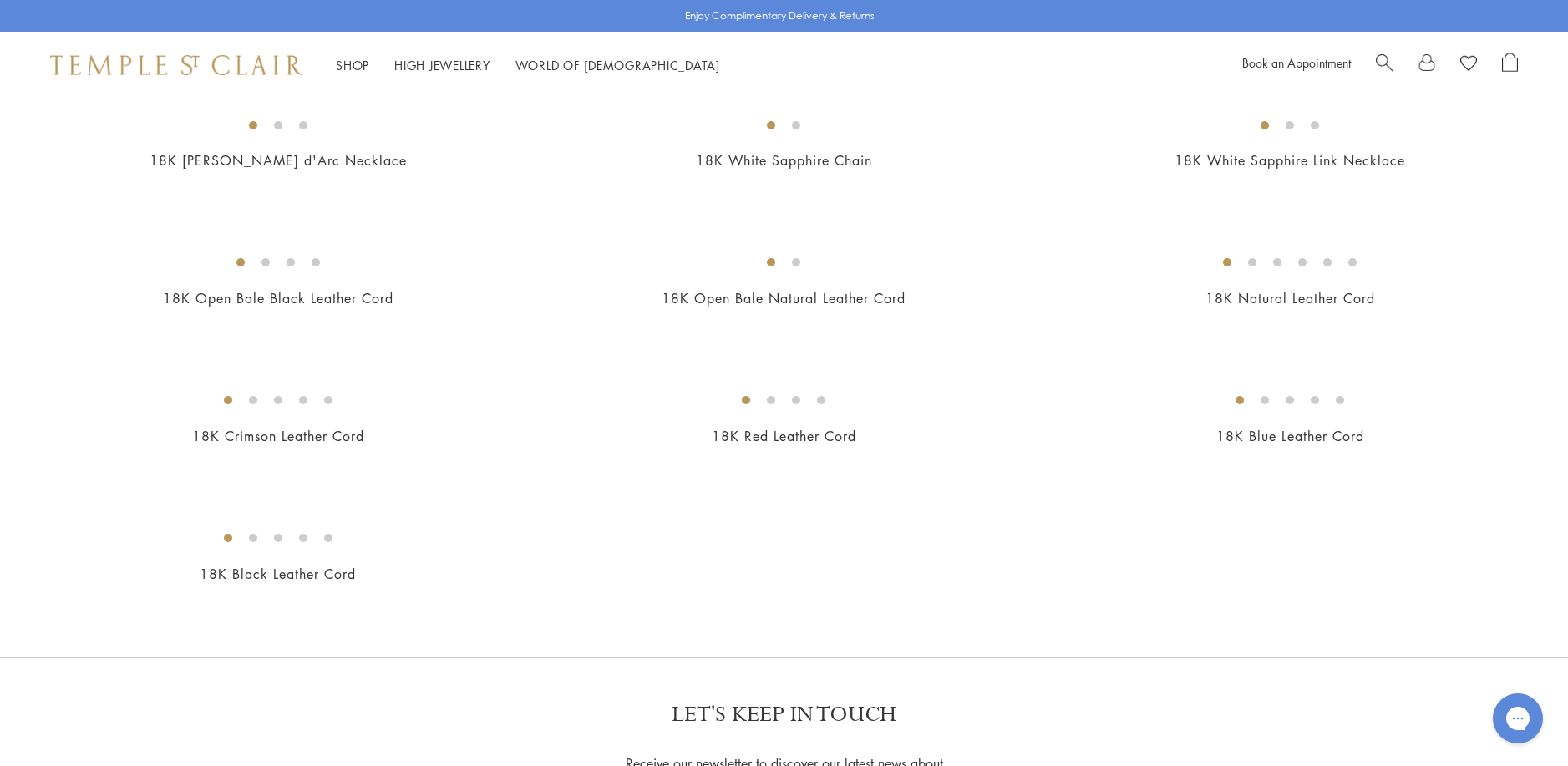
click at [0, 0] on img at bounding box center [0, 0] width 0 height 0
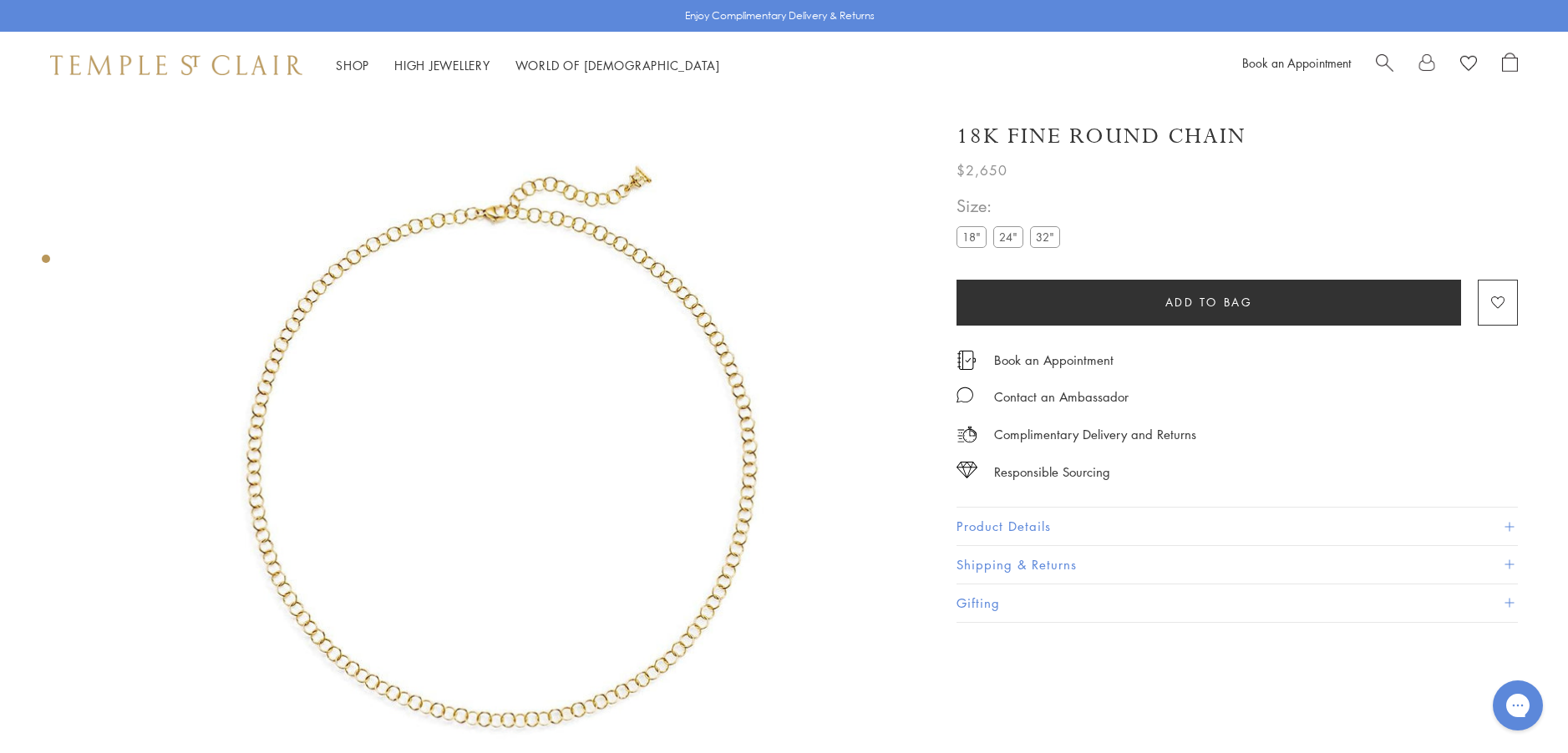
scroll to position [98, 0]
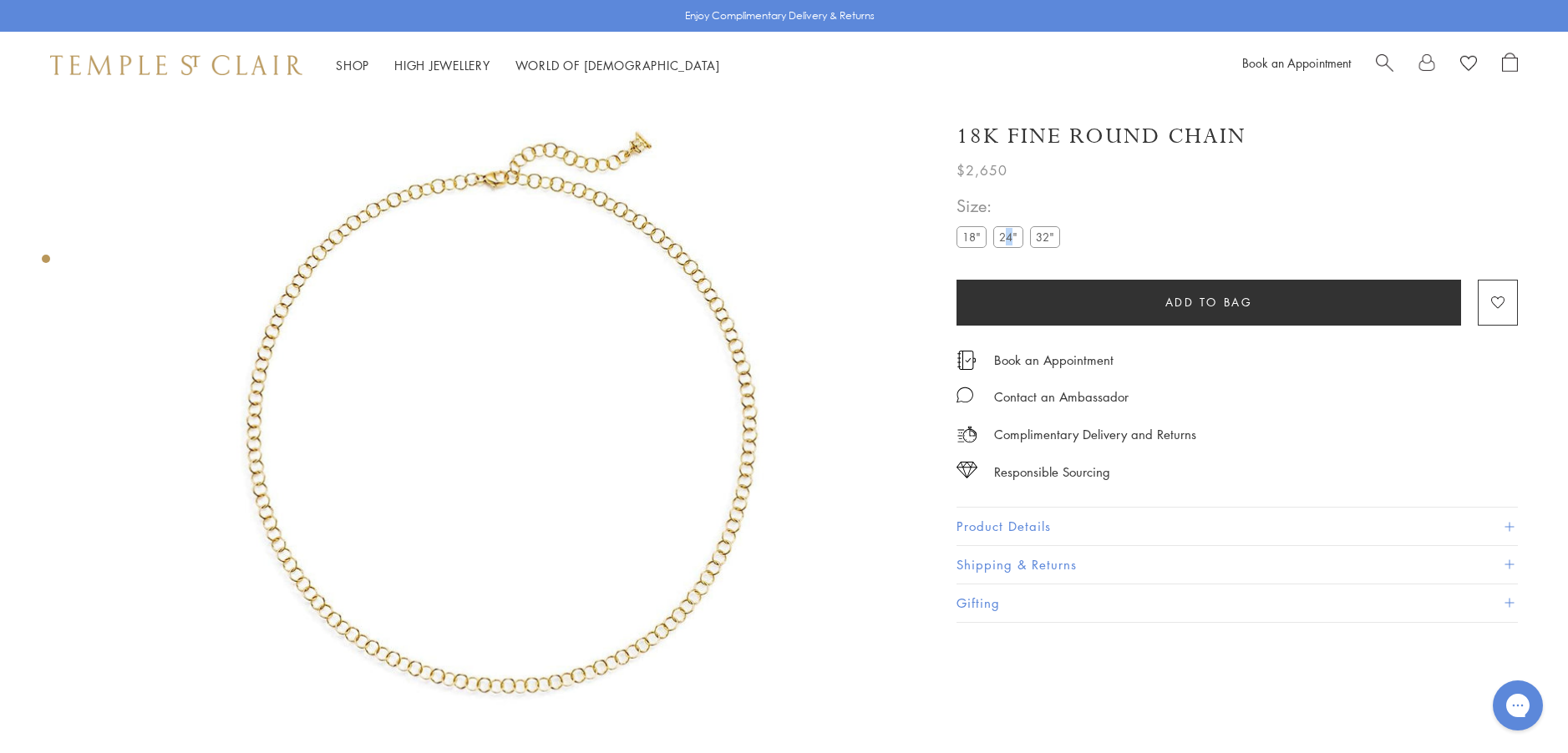
click at [1010, 238] on label "24"" at bounding box center [1008, 237] width 30 height 21
click at [1134, 234] on div "**********" at bounding box center [1236, 230] width 561 height 76
click at [1009, 235] on label "24"" at bounding box center [1008, 237] width 30 height 21
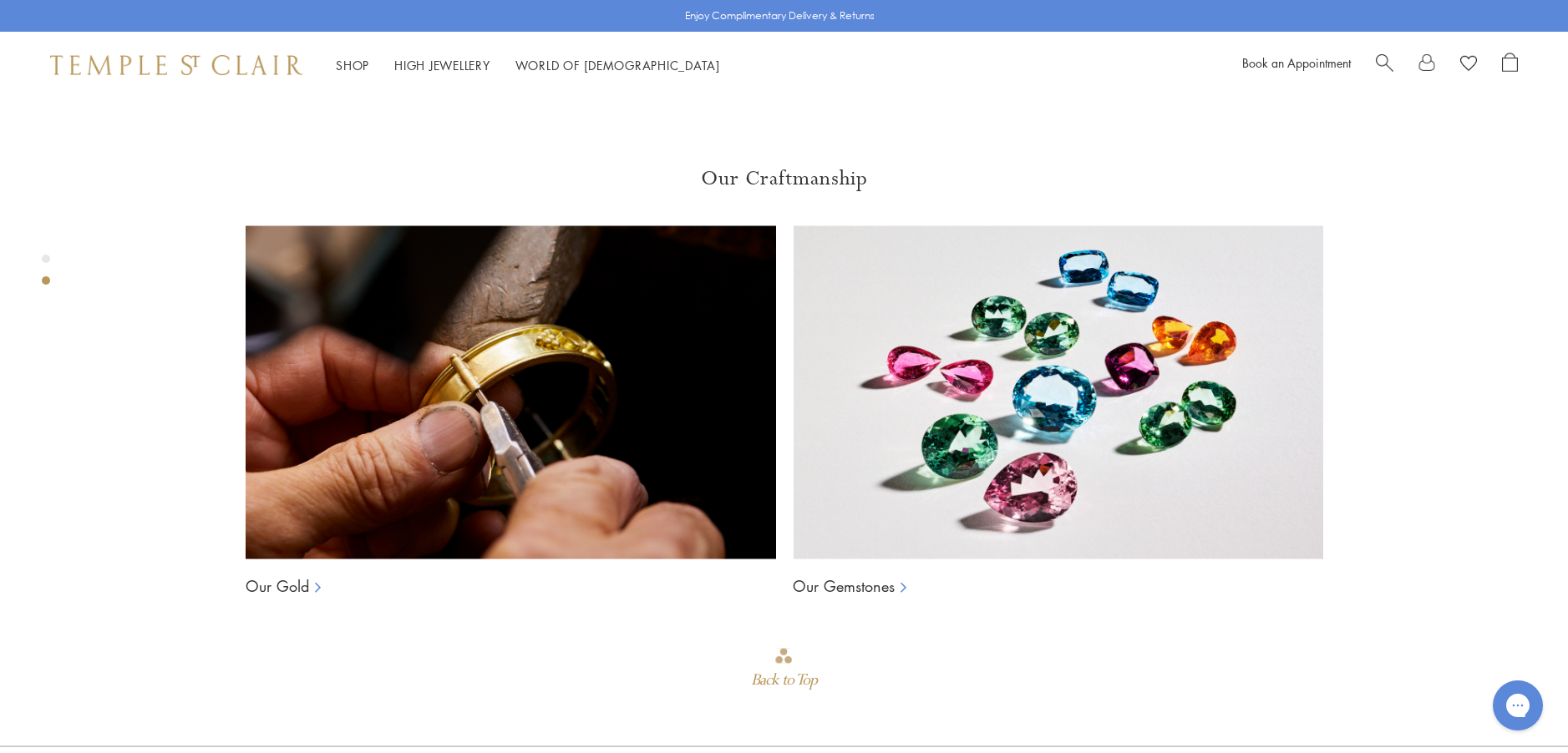
scroll to position [1267, 0]
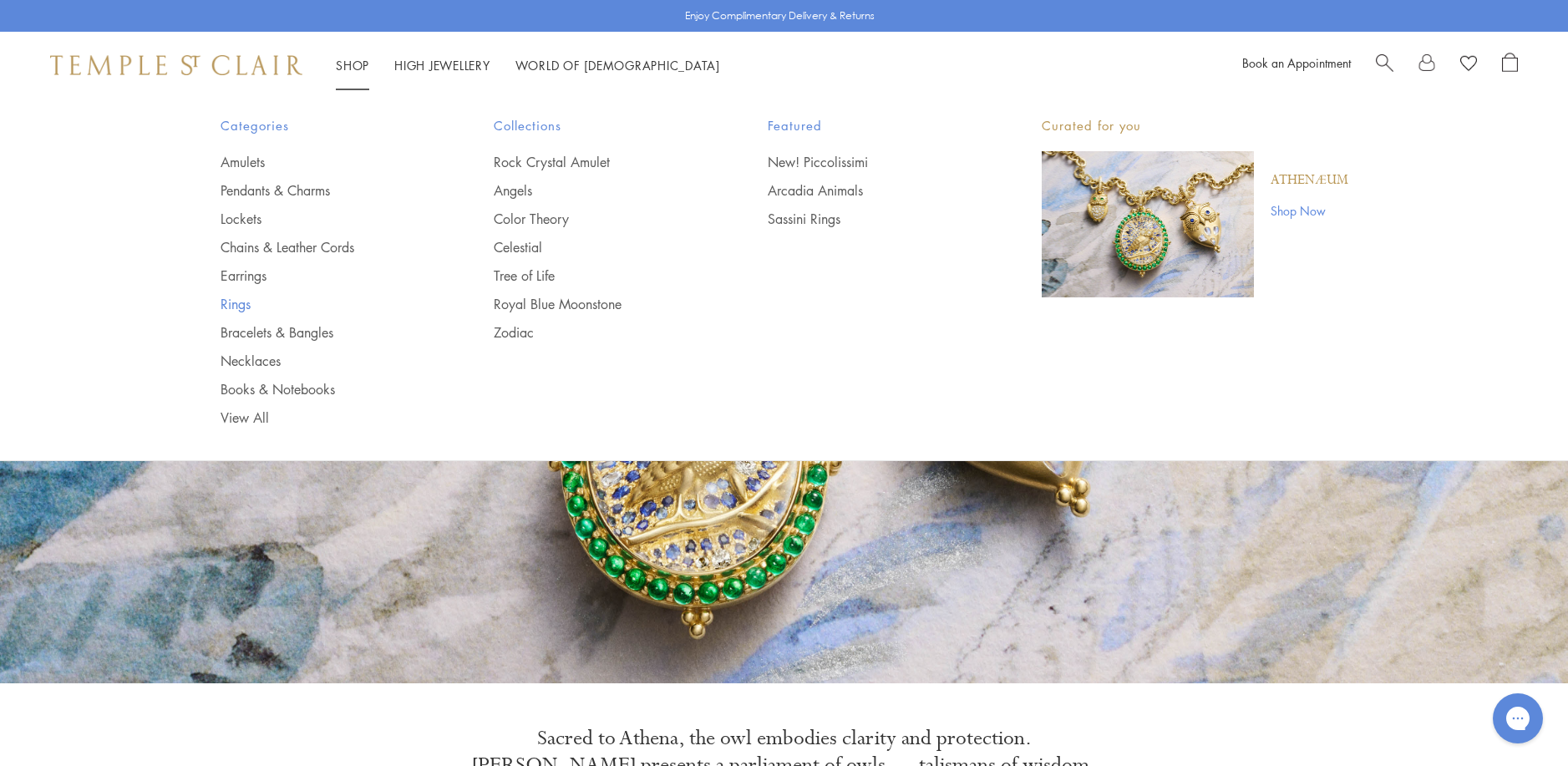
click at [231, 304] on link "Rings" at bounding box center [324, 304] width 207 height 19
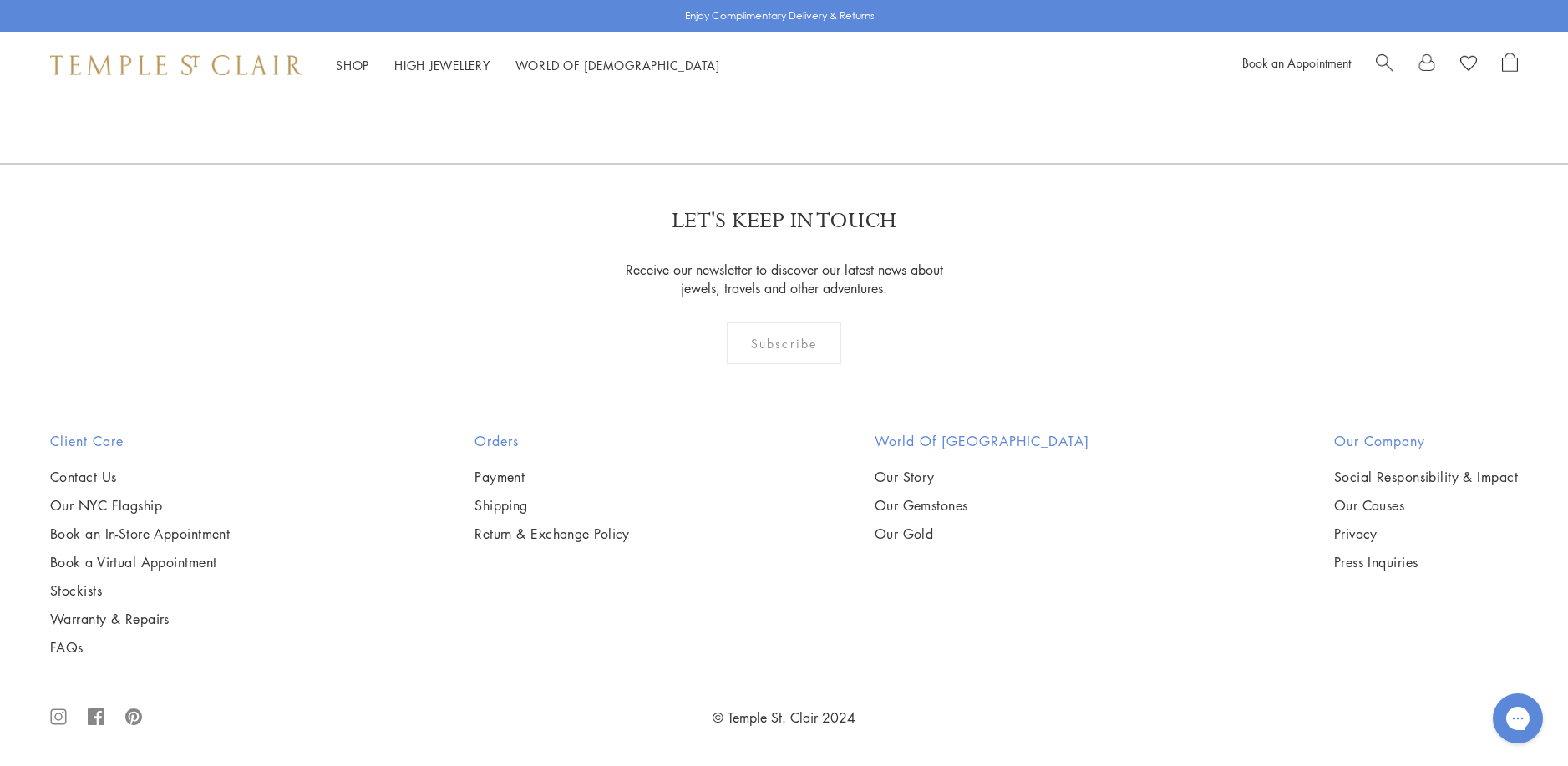
scroll to position [5012, 0]
click at [0, 0] on img at bounding box center [0, 0] width 0 height 0
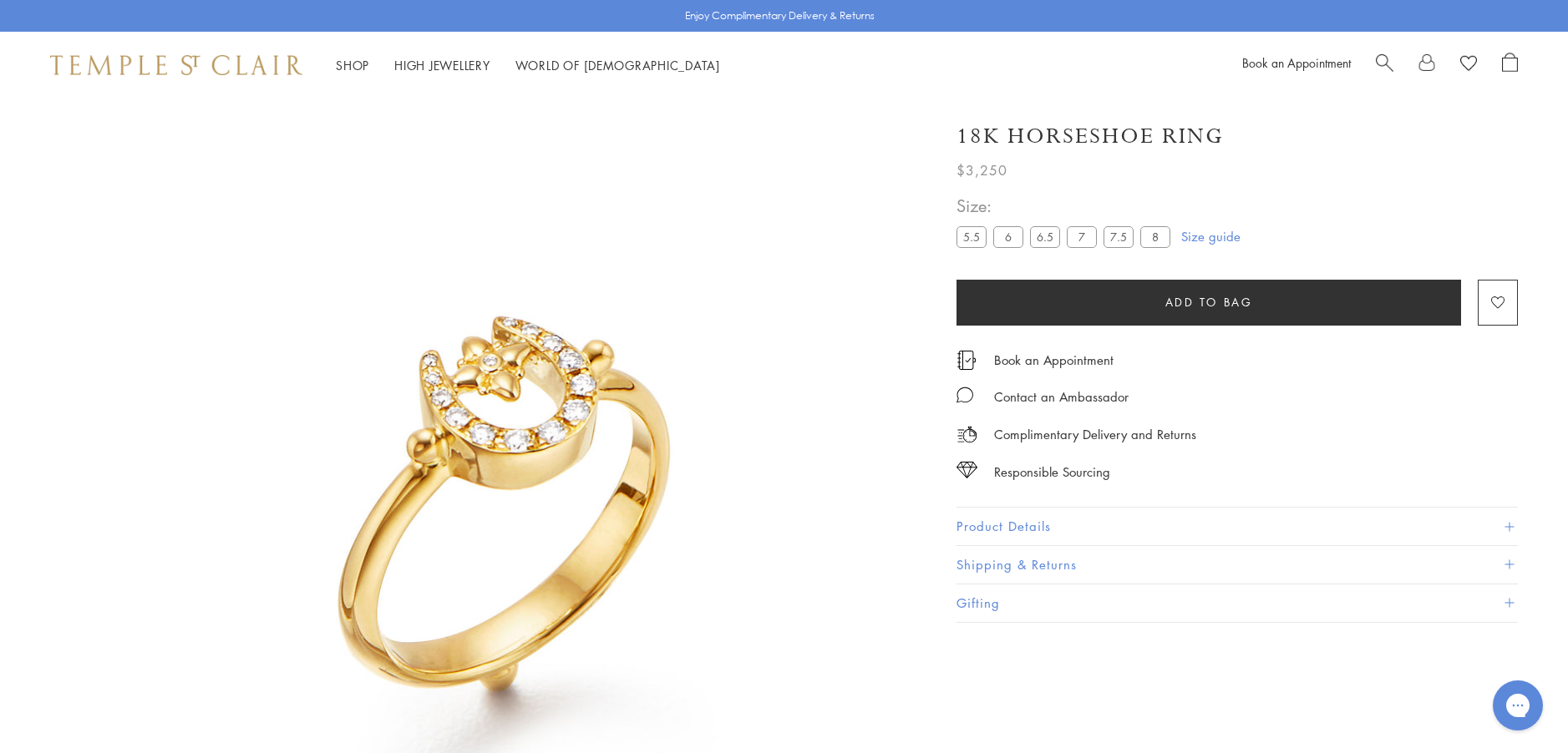
scroll to position [98, 0]
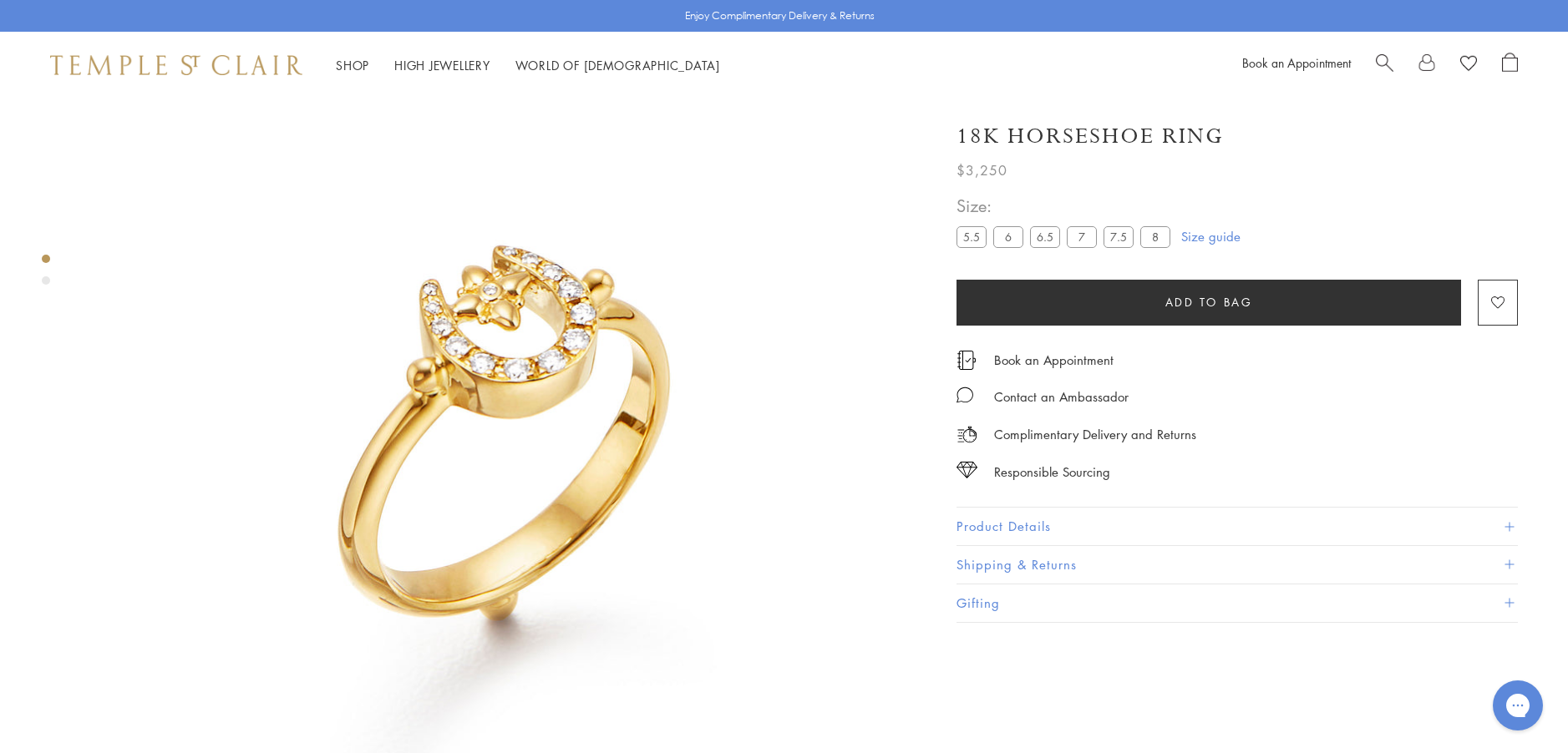
click at [979, 522] on button "Product Details" at bounding box center [1236, 526] width 561 height 37
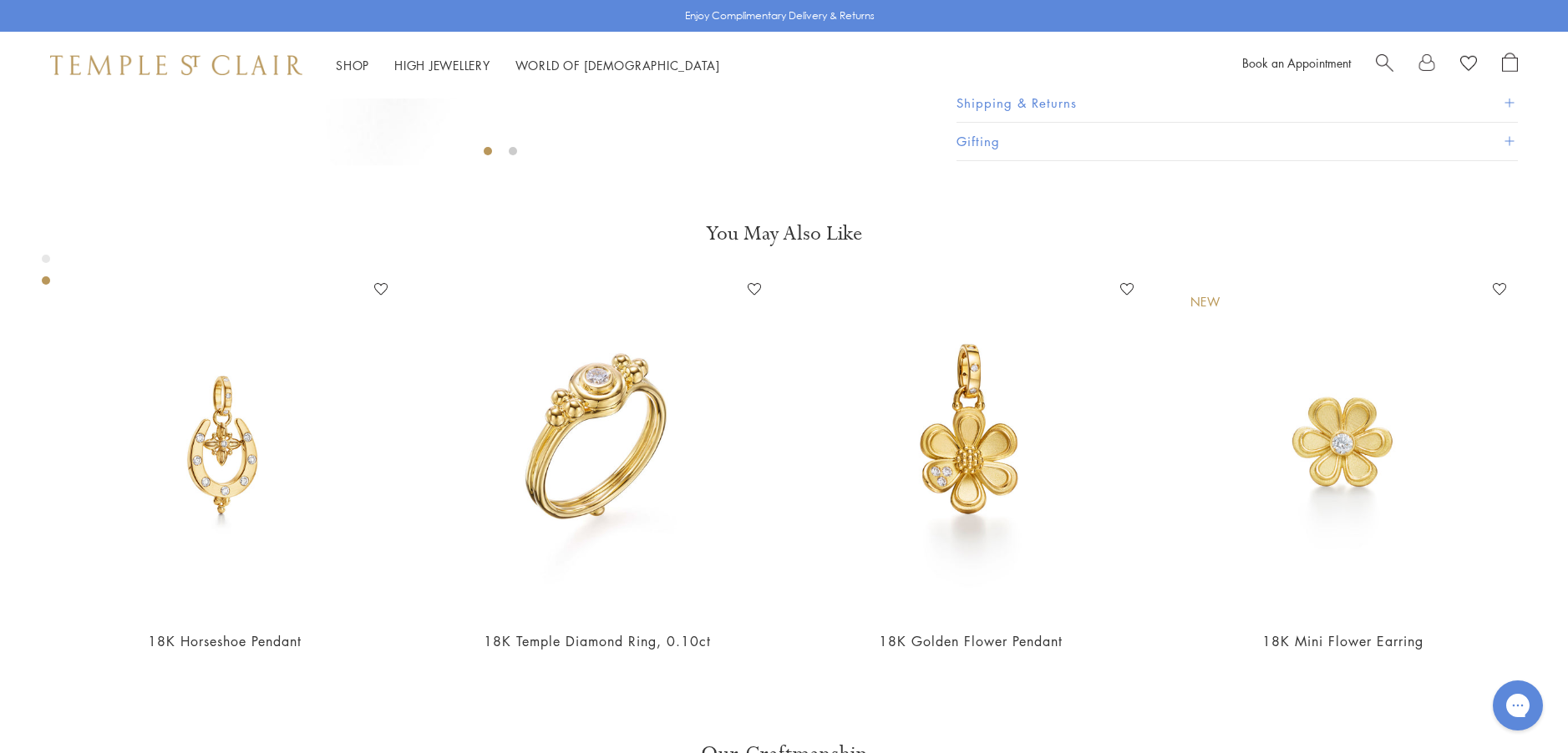
scroll to position [766, 0]
